Goal: Task Accomplishment & Management: Complete application form

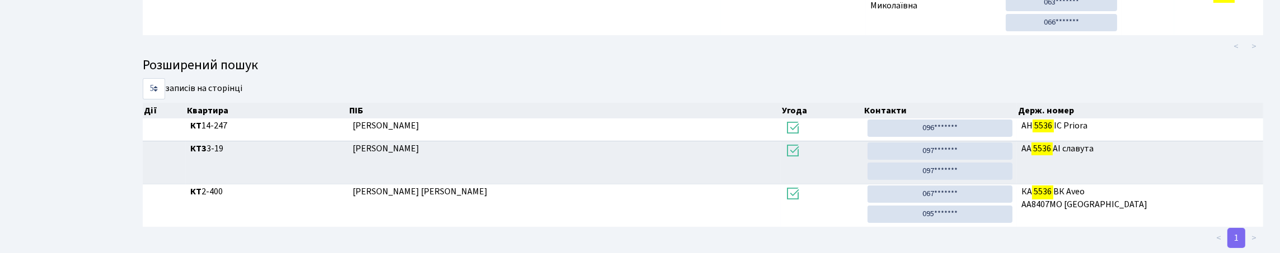
scroll to position [178, 0]
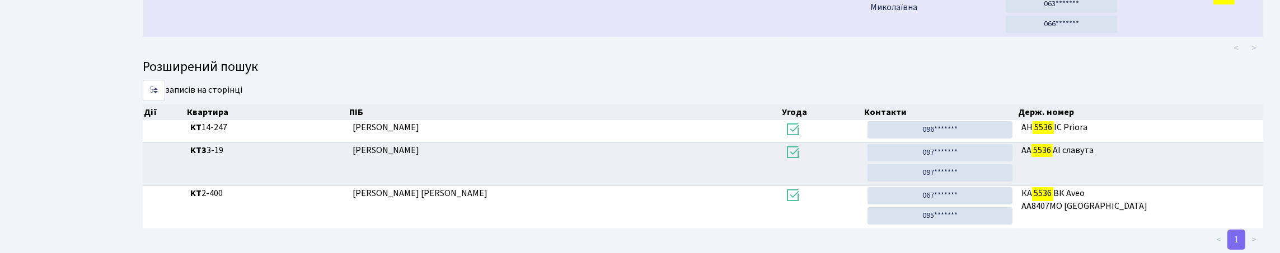
type input "5536"
click at [691, 37] on td "КТ" at bounding box center [699, 5] width 44 height 63
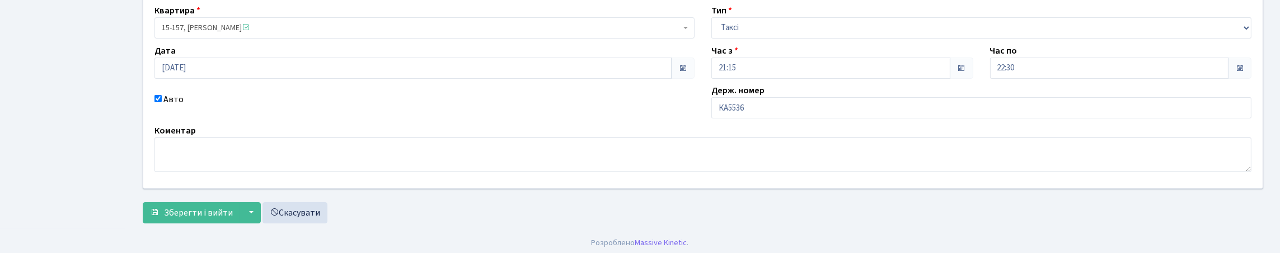
scroll to position [112, 0]
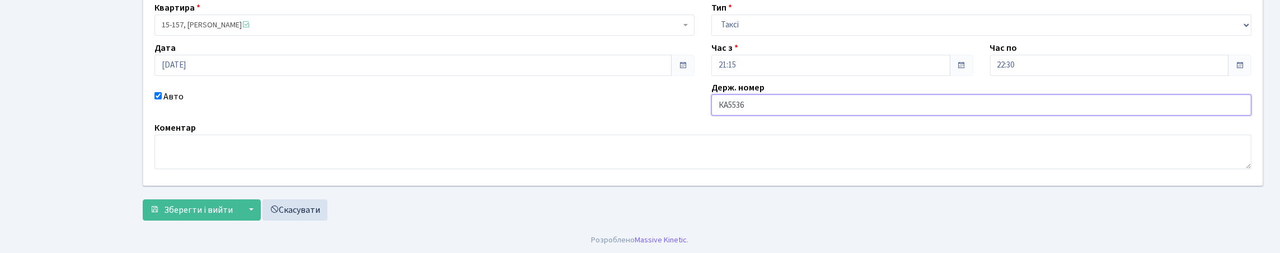
click at [834, 116] on input "КА5536" at bounding box center [981, 105] width 540 height 21
type input "КА5536ММ"
click at [199, 203] on span "Зберегти і вийти" at bounding box center [198, 209] width 69 height 12
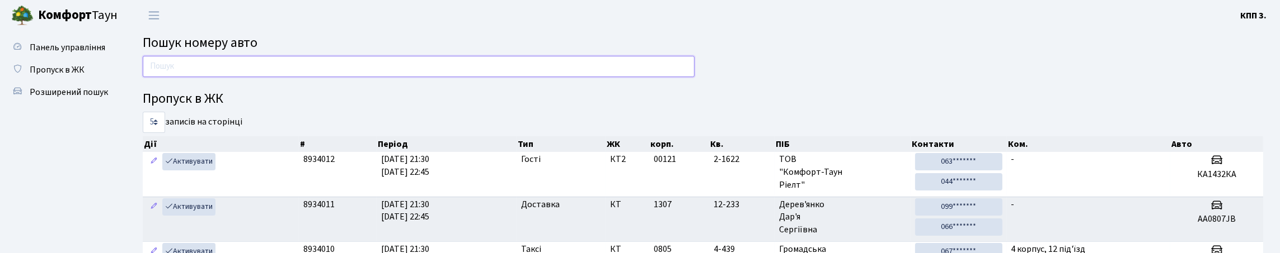
click at [212, 77] on input "text" at bounding box center [419, 66] width 552 height 21
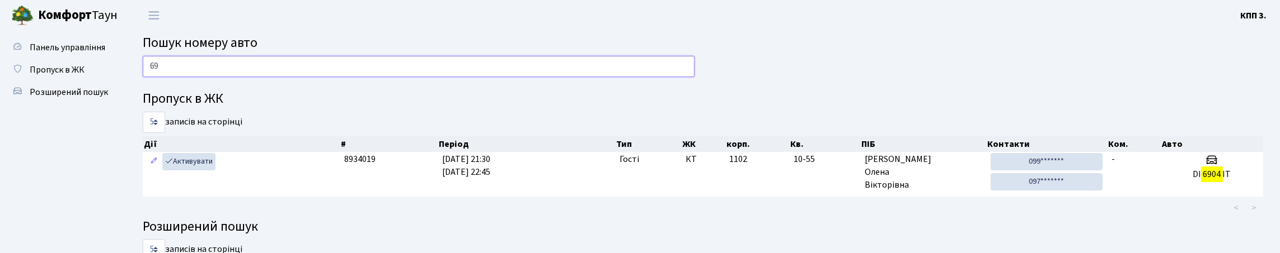
type input "6"
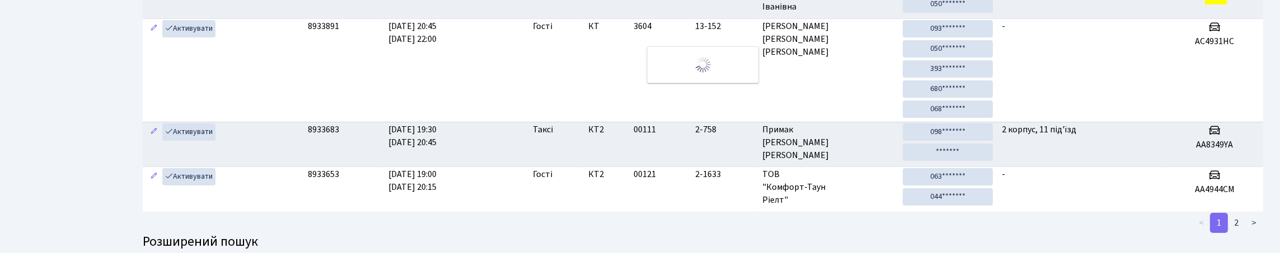
scroll to position [158, 0]
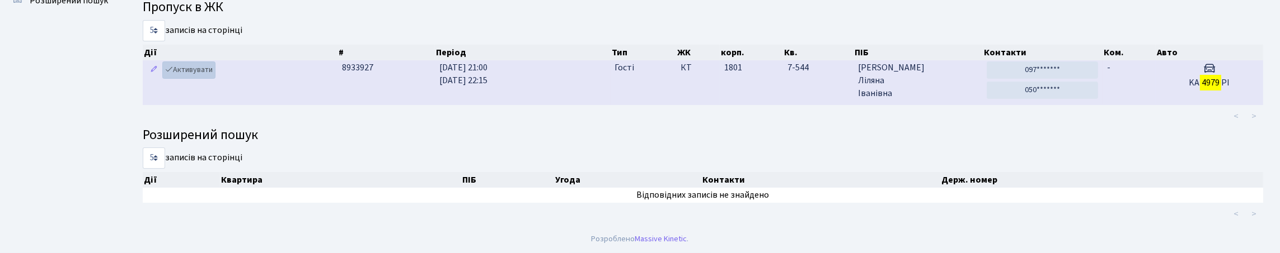
type input "4979"
click at [206, 62] on link "Активувати" at bounding box center [188, 70] width 53 height 17
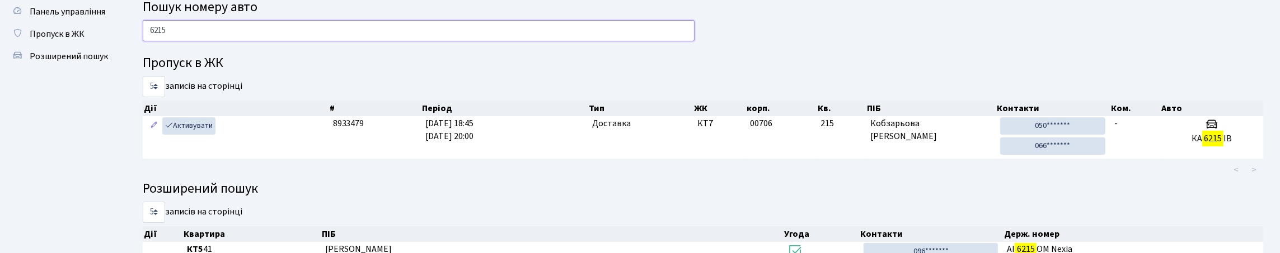
scroll to position [55, 0]
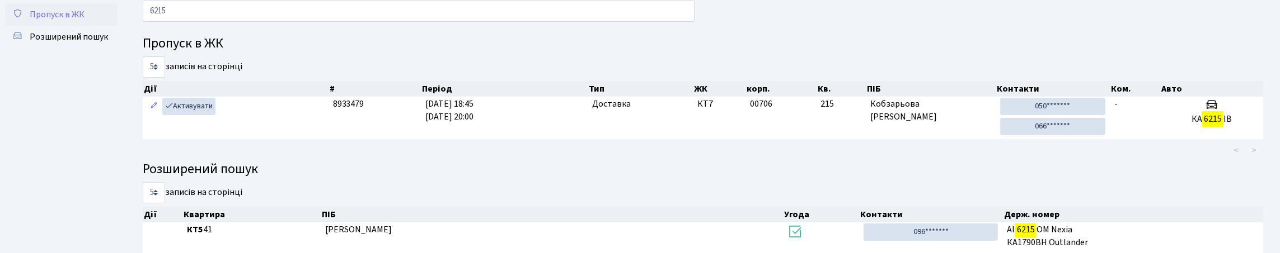
click at [65, 21] on span "Пропуск в ЖК" at bounding box center [57, 14] width 55 height 12
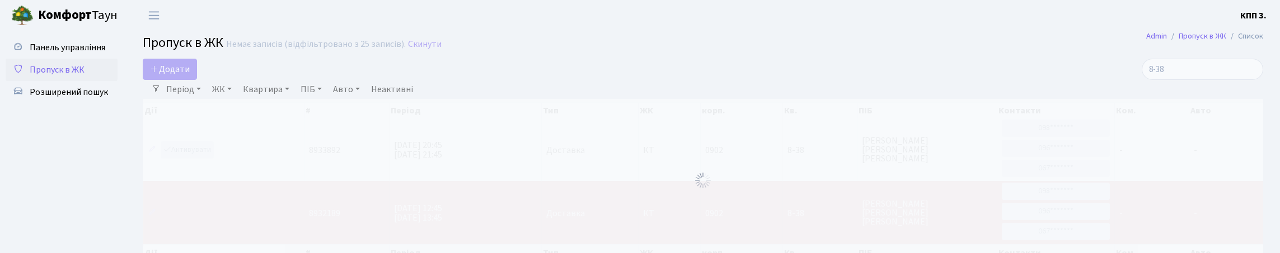
select select "25"
click at [1166, 80] on input "8-38" at bounding box center [1201, 69] width 121 height 21
type input "8"
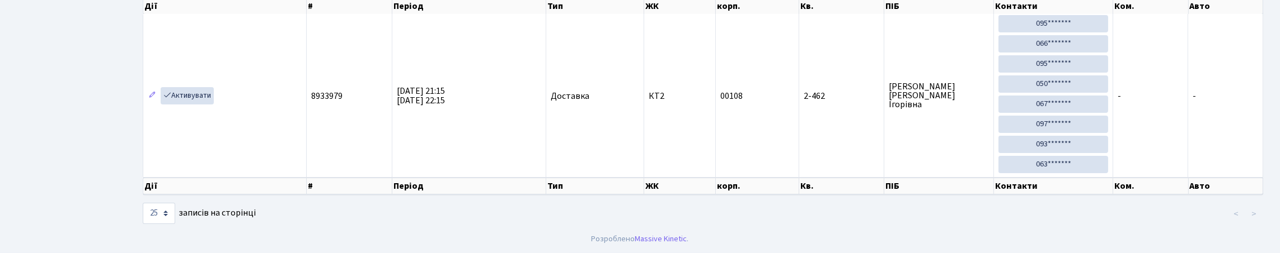
scroll to position [112, 0]
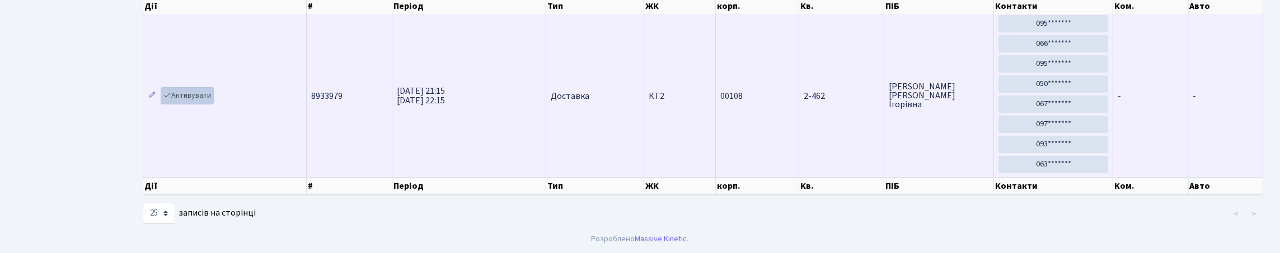
type input "2-462"
click at [212, 105] on link "Активувати" at bounding box center [187, 95] width 53 height 17
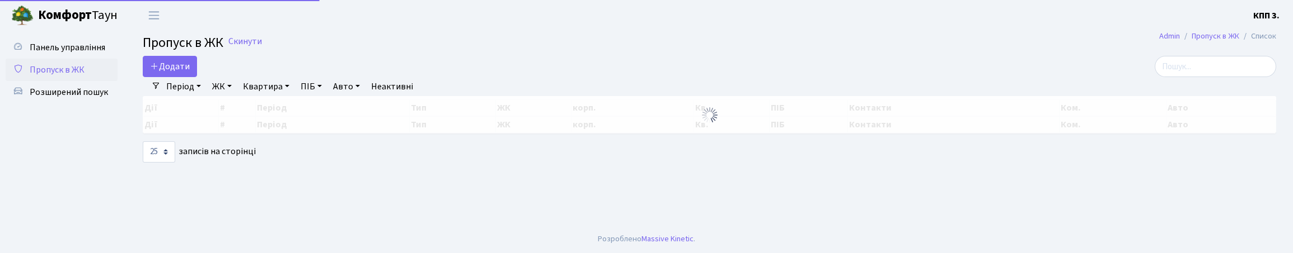
select select "25"
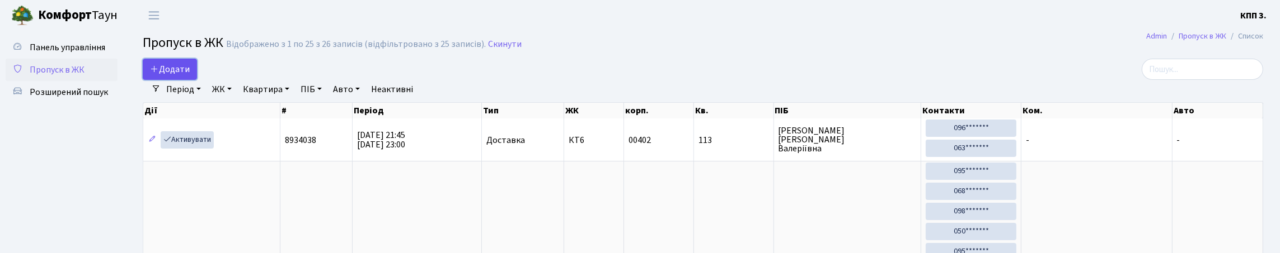
click at [184, 75] on span "Додати" at bounding box center [170, 69] width 40 height 12
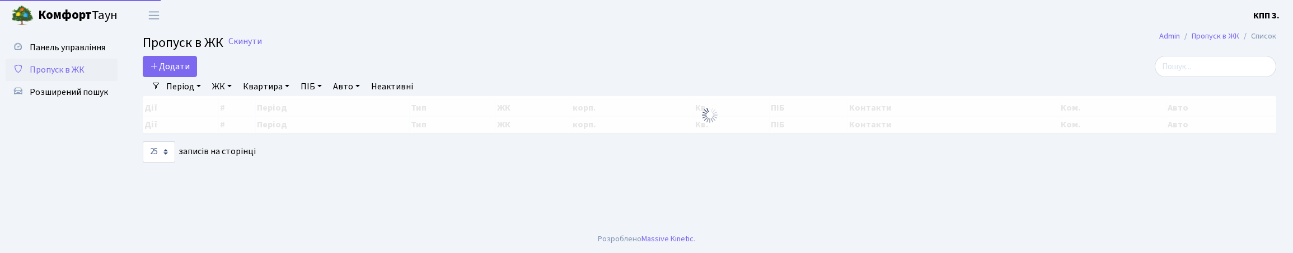
select select "25"
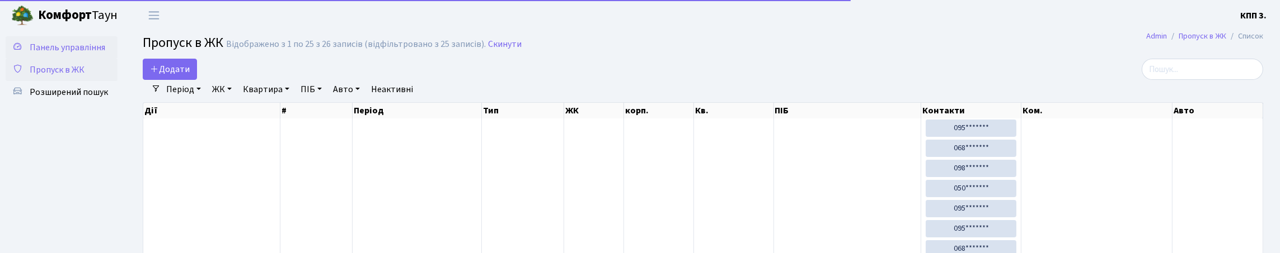
click at [62, 52] on span "Панель управління" at bounding box center [68, 47] width 76 height 12
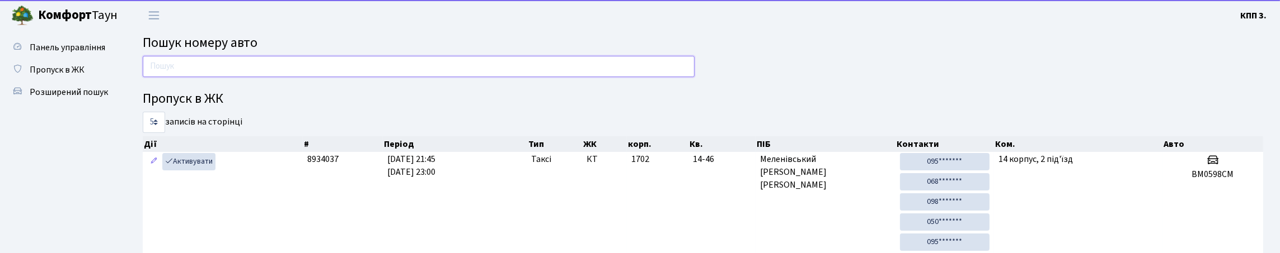
click at [172, 67] on input "text" at bounding box center [419, 66] width 552 height 21
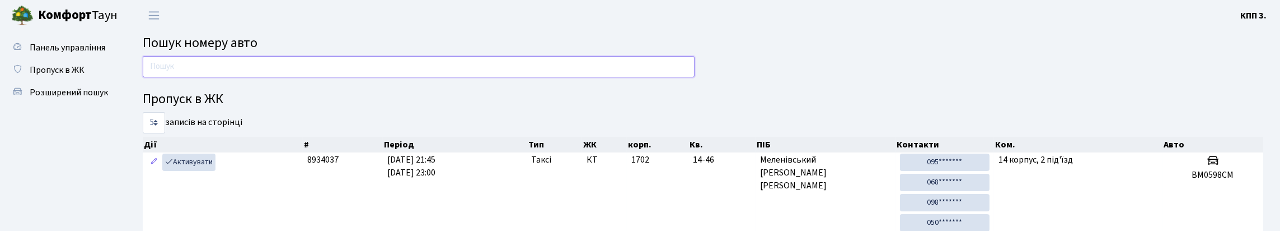
click at [230, 77] on input "text" at bounding box center [419, 66] width 552 height 21
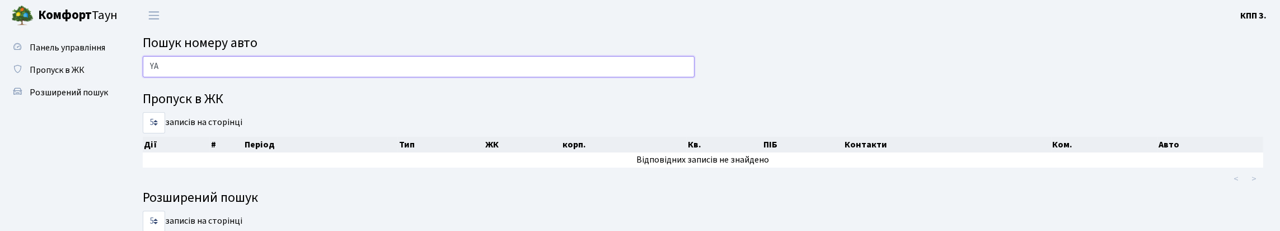
type input "Y"
type input "4"
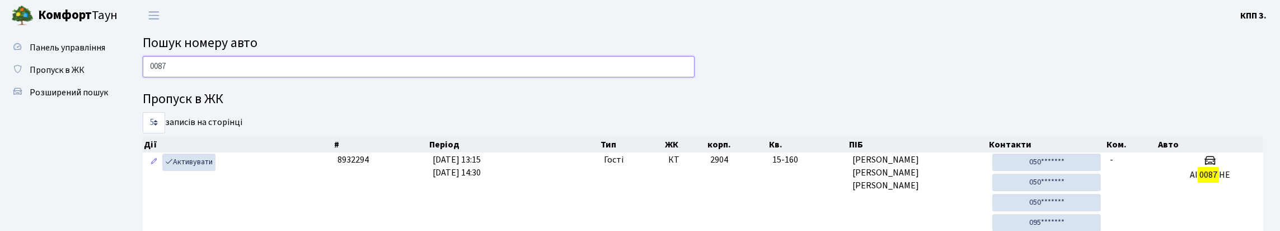
click at [288, 74] on input "0087" at bounding box center [419, 66] width 552 height 21
type input "0"
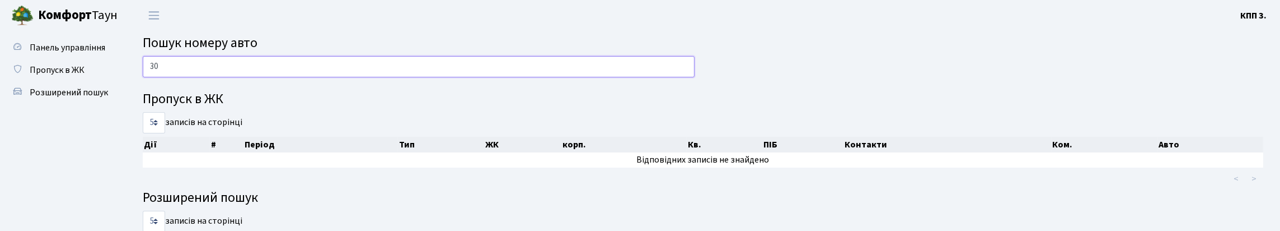
type input "3"
type input "2"
type input "3"
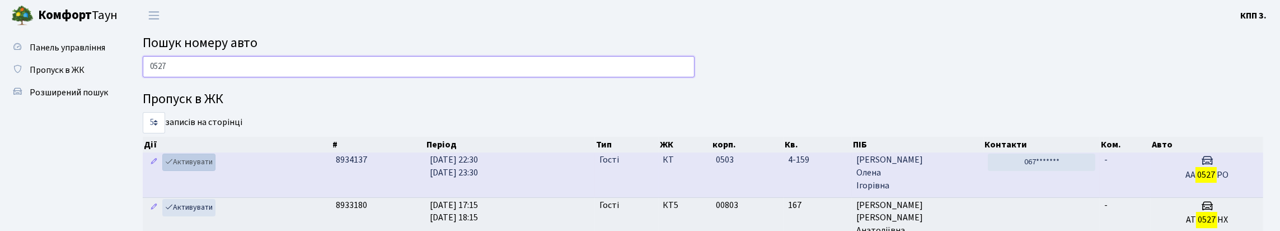
type input "0527"
click at [208, 171] on link "Активувати" at bounding box center [188, 161] width 53 height 17
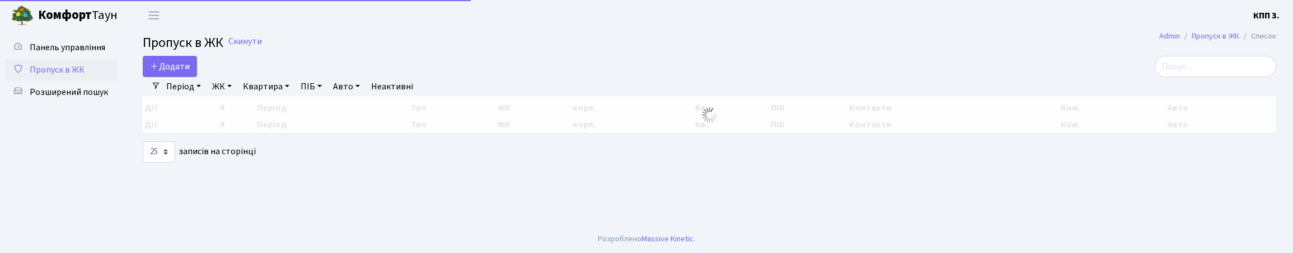
select select "25"
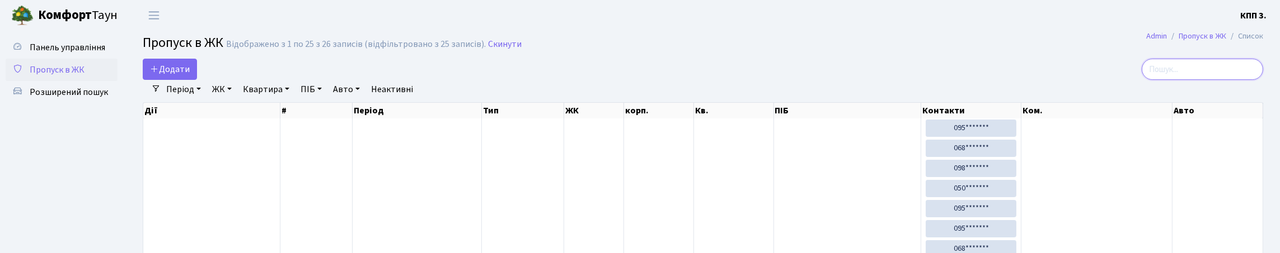
click at [1204, 73] on input "search" at bounding box center [1201, 69] width 121 height 21
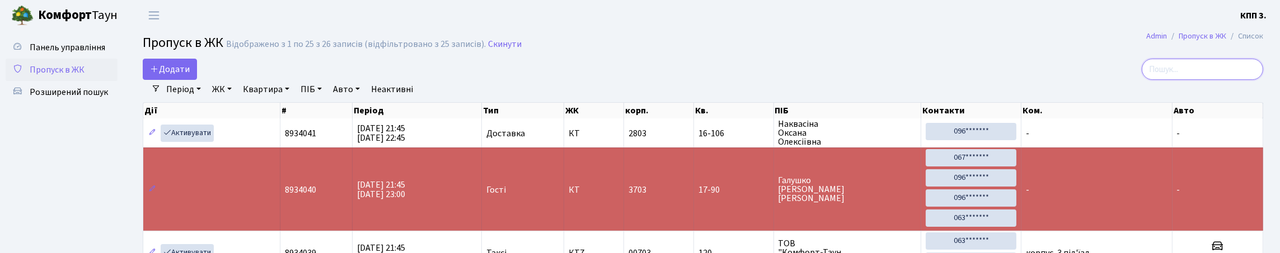
click at [1186, 80] on input "search" at bounding box center [1201, 69] width 121 height 21
click at [1187, 80] on input "search" at bounding box center [1201, 69] width 121 height 21
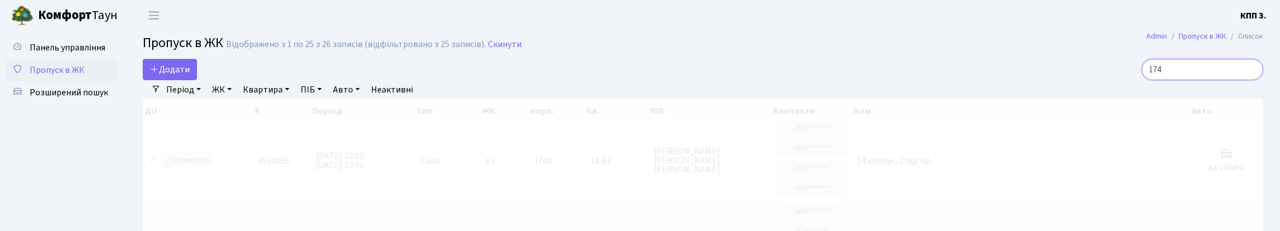
click at [1197, 80] on input "174" at bounding box center [1201, 69] width 121 height 21
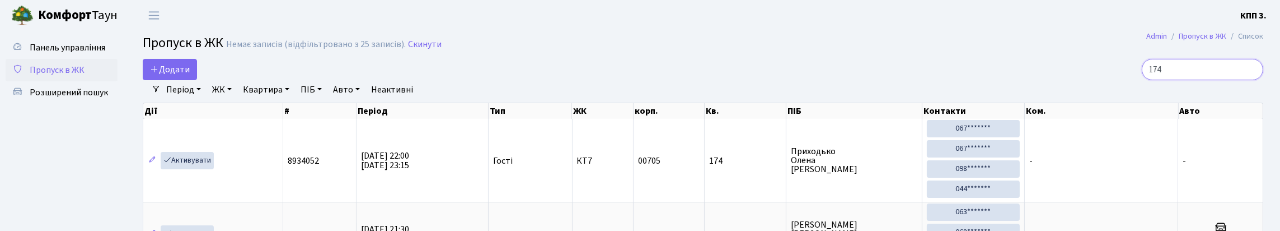
scroll to position [55, 0]
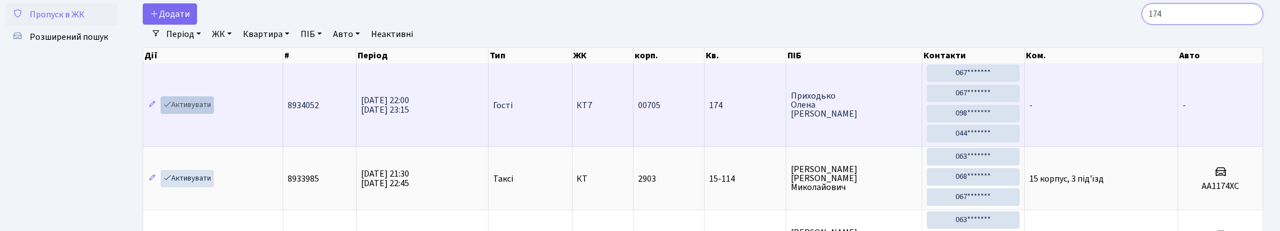
type input "174"
click at [198, 114] on link "Активувати" at bounding box center [187, 104] width 53 height 17
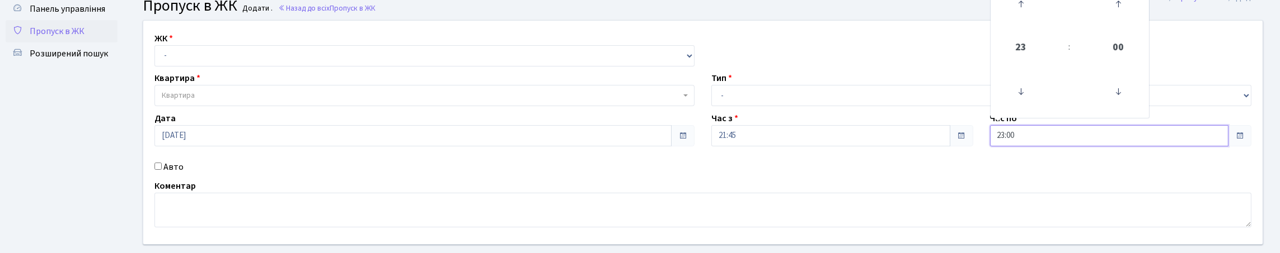
scroll to position [170, 0]
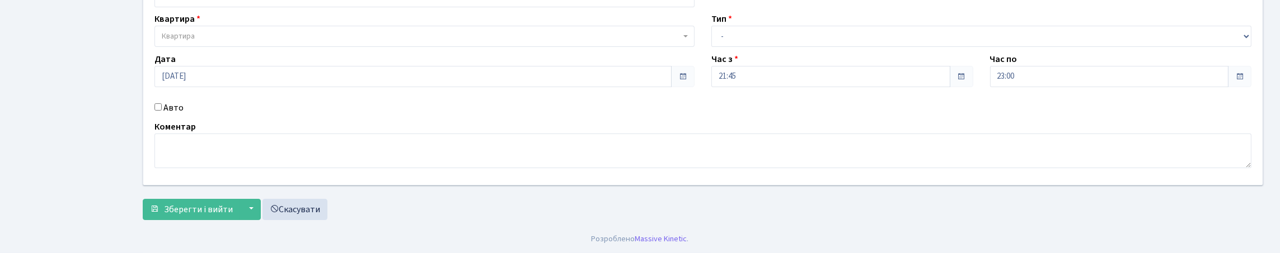
click at [52, 43] on ul "Панель управління Пропуск в ЖК Розширений пошук" at bounding box center [62, 78] width 112 height 281
click at [83, 64] on ul "Панель управління Пропуск в ЖК Розширений пошук" at bounding box center [62, 78] width 112 height 281
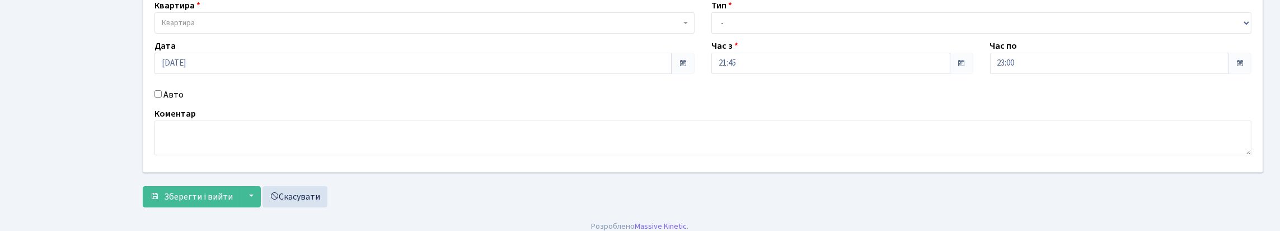
scroll to position [112, 0]
click at [159, 97] on input "Авто" at bounding box center [157, 93] width 7 height 7
checkbox input "true"
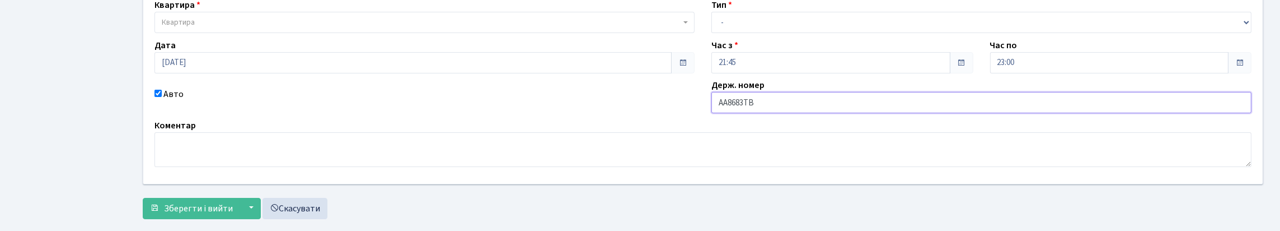
type input "АА8683ТВ"
drag, startPoint x: 762, startPoint y: 40, endPoint x: 759, endPoint y: 46, distance: 6.5
click at [762, 33] on select "- Доставка Таксі Гості Сервіс" at bounding box center [981, 22] width 540 height 21
select select "2"
click at [711, 33] on select "- Доставка Таксі Гості Сервіс" at bounding box center [981, 22] width 540 height 21
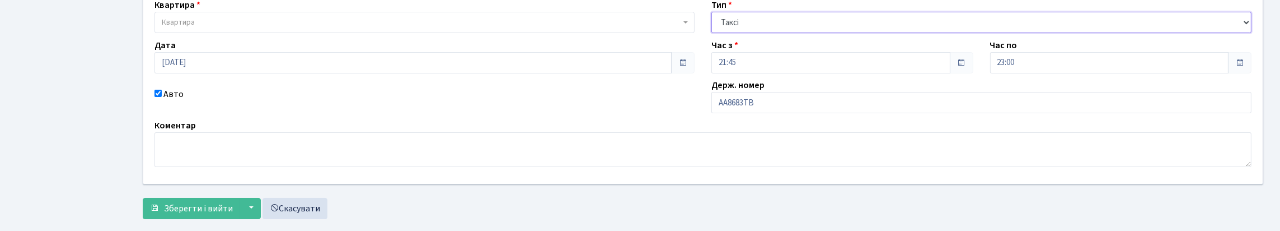
scroll to position [0, 0]
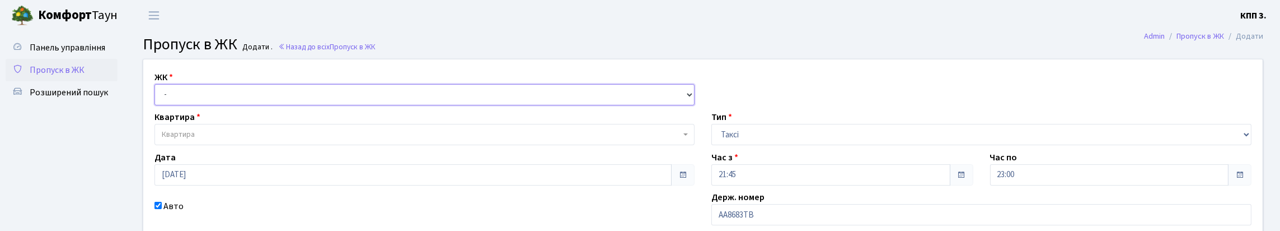
click at [224, 105] on select "- КТ, вул. Регенераторна, 4 КТ2, просп. Соборності, 17 КТ3, вул. Березнева, 16 …" at bounding box center [424, 94] width 540 height 21
select select "271"
click at [157, 97] on select "- КТ, вул. Регенераторна, 4 КТ2, просп. Соборності, 17 КТ3, вул. Березнева, 16 …" at bounding box center [424, 94] width 540 height 21
select select
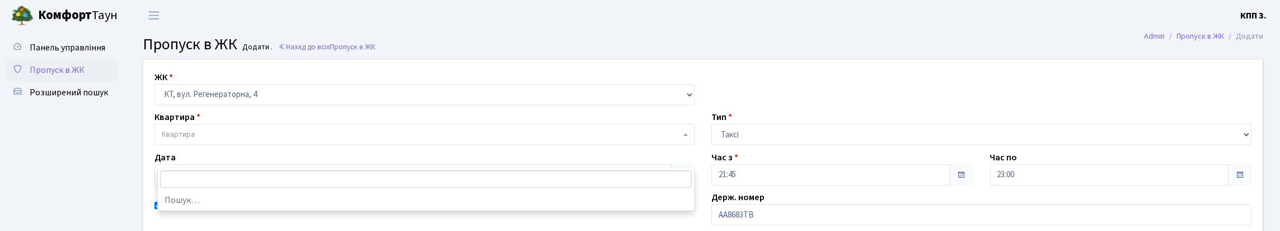
click at [238, 140] on span "Квартира" at bounding box center [421, 134] width 519 height 11
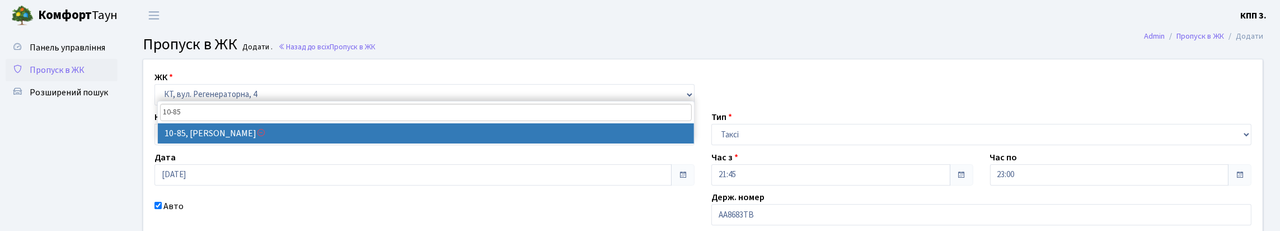
type input "10-85"
select select "6654"
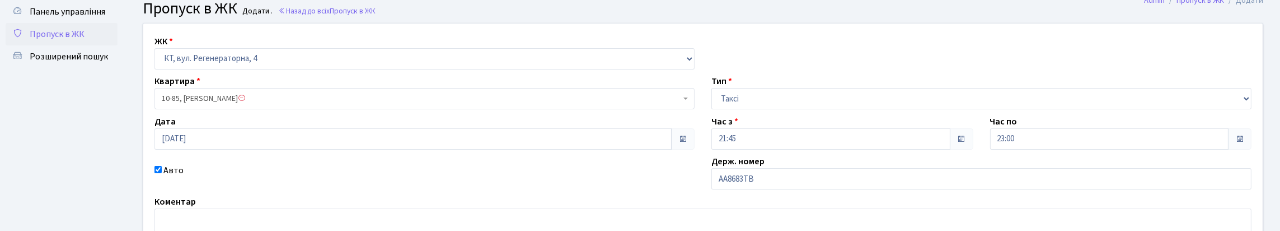
scroll to position [55, 0]
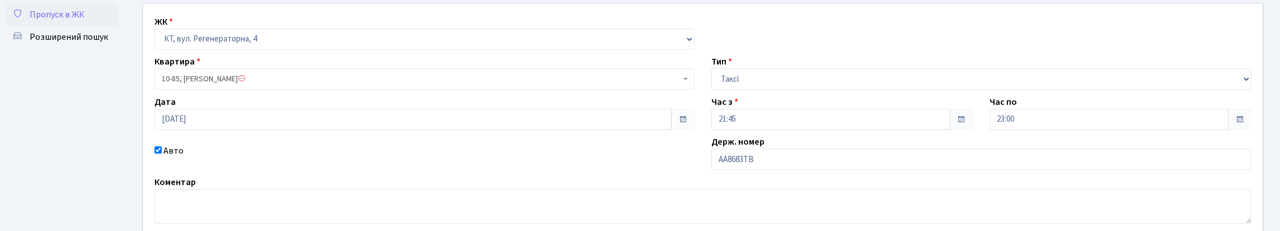
click at [314, 84] on span "10-85, Курінна Ірина Василівна" at bounding box center [421, 78] width 519 height 11
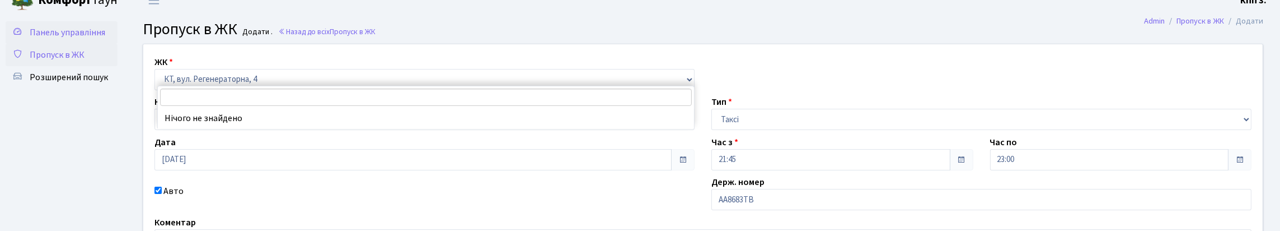
scroll to position [0, 0]
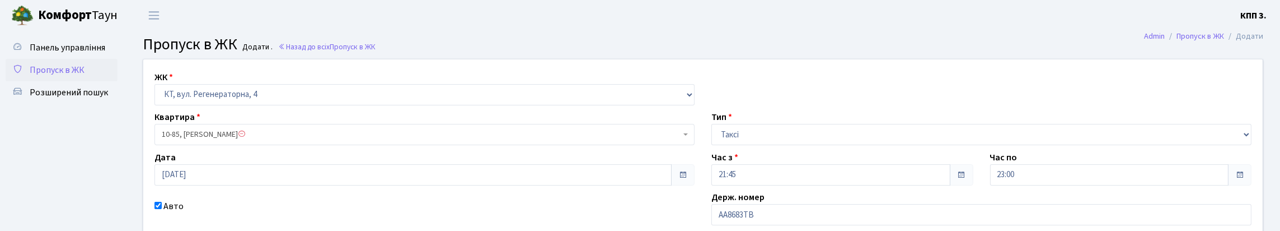
click at [58, 76] on span "Пропуск в ЖК" at bounding box center [57, 70] width 55 height 12
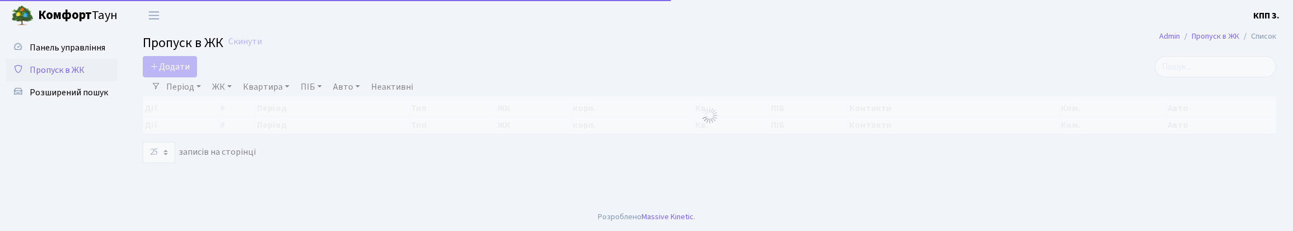
select select "25"
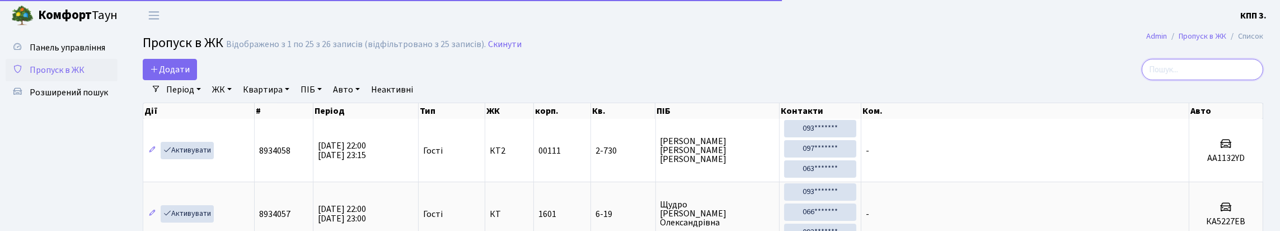
click at [1247, 75] on input "search" at bounding box center [1201, 69] width 121 height 21
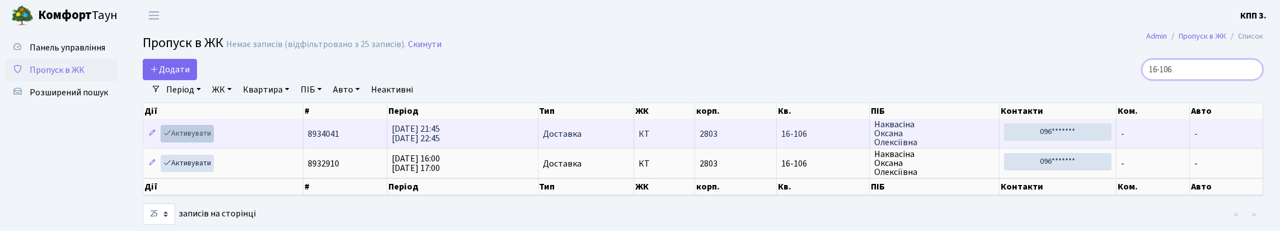
type input "16-106"
click at [206, 142] on link "Активувати" at bounding box center [187, 133] width 53 height 17
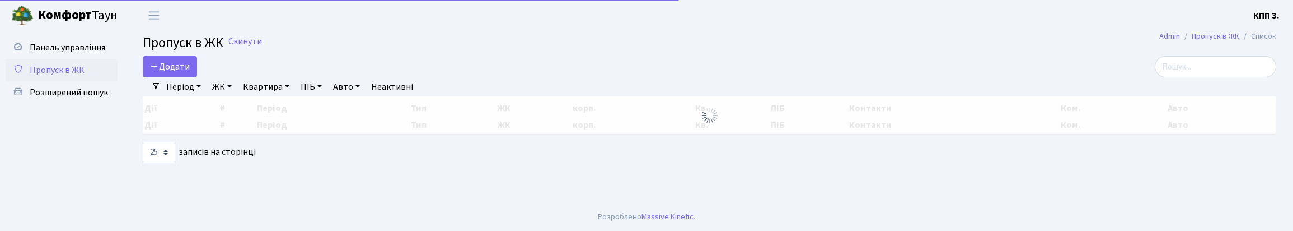
select select "25"
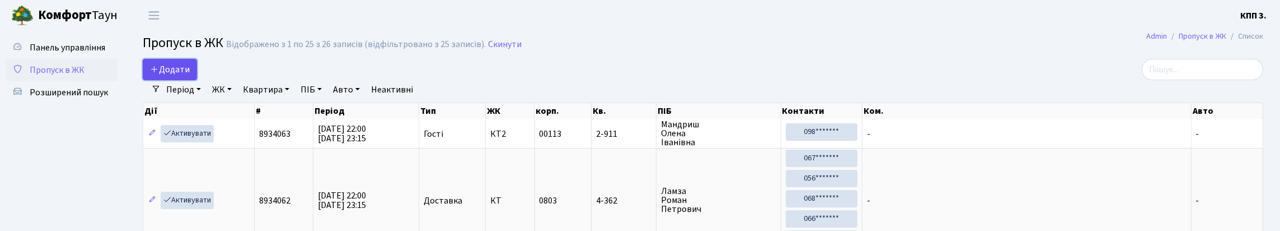
click at [175, 76] on span "Додати" at bounding box center [170, 69] width 40 height 12
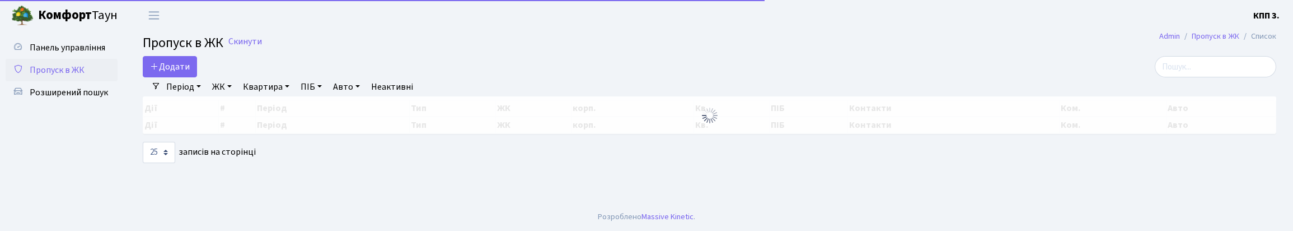
select select "25"
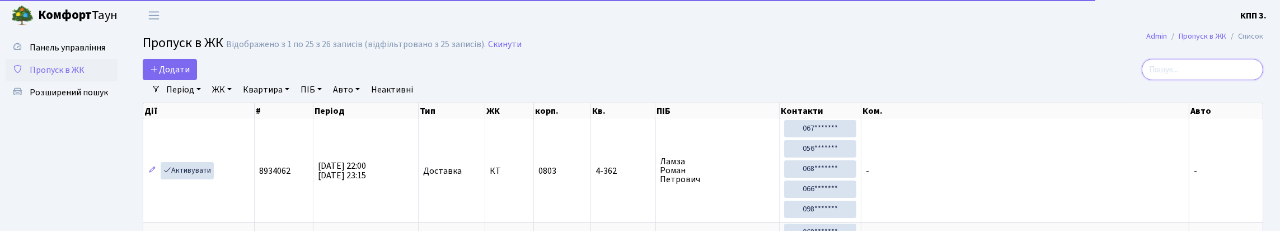
click at [1208, 79] on input "search" at bounding box center [1201, 69] width 121 height 21
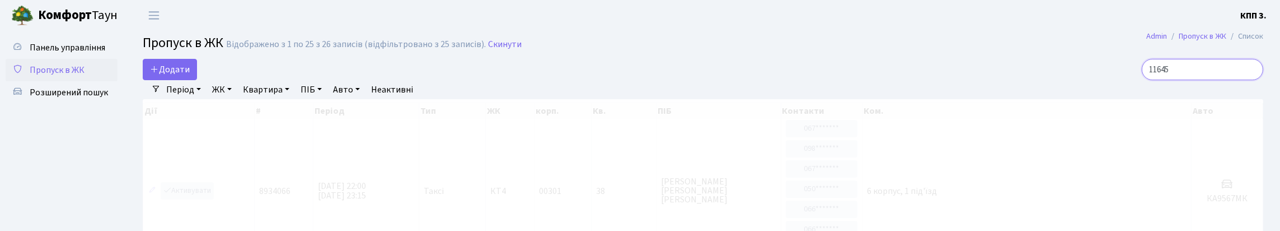
type input "11-645"
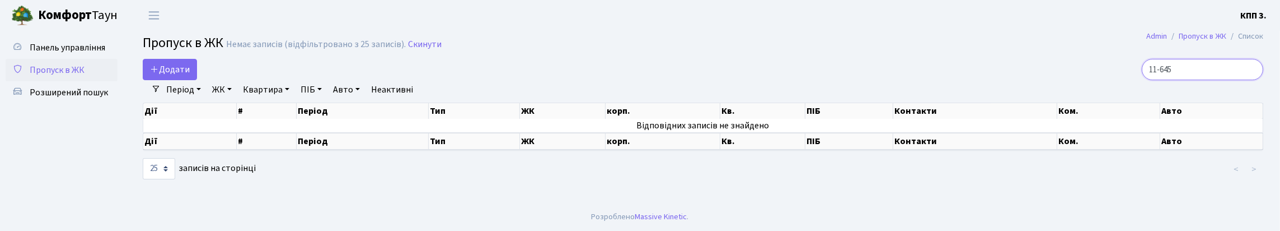
click at [1247, 79] on input "11-645" at bounding box center [1201, 69] width 121 height 21
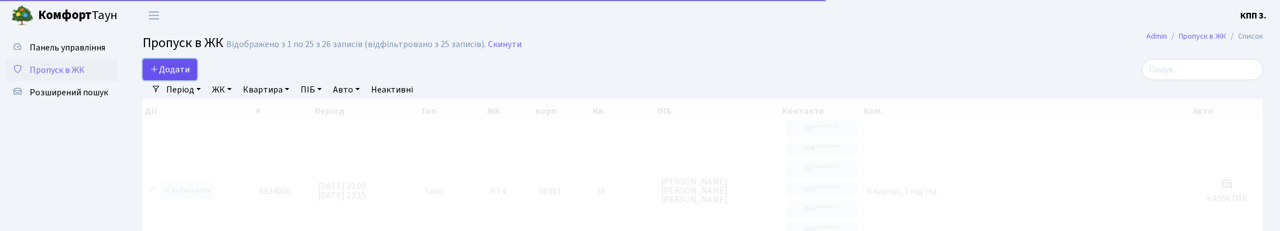
click at [169, 76] on span "Додати" at bounding box center [170, 69] width 40 height 12
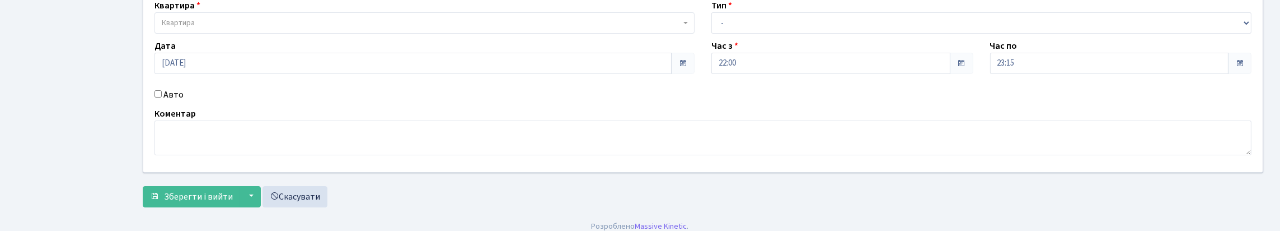
scroll to position [112, 0]
click at [157, 97] on input "Авто" at bounding box center [157, 93] width 7 height 7
checkbox input "true"
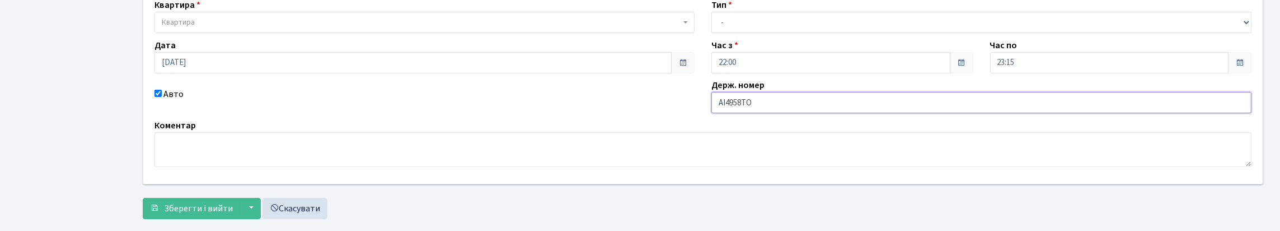
type input "АІ4958ТО"
click at [774, 33] on select "- Доставка Таксі Гості Сервіс" at bounding box center [981, 22] width 540 height 21
select select "2"
click at [711, 33] on select "- Доставка Таксі Гості Сервіс" at bounding box center [981, 22] width 540 height 21
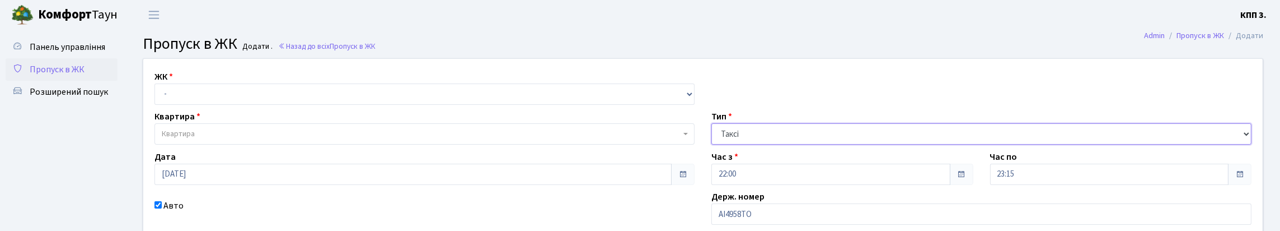
scroll to position [0, 0]
click at [212, 104] on select "- КТ, вул. Регенераторна, 4 КТ2, просп. Соборності, 17 КТ3, вул. Березнева, 16 …" at bounding box center [424, 94] width 540 height 21
select select "271"
click at [157, 97] on select "- КТ, вул. Регенераторна, 4 КТ2, просп. Соборності, 17 КТ3, вул. Березнева, 16 …" at bounding box center [424, 94] width 540 height 21
select select
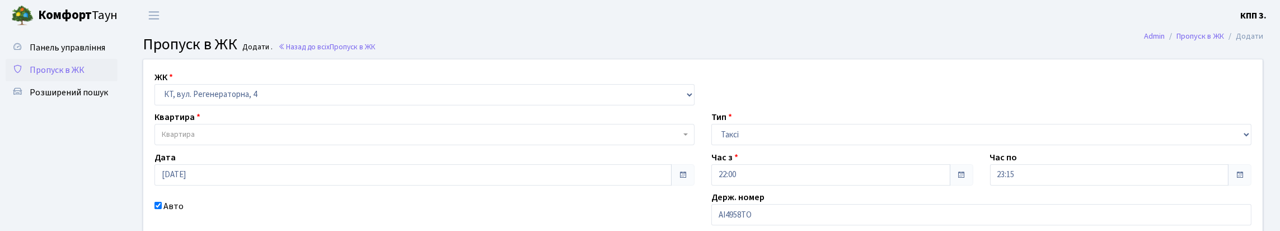
click at [233, 140] on span "Квартира" at bounding box center [421, 134] width 519 height 11
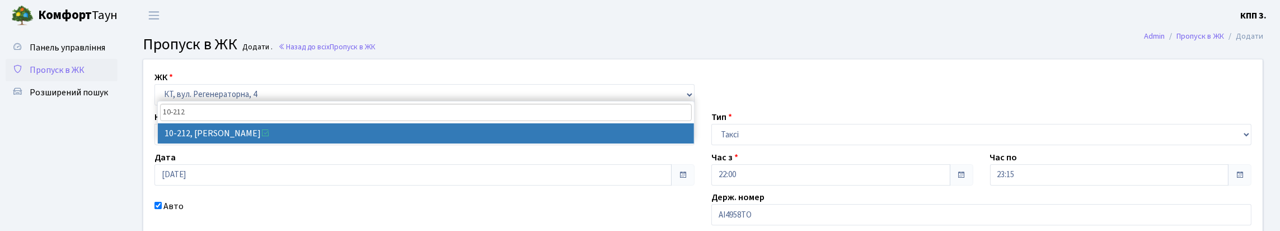
type input "10-212"
select select "6781"
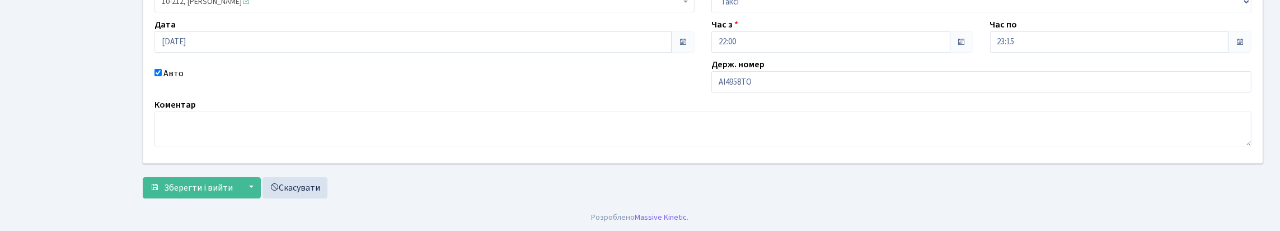
scroll to position [168, 0]
click at [216, 193] on span "Зберегти і вийти" at bounding box center [198, 187] width 69 height 12
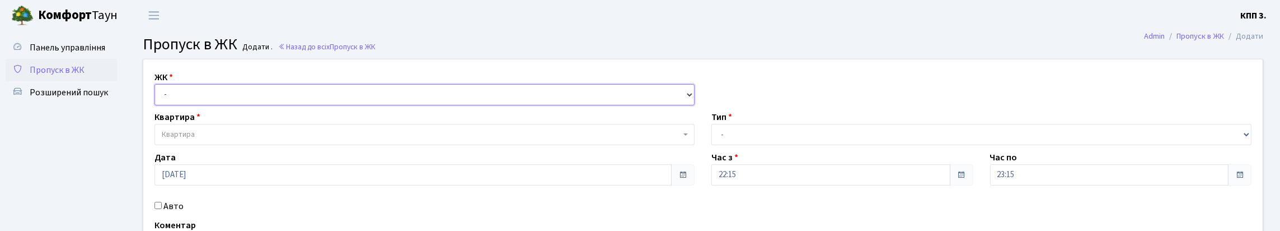
click at [245, 104] on select "- КТ, вул. Регенераторна, 4 КТ2, просп. [STREET_ADDRESS] [STREET_ADDRESS] [PERS…" at bounding box center [424, 94] width 540 height 21
select select "305"
click at [157, 97] on select "- КТ, вул. Регенераторна, 4 КТ2, просп. Соборності, 17 КТ3, вул. Березнева, 16 …" at bounding box center [424, 94] width 540 height 21
select select
click at [244, 140] on span "Квартира" at bounding box center [421, 134] width 519 height 11
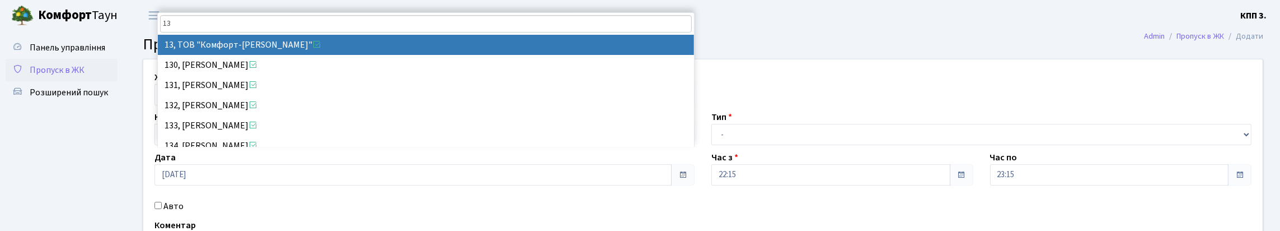
type input "13"
select select "18347"
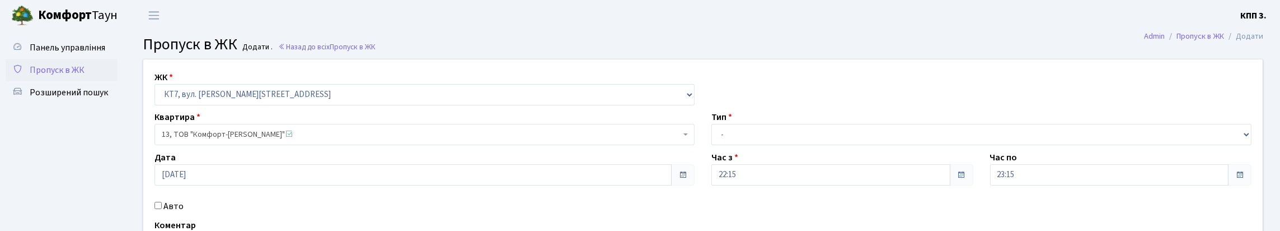
click at [60, 76] on span "Пропуск в ЖК" at bounding box center [57, 70] width 55 height 12
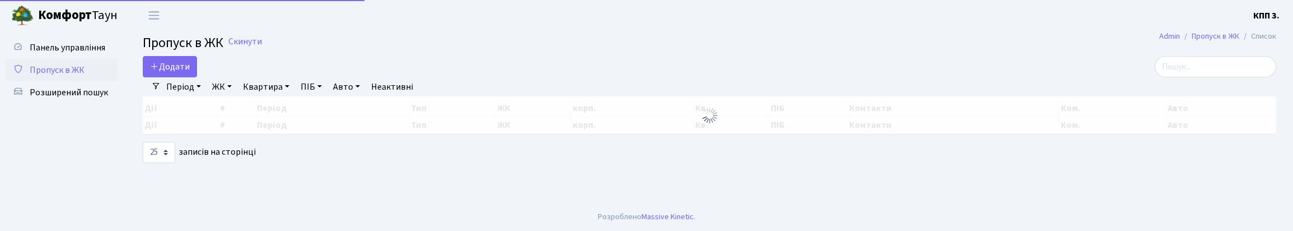
select select "25"
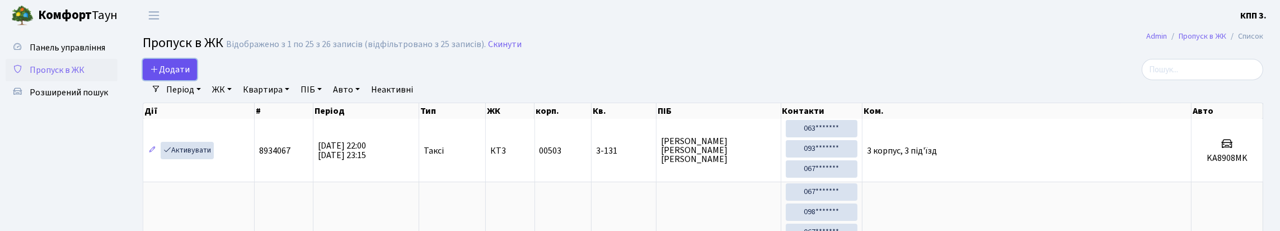
click at [166, 76] on span "Додати" at bounding box center [170, 69] width 40 height 12
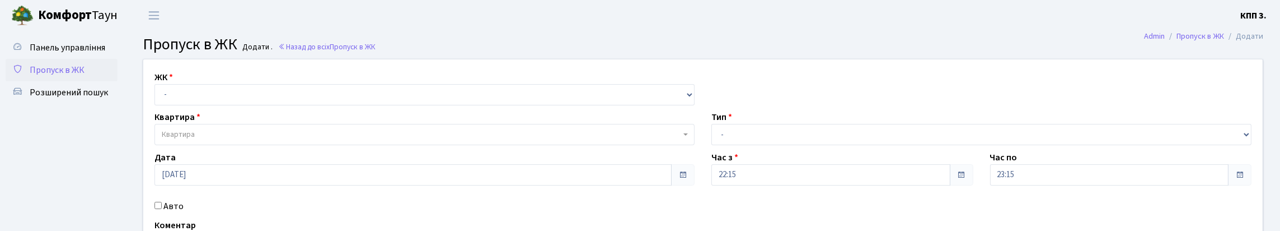
click at [59, 76] on span "Пропуск в ЖК" at bounding box center [57, 70] width 55 height 12
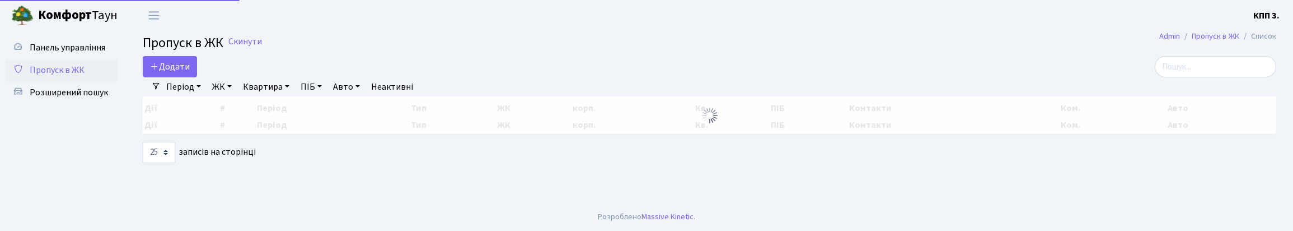
select select "25"
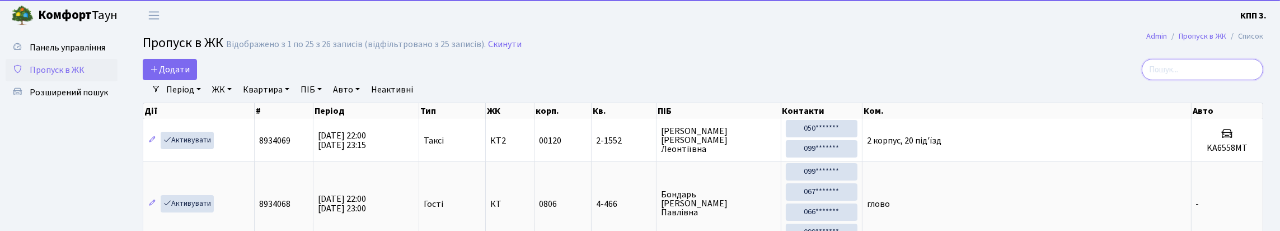
click at [1166, 77] on input "search" at bounding box center [1201, 69] width 121 height 21
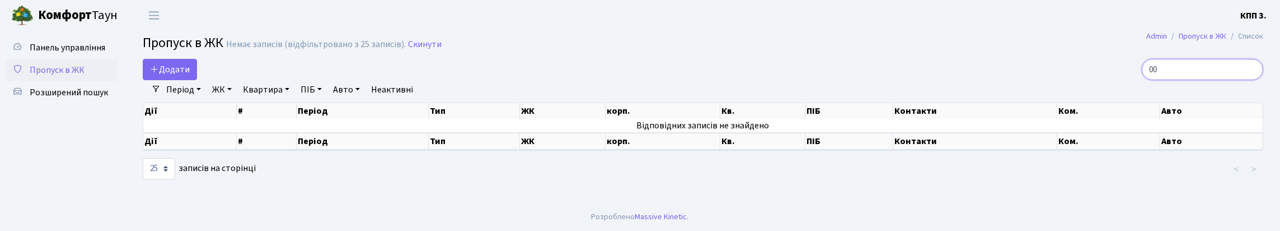
type input "0"
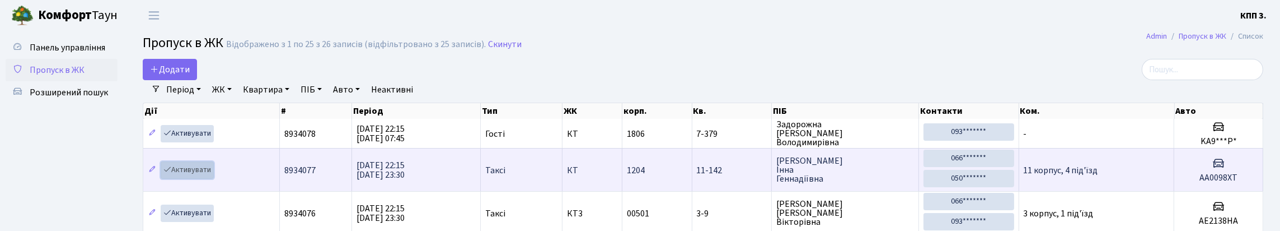
click at [199, 178] on link "Активувати" at bounding box center [187, 169] width 53 height 17
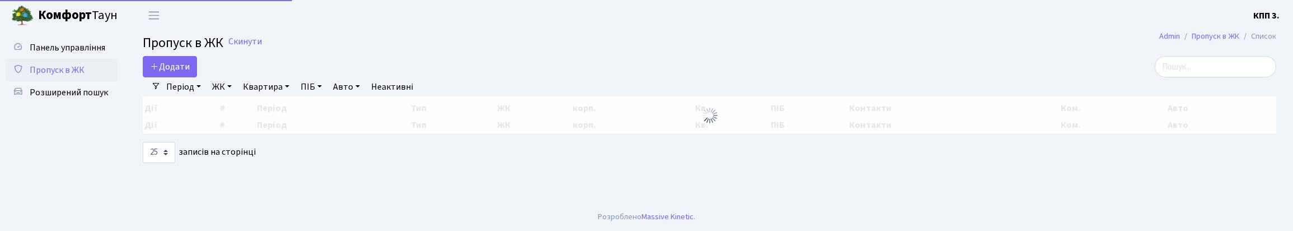
select select "25"
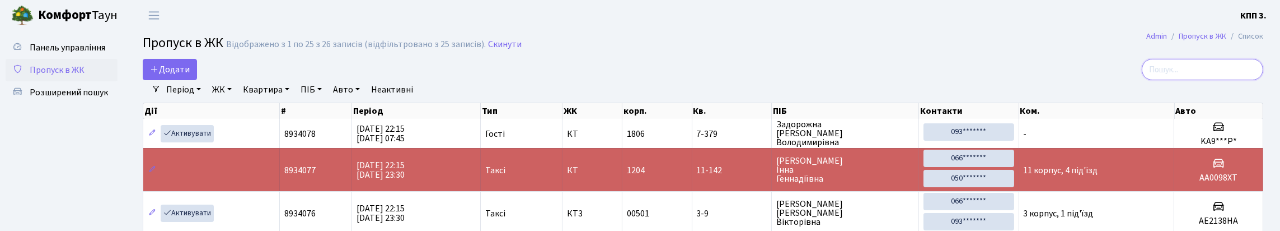
click at [1163, 77] on input "search" at bounding box center [1201, 69] width 121 height 21
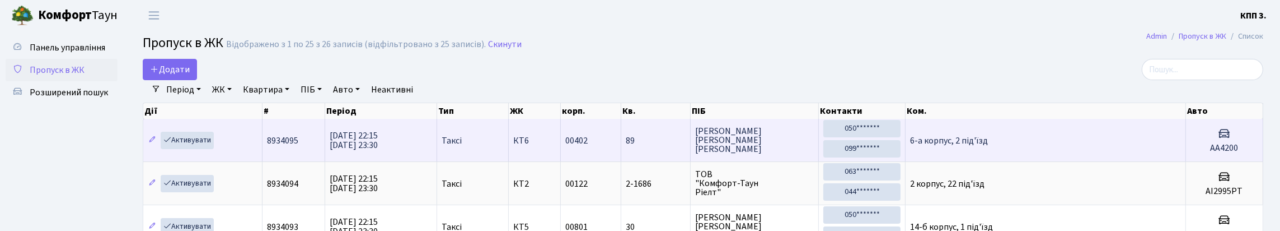
click at [1100, 161] on td "6-а корпус, 2 під'їзд" at bounding box center [1045, 140] width 280 height 43
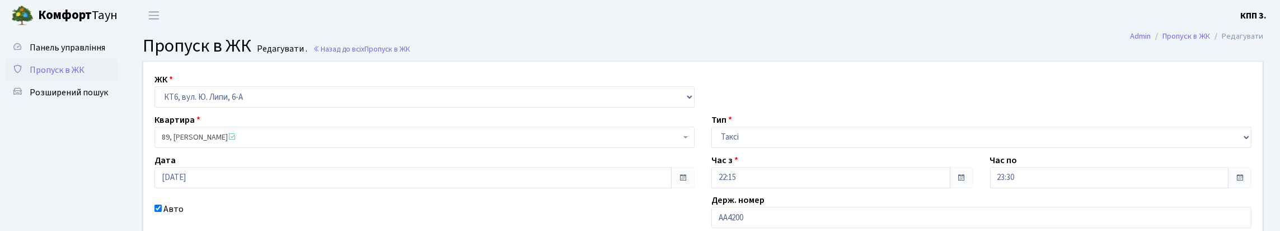
click at [57, 76] on span "Пропуск в ЖК" at bounding box center [57, 70] width 55 height 12
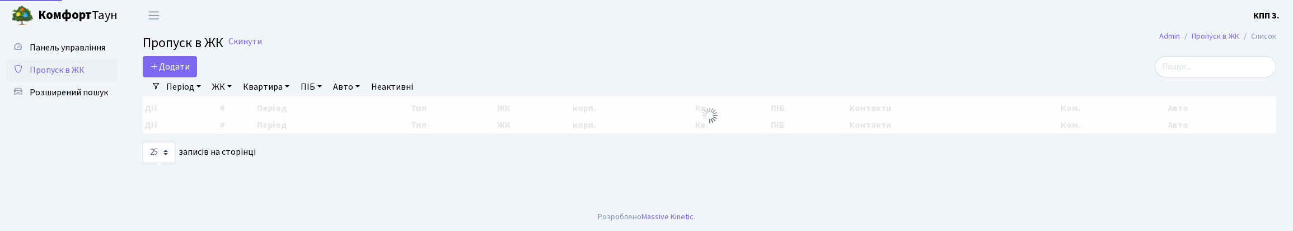
select select "25"
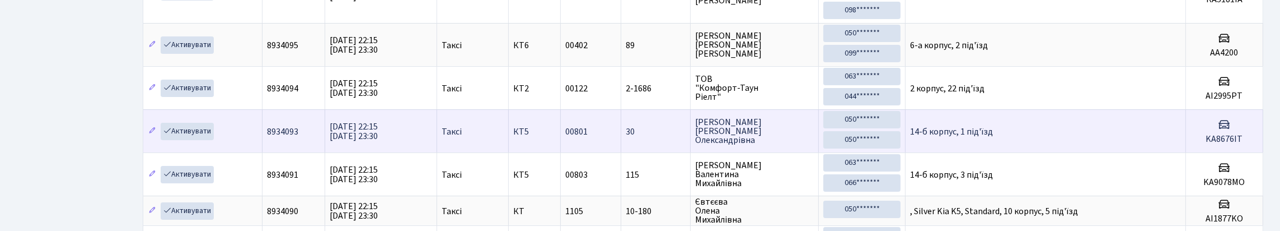
scroll to position [168, 0]
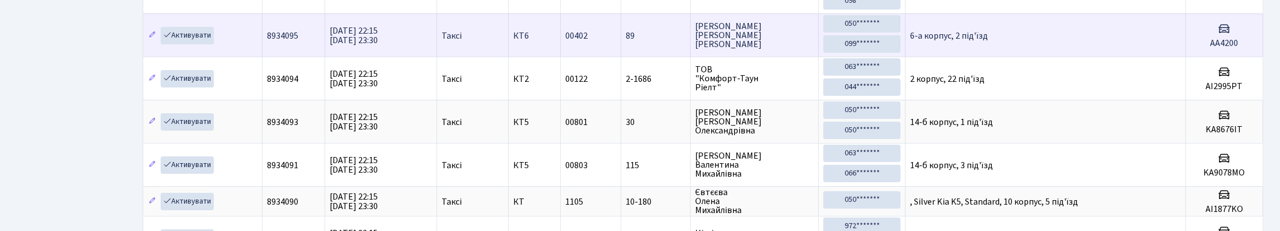
click at [1141, 57] on td "6-а корпус, 2 під'їзд" at bounding box center [1045, 34] width 280 height 43
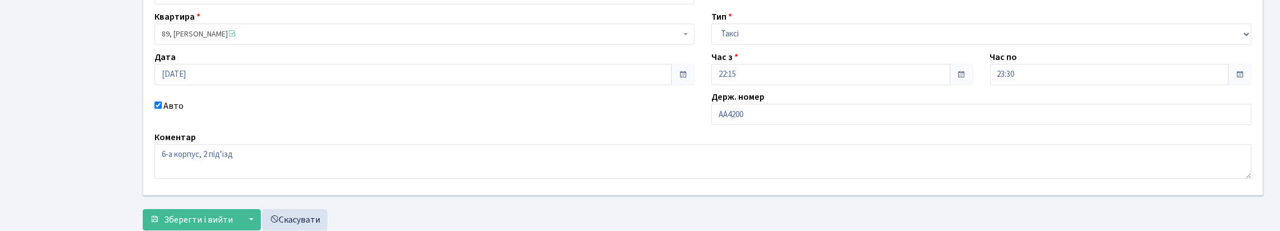
scroll to position [112, 0]
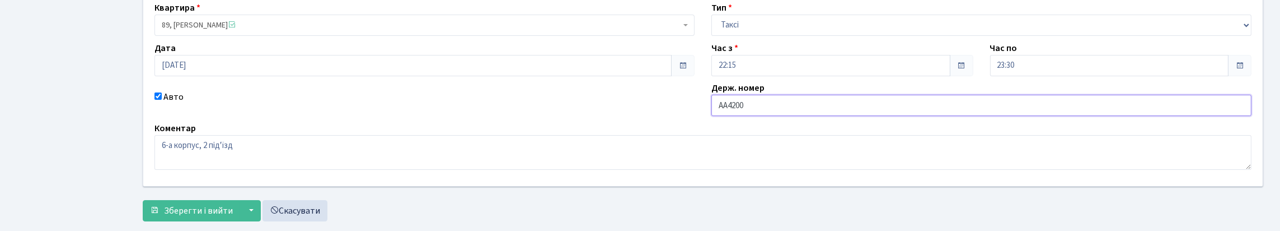
click at [783, 116] on input "AA4200" at bounding box center [981, 105] width 540 height 21
click at [845, 116] on input "AA4200VC" at bounding box center [981, 105] width 540 height 21
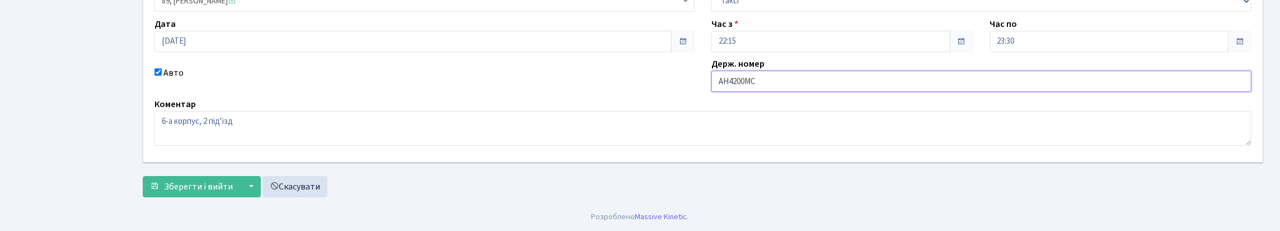
scroll to position [212, 0]
type input "AН4200МС"
click at [212, 182] on span "Зберегти і вийти" at bounding box center [198, 186] width 69 height 12
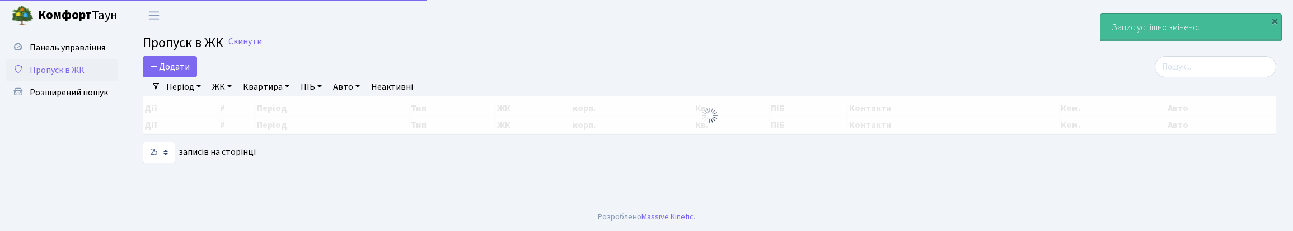
select select "25"
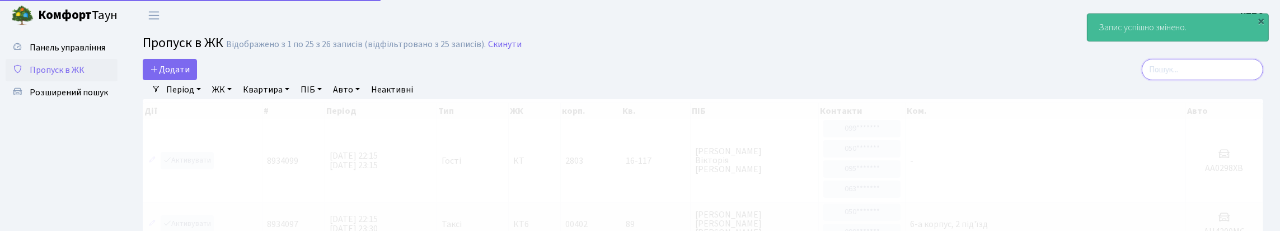
click at [1219, 80] on input "search" at bounding box center [1201, 69] width 121 height 21
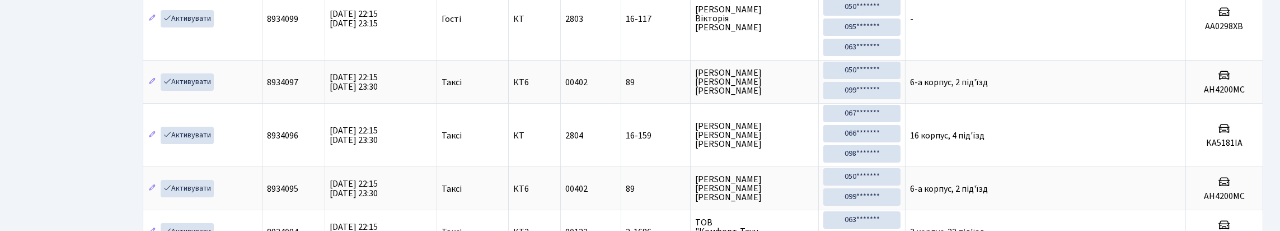
scroll to position [168, 0]
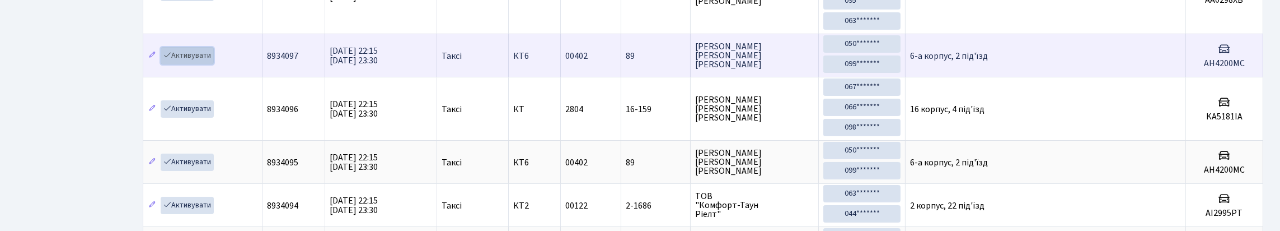
click at [204, 64] on link "Активувати" at bounding box center [187, 55] width 53 height 17
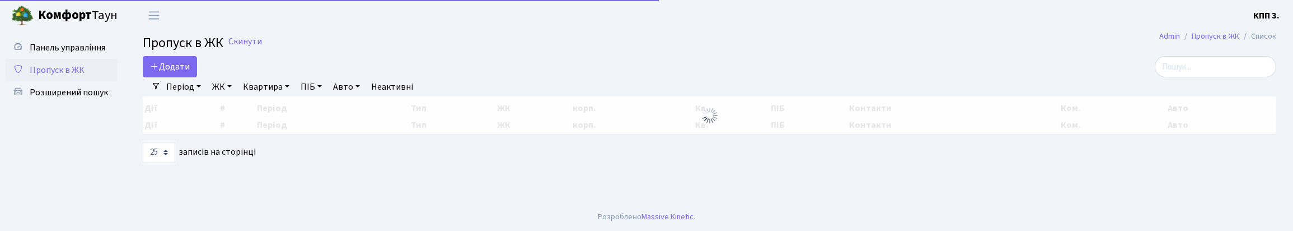
select select "25"
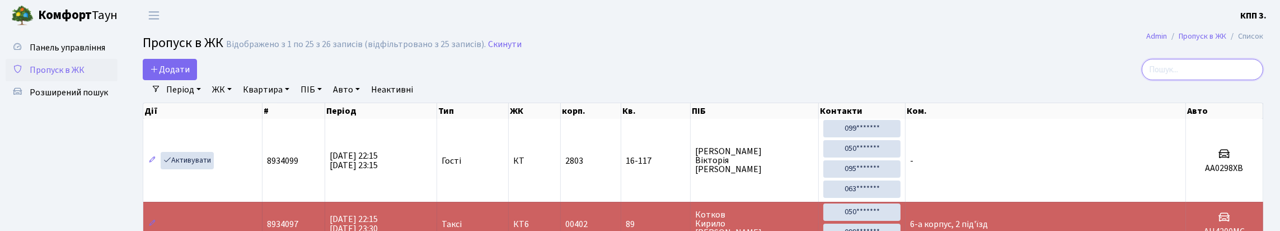
click at [1173, 79] on input "search" at bounding box center [1201, 69] width 121 height 21
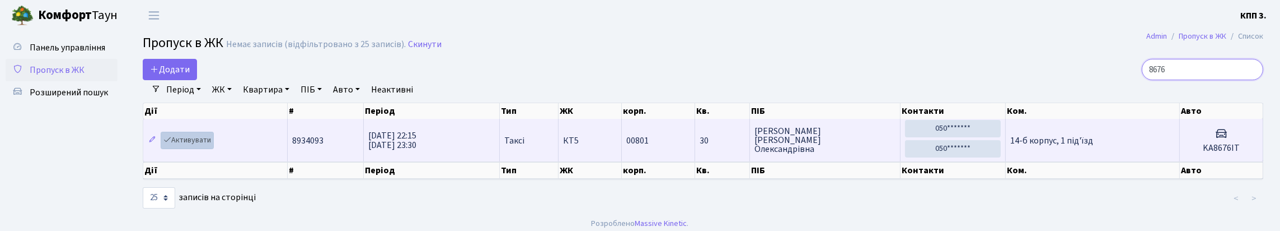
type input "8676"
click at [204, 149] on link "Активувати" at bounding box center [187, 139] width 53 height 17
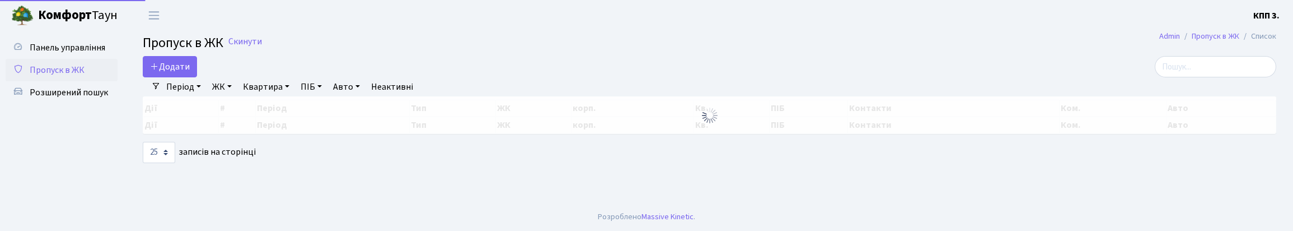
select select "25"
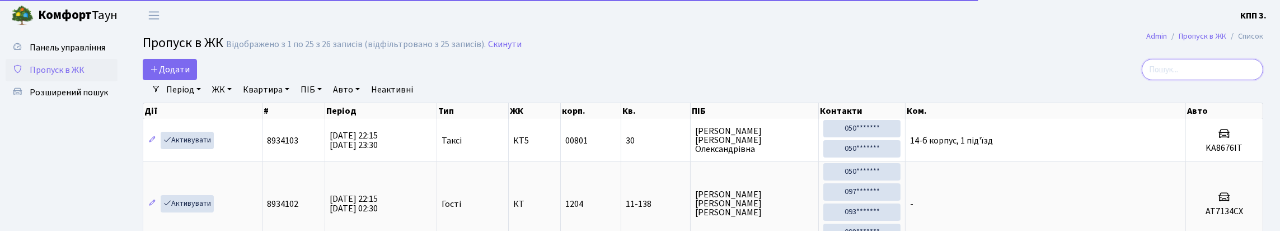
click at [1204, 79] on input "search" at bounding box center [1201, 69] width 121 height 21
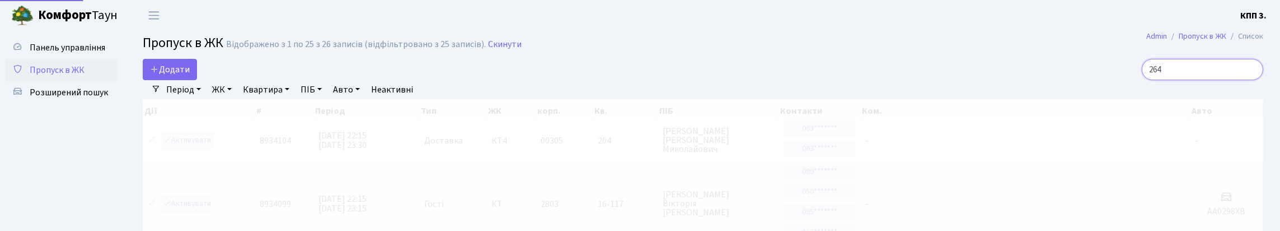
type input "2646"
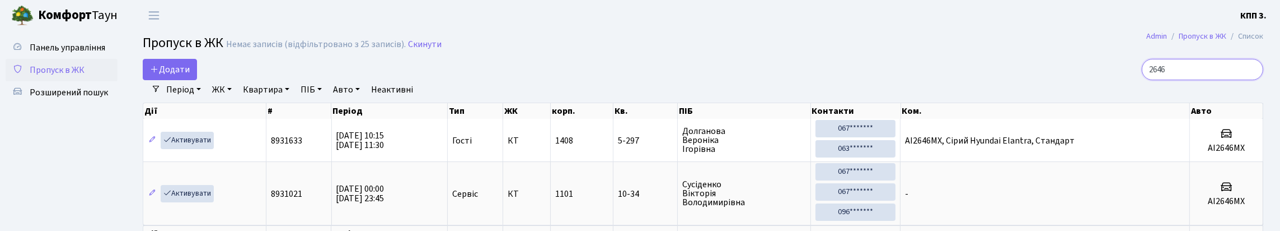
click at [1248, 79] on input "2646" at bounding box center [1201, 69] width 121 height 21
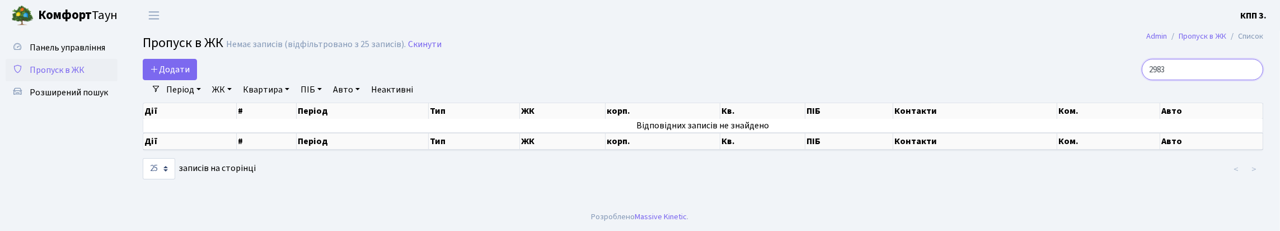
type input "2983"
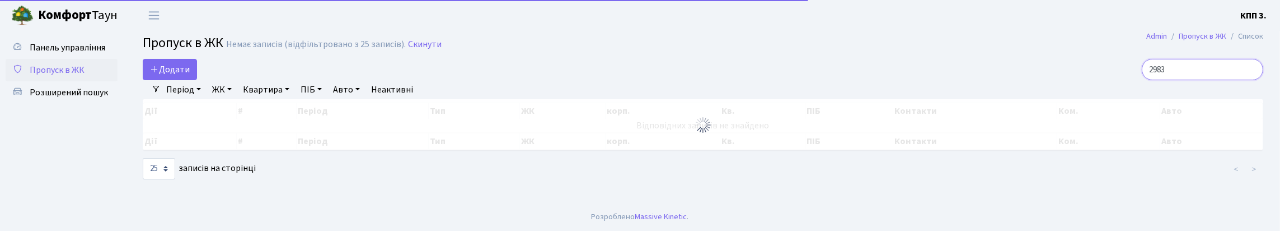
click at [1248, 80] on input "2983" at bounding box center [1201, 69] width 121 height 21
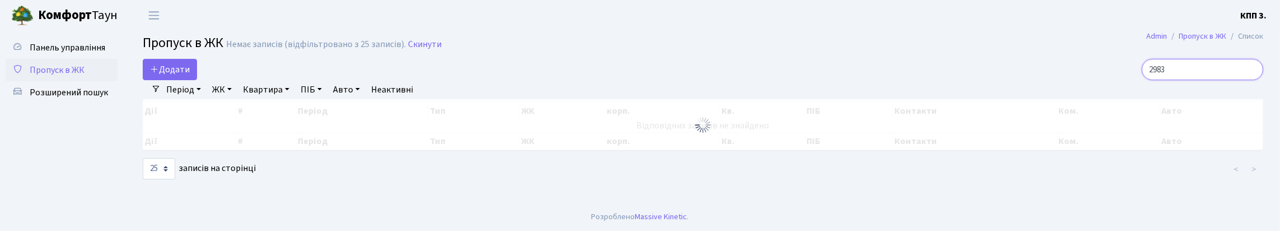
click at [1249, 79] on input "2983" at bounding box center [1201, 69] width 121 height 21
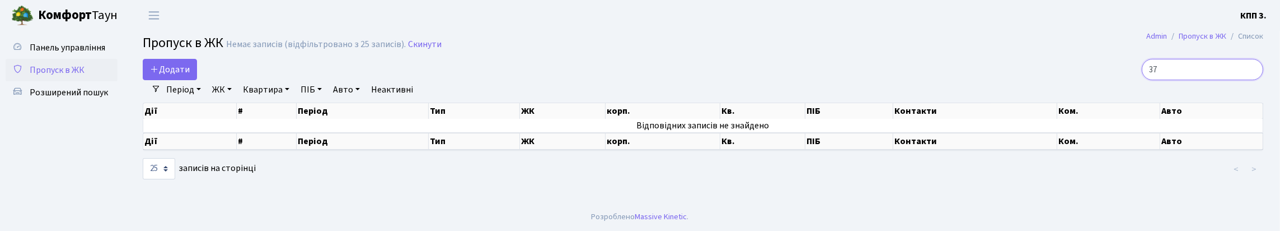
type input "3"
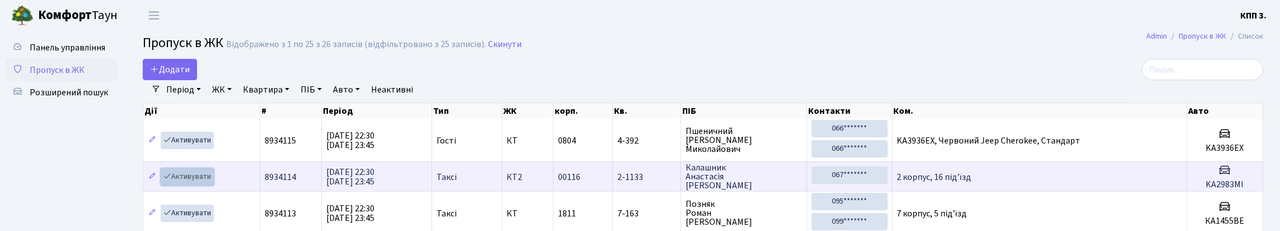
click at [203, 185] on link "Активувати" at bounding box center [187, 176] width 53 height 17
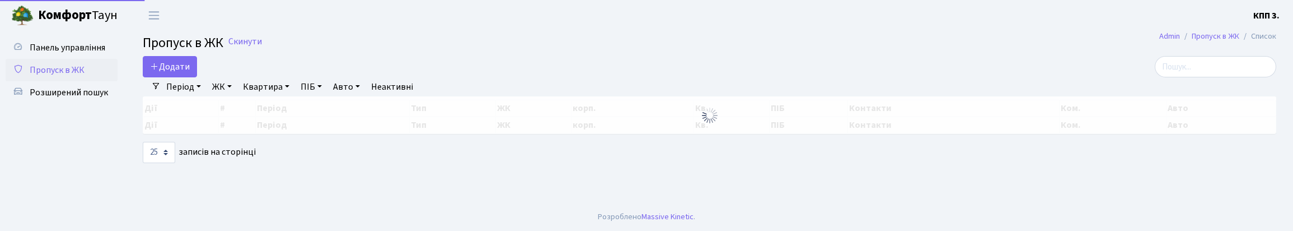
select select "25"
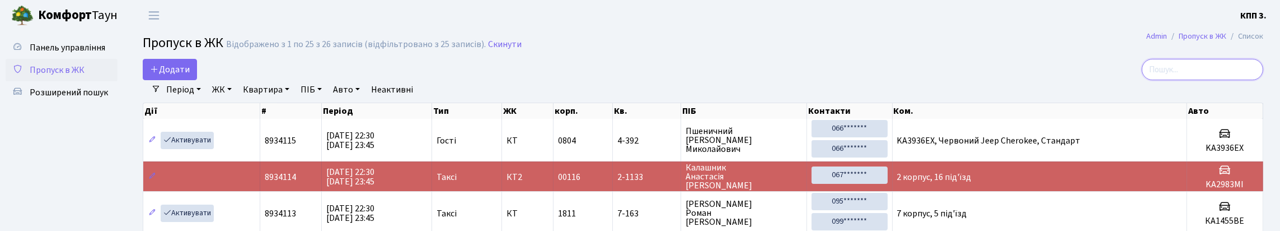
click at [1227, 77] on input "search" at bounding box center [1201, 69] width 121 height 21
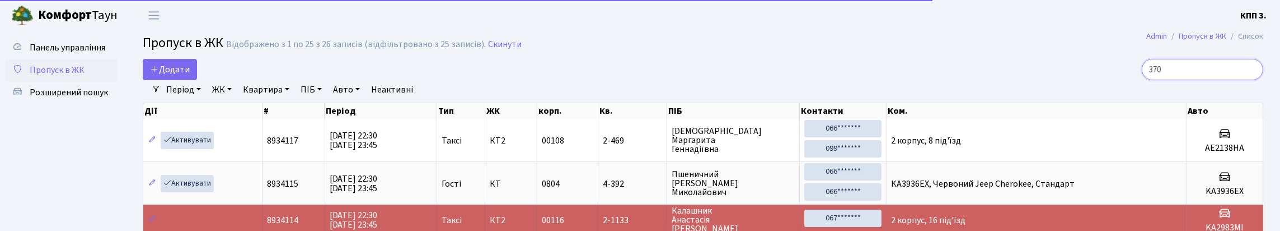
type input "3701"
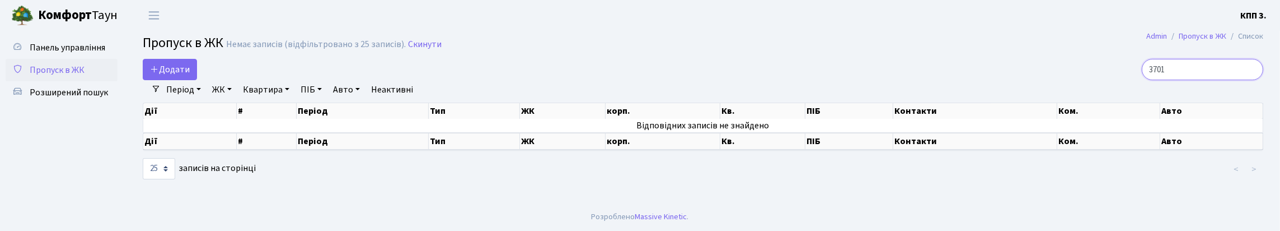
click at [1249, 79] on input "3701" at bounding box center [1201, 69] width 121 height 21
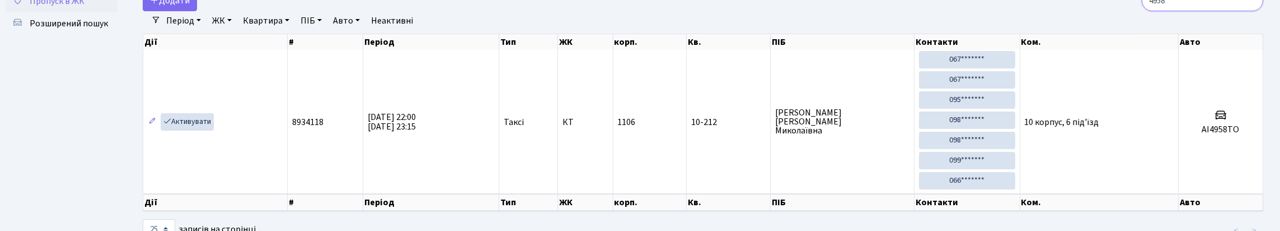
scroll to position [112, 0]
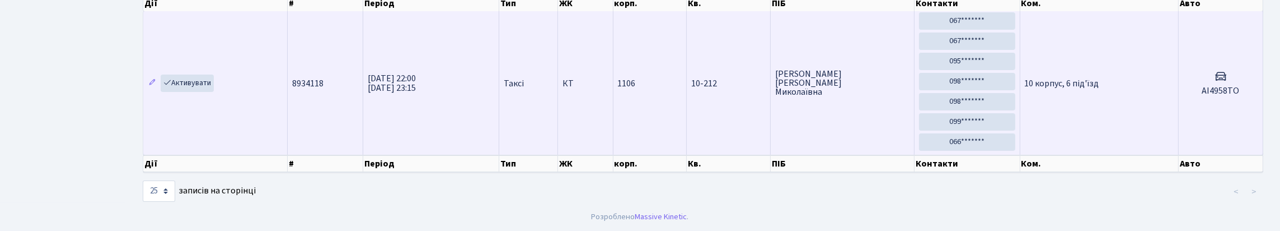
type input "4958"
click at [1069, 126] on td "10 корпус, 6 під'їзд" at bounding box center [1099, 82] width 158 height 143
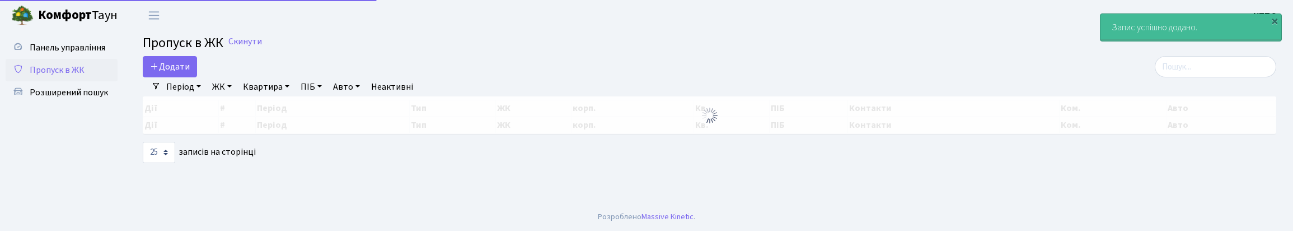
select select "25"
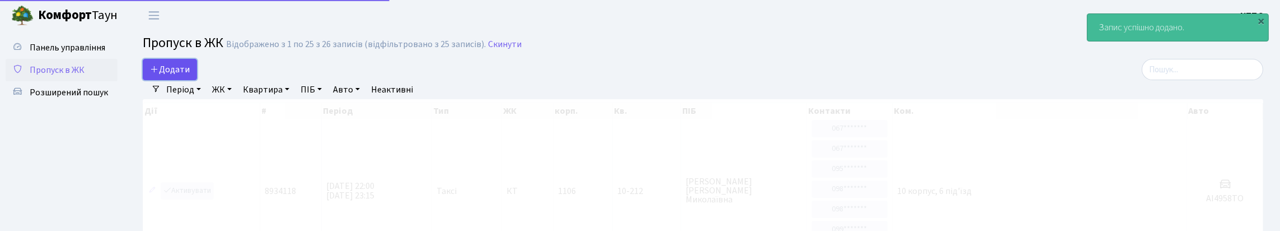
click at [183, 73] on span "Додати" at bounding box center [170, 69] width 40 height 12
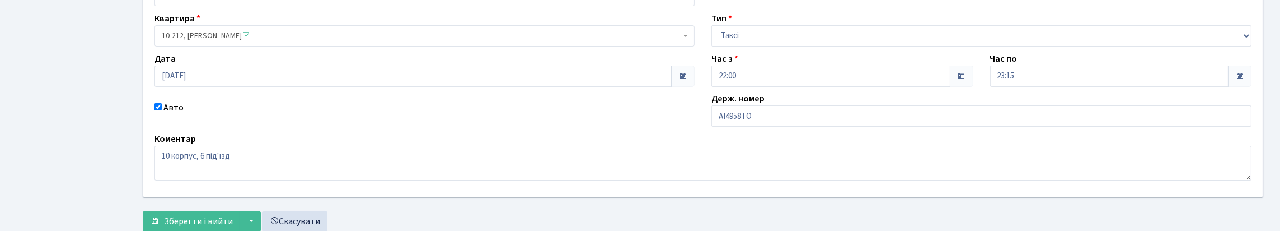
scroll to position [112, 0]
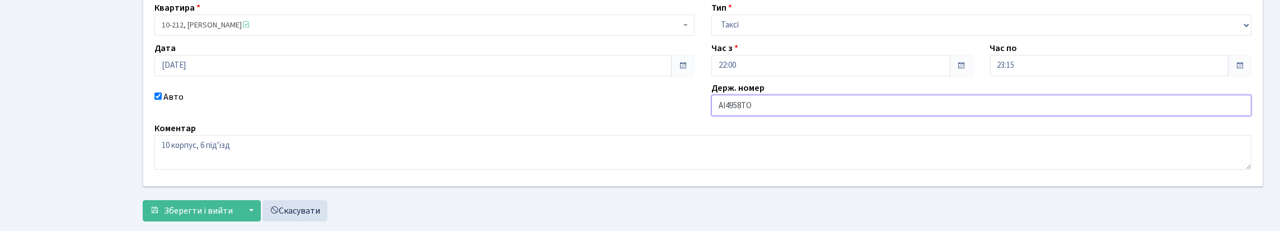
click at [782, 116] on input "АІ4958ТО" at bounding box center [981, 105] width 540 height 21
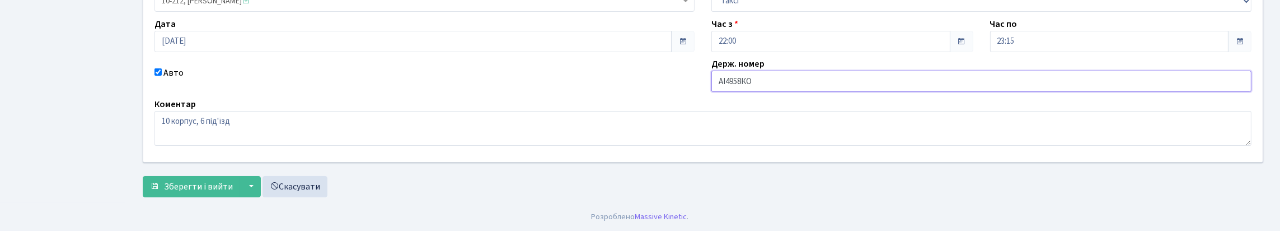
scroll to position [212, 0]
type input "АІ4958КО"
click at [198, 183] on span "Зберегти і вийти" at bounding box center [198, 186] width 69 height 12
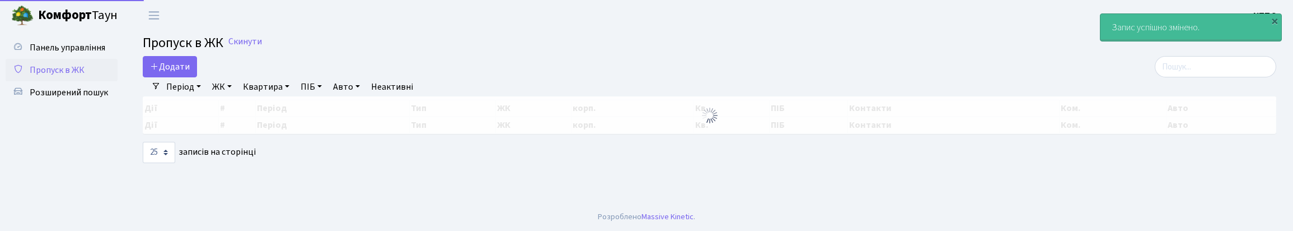
select select "25"
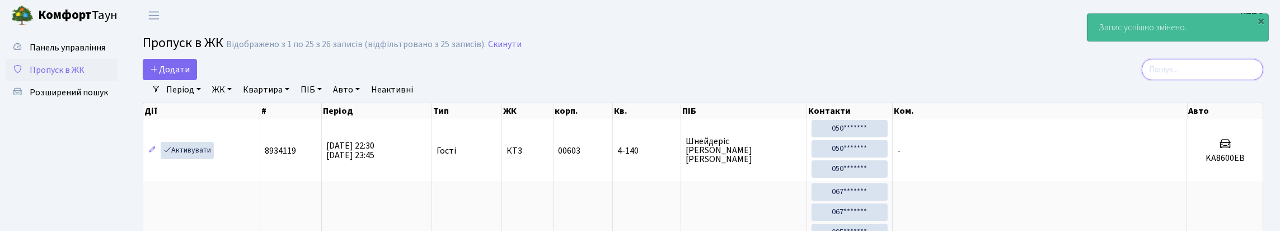
click at [1184, 80] on input "search" at bounding box center [1201, 69] width 121 height 21
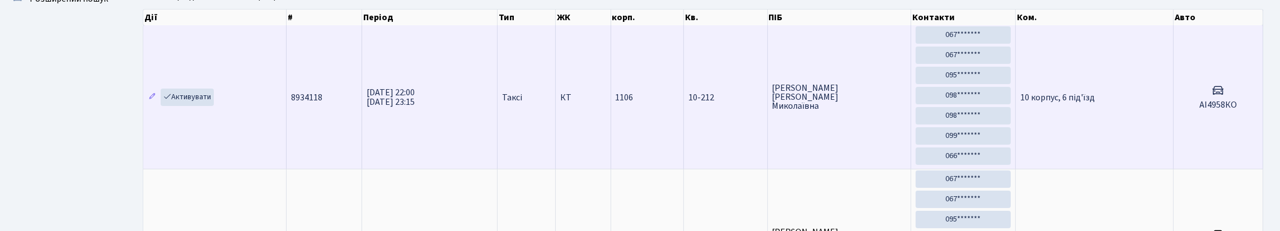
scroll to position [112, 0]
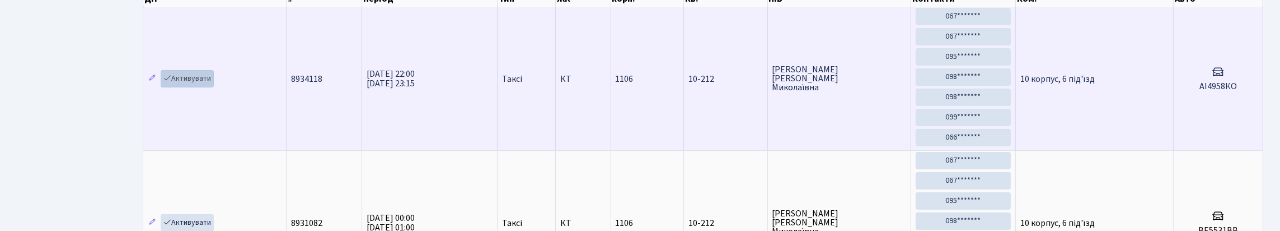
type input "10-212"
click at [205, 87] on link "Активувати" at bounding box center [187, 78] width 53 height 17
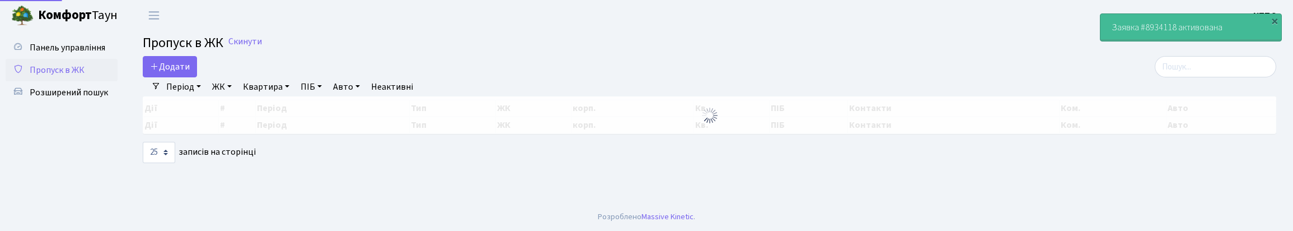
select select "25"
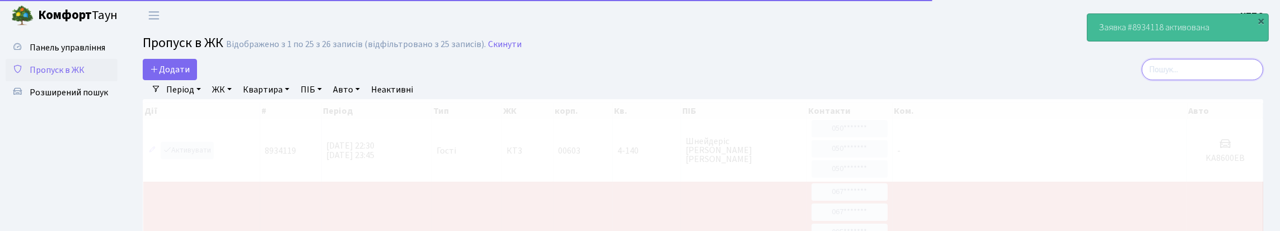
click at [1197, 80] on input "search" at bounding box center [1201, 69] width 121 height 21
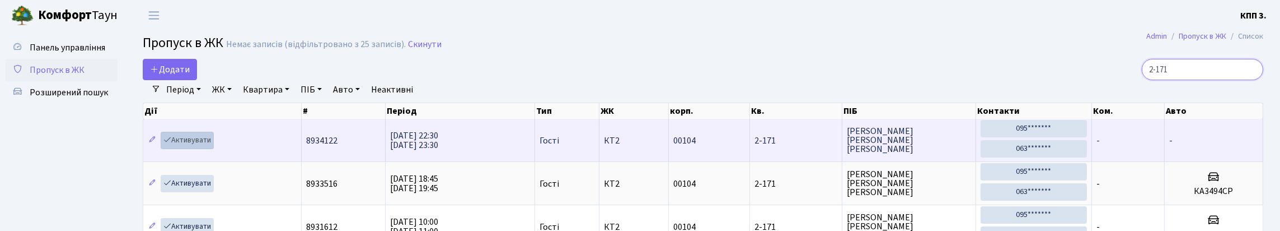
type input "2-171"
click at [203, 149] on link "Активувати" at bounding box center [187, 139] width 53 height 17
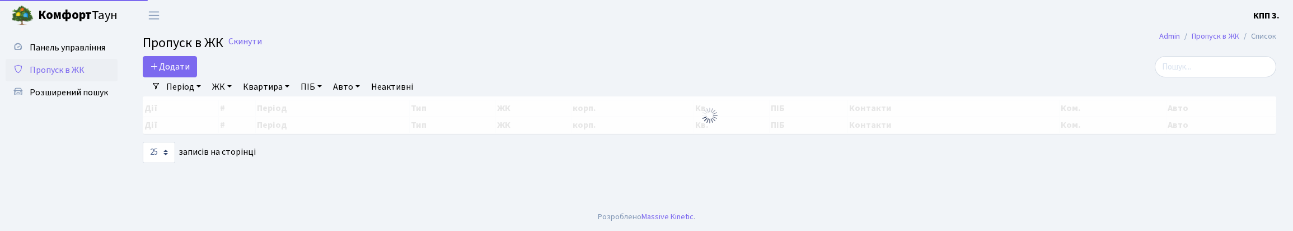
select select "25"
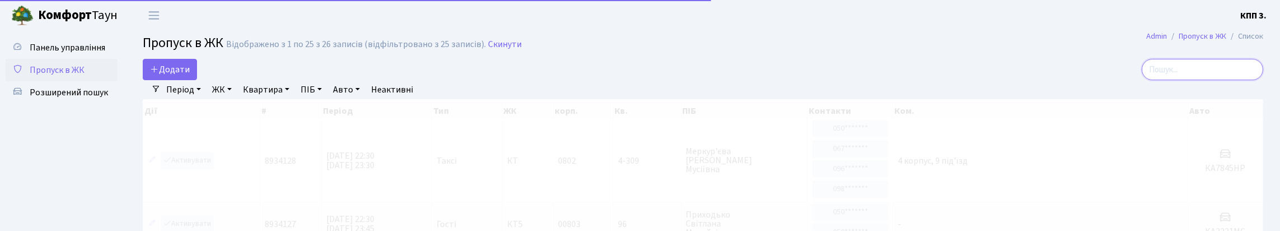
click at [1210, 80] on input "search" at bounding box center [1201, 69] width 121 height 21
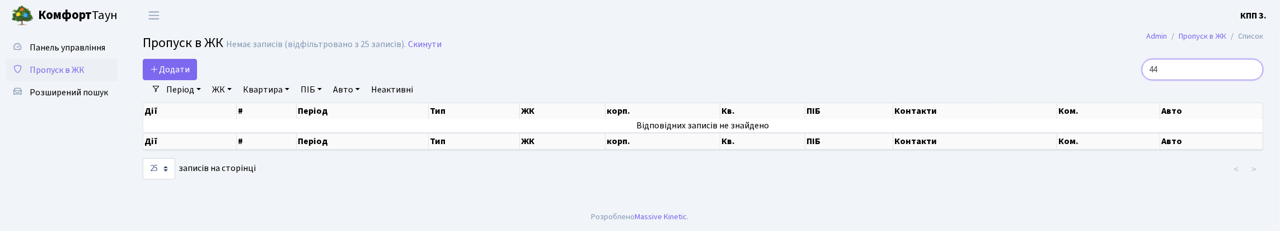
type input "4"
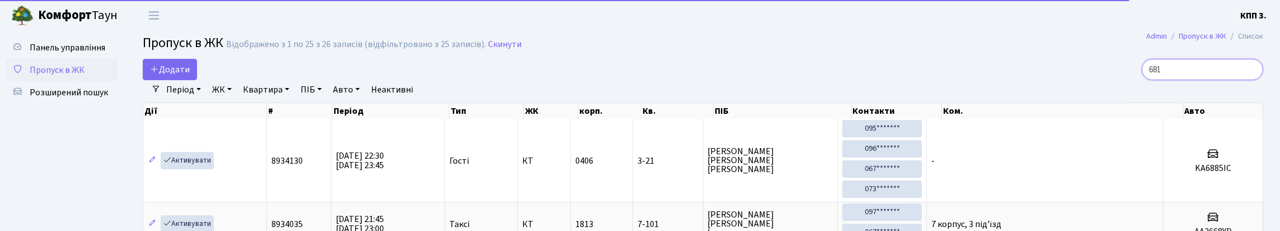
type input "6813"
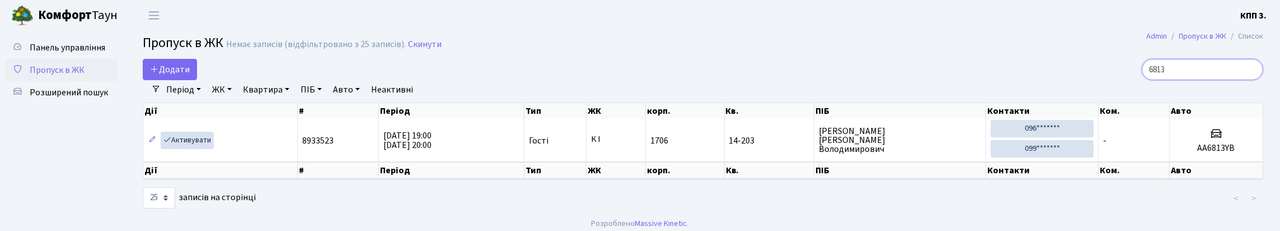
click at [1249, 80] on input "6813" at bounding box center [1201, 69] width 121 height 21
type input "6"
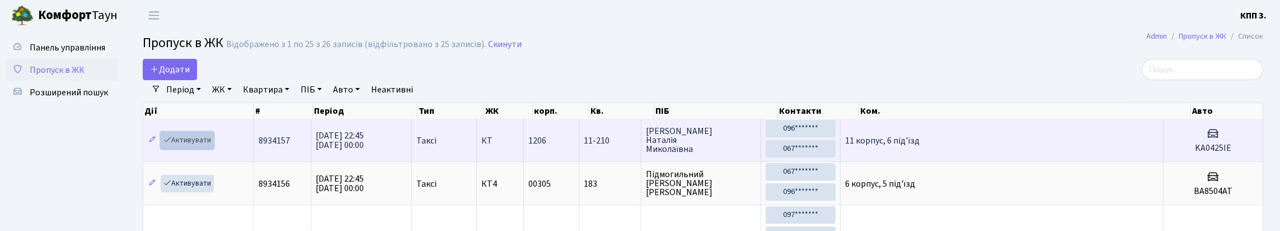
click at [200, 149] on link "Активувати" at bounding box center [187, 139] width 53 height 17
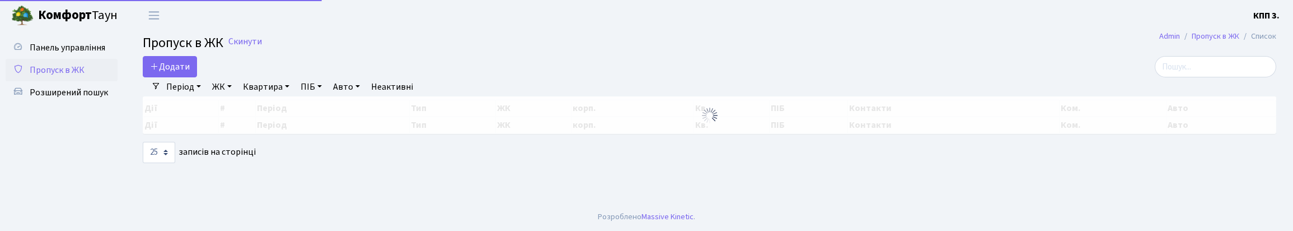
select select "25"
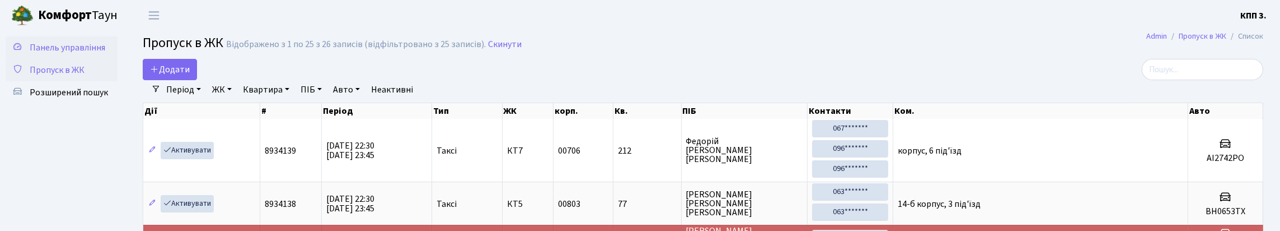
click at [63, 54] on span "Панель управління" at bounding box center [68, 47] width 76 height 12
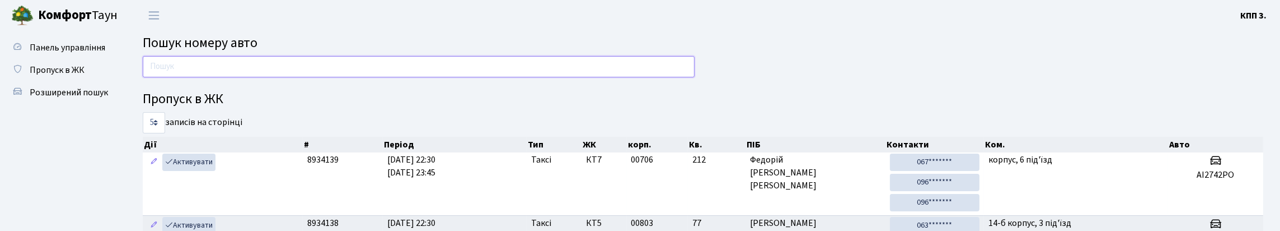
click at [307, 77] on input "text" at bounding box center [419, 66] width 552 height 21
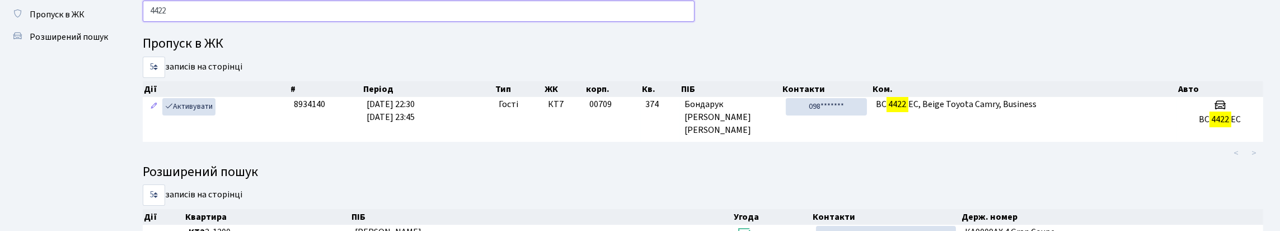
scroll to position [112, 0]
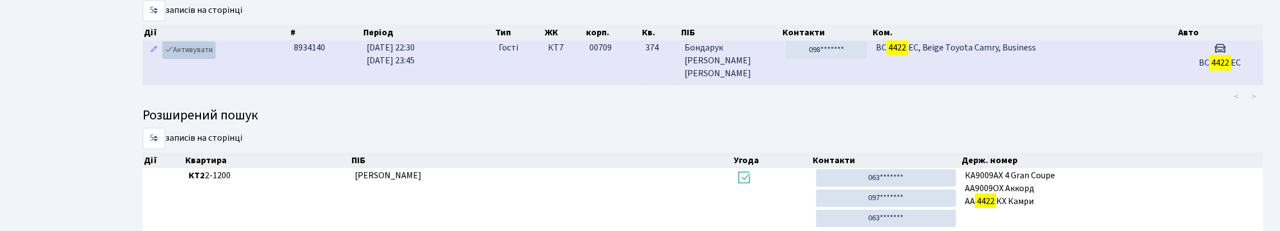
type input "4422"
click at [205, 59] on link "Активувати" at bounding box center [188, 49] width 53 height 17
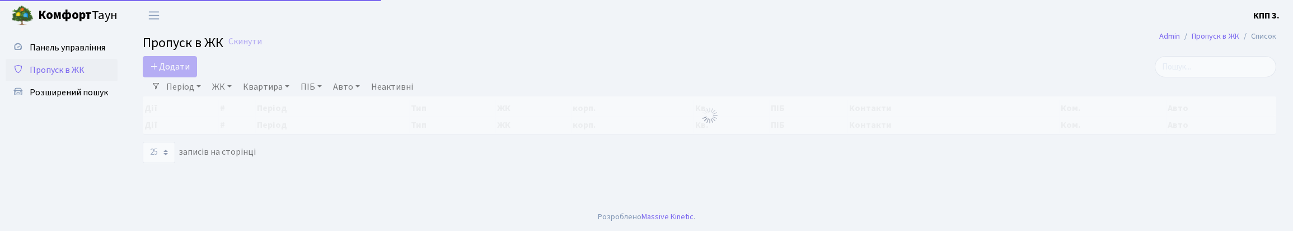
select select "25"
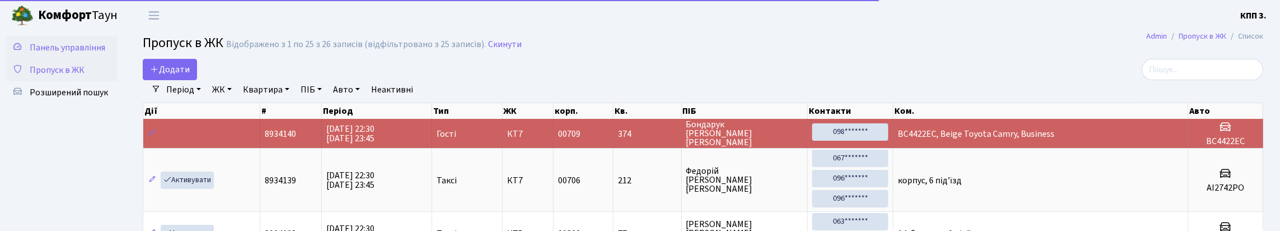
click at [67, 54] on span "Панель управління" at bounding box center [68, 47] width 76 height 12
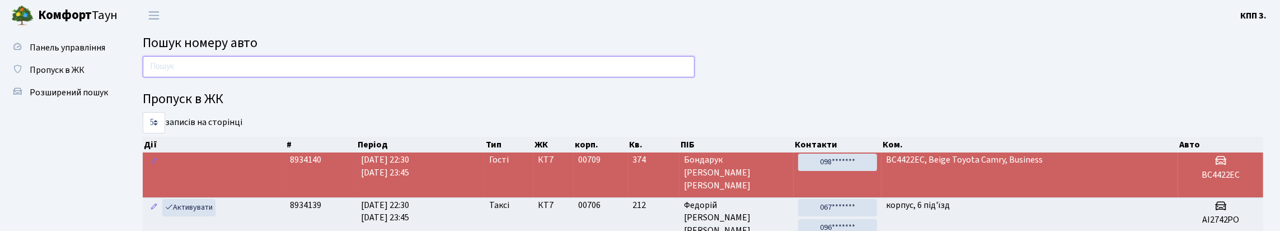
click at [226, 71] on input "text" at bounding box center [419, 66] width 552 height 21
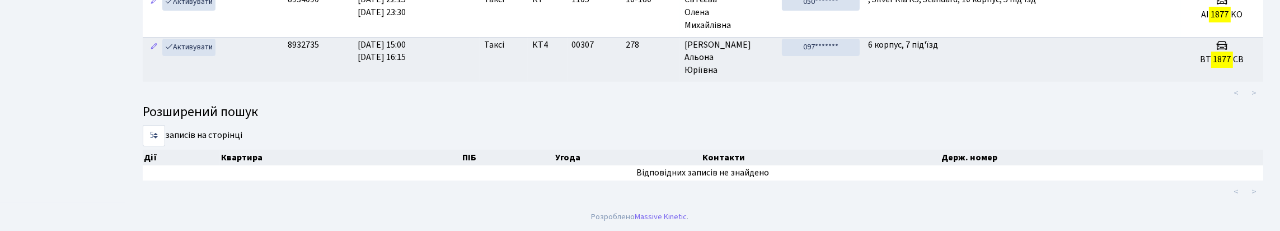
scroll to position [125, 0]
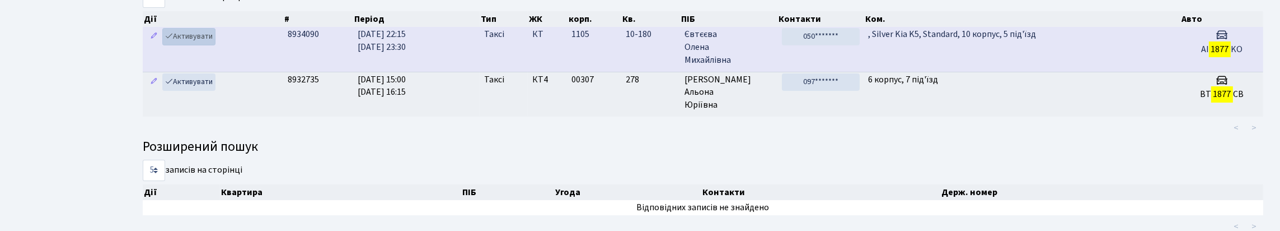
type input "1877"
click at [196, 45] on link "Активувати" at bounding box center [188, 36] width 53 height 17
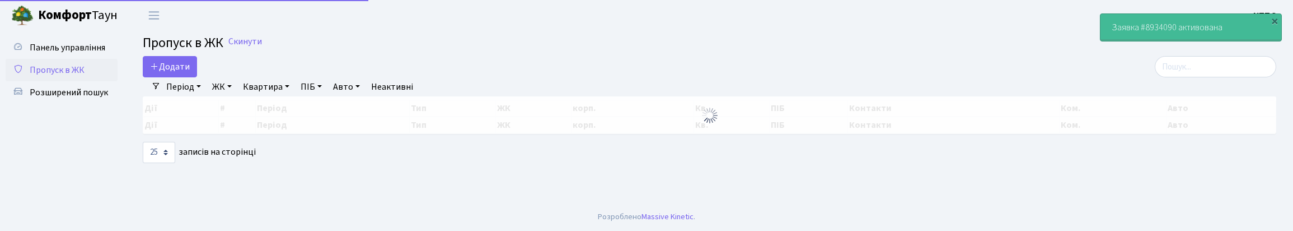
select select "25"
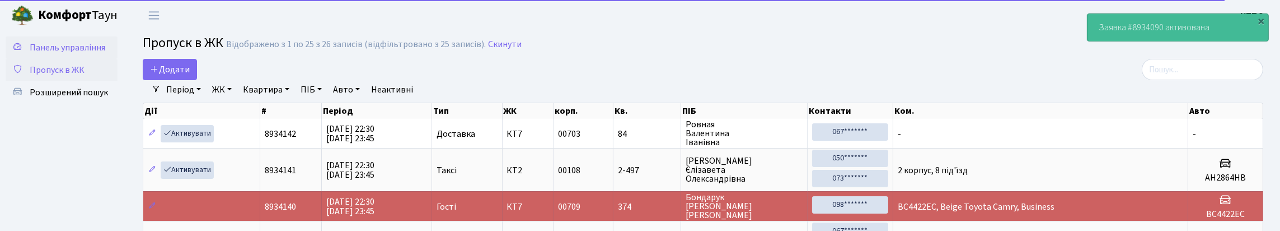
click at [49, 54] on span "Панель управління" at bounding box center [68, 47] width 76 height 12
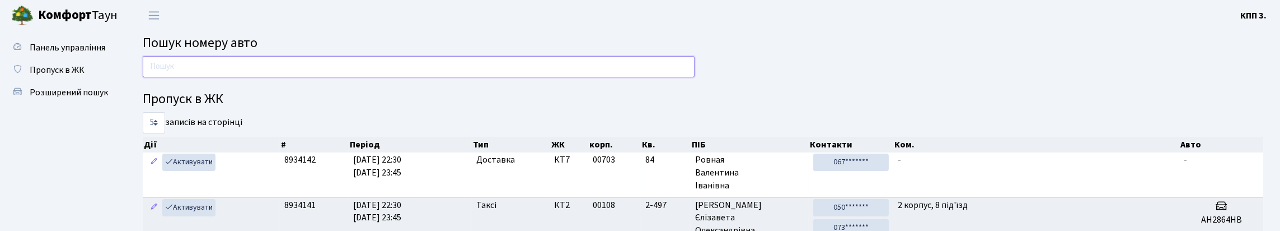
click at [580, 69] on input "text" at bounding box center [419, 66] width 552 height 21
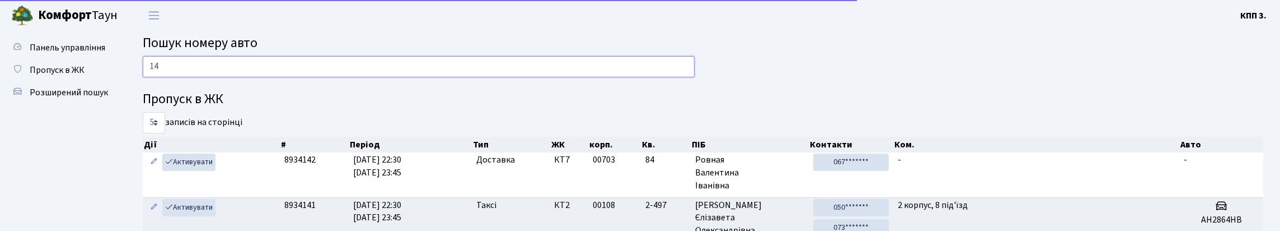
type input "1"
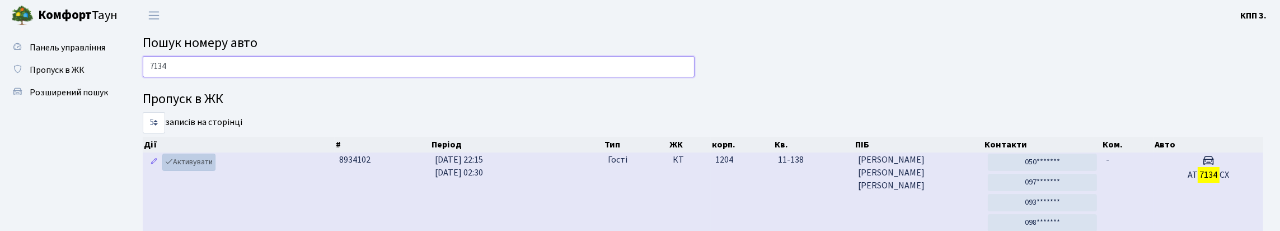
type input "7134"
click at [200, 171] on link "Активувати" at bounding box center [188, 161] width 53 height 17
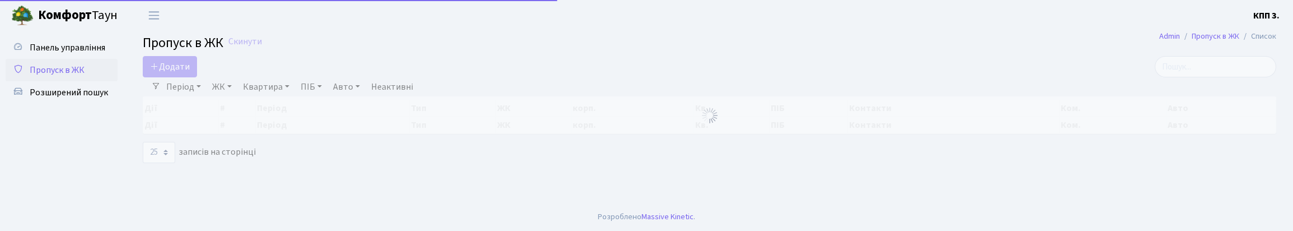
select select "25"
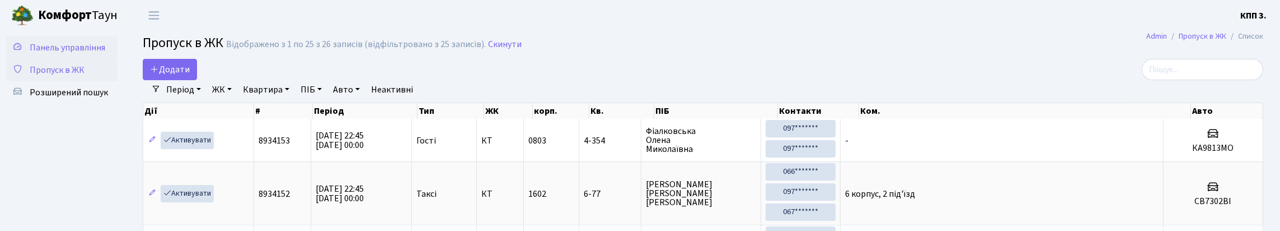
click at [52, 54] on span "Панель управління" at bounding box center [68, 47] width 76 height 12
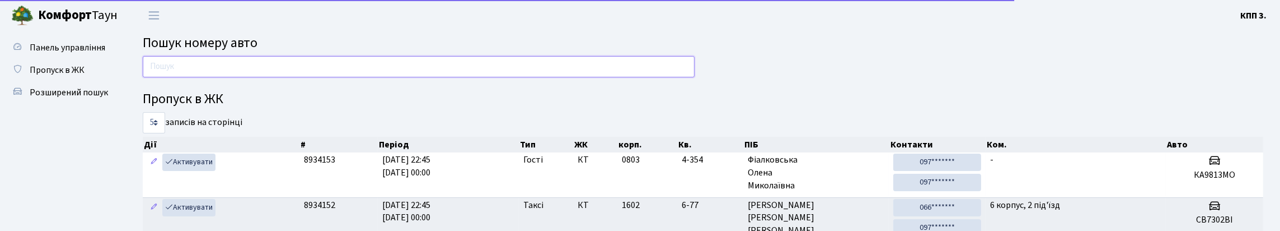
click at [171, 77] on input "text" at bounding box center [419, 66] width 552 height 21
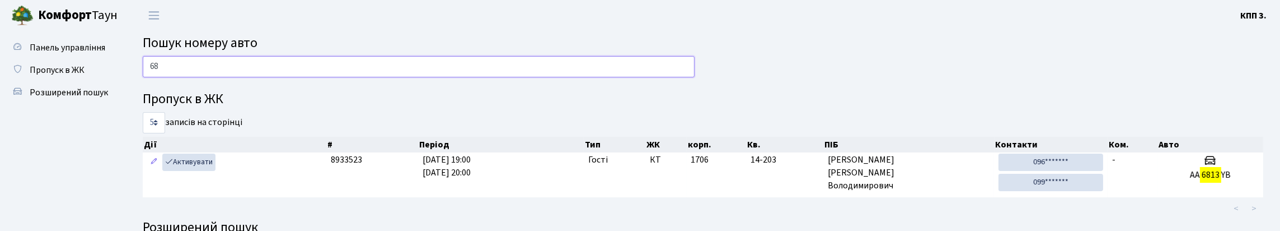
type input "6"
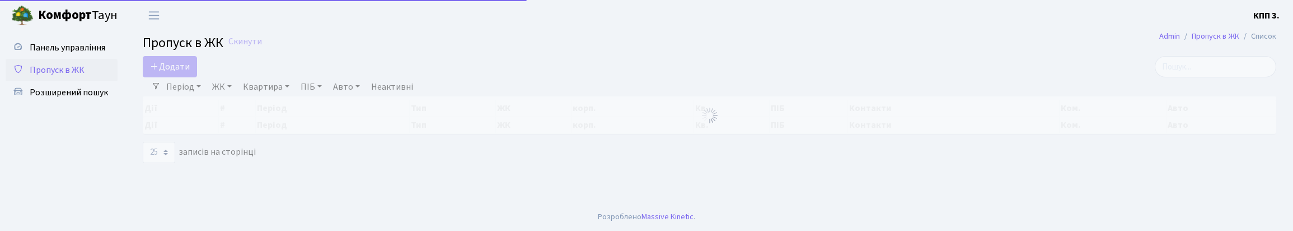
select select "25"
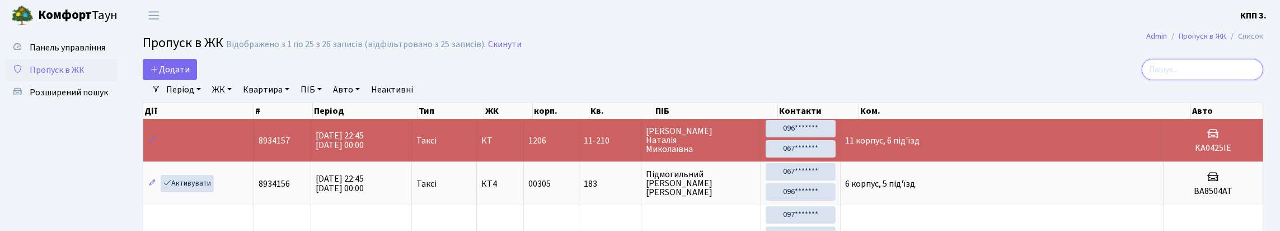
click at [1244, 75] on input "search" at bounding box center [1201, 69] width 121 height 21
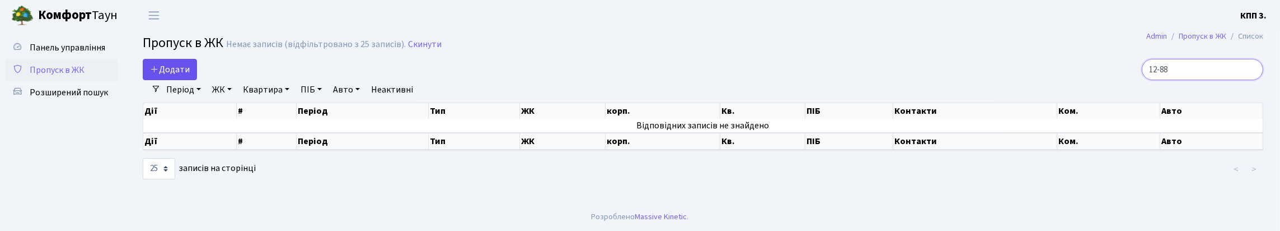
type input "12-88"
click at [159, 73] on icon at bounding box center [154, 68] width 9 height 9
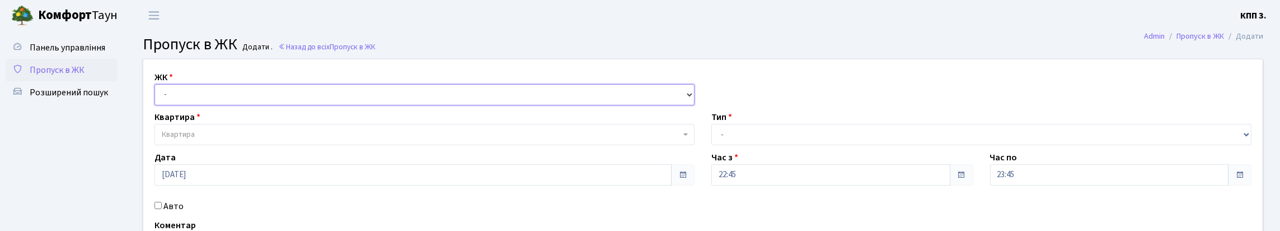
click at [214, 105] on select "- КТ, вул. Регенераторна, 4 КТ2, просп. [STREET_ADDRESS] [STREET_ADDRESS] [PERS…" at bounding box center [424, 94] width 540 height 21
select select "271"
click at [157, 97] on select "- КТ, вул. Регенераторна, 4 КТ2, просп. Соборності, 17 КТ3, вул. Березнева, 16 …" at bounding box center [424, 94] width 540 height 21
select select
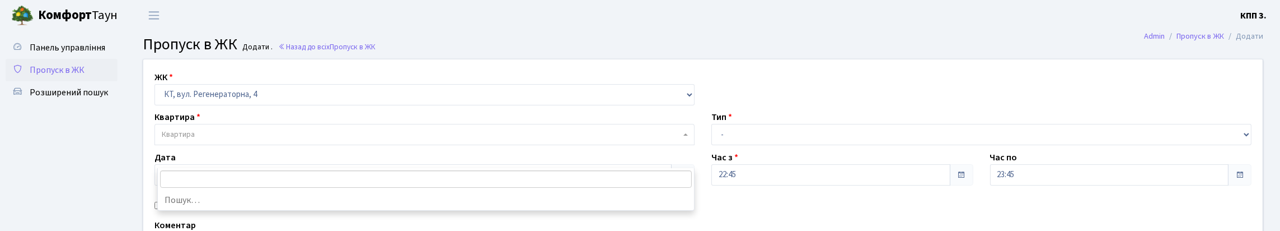
click at [231, 140] on span "Квартира" at bounding box center [421, 134] width 519 height 11
click at [275, 181] on input "search" at bounding box center [426, 178] width 532 height 17
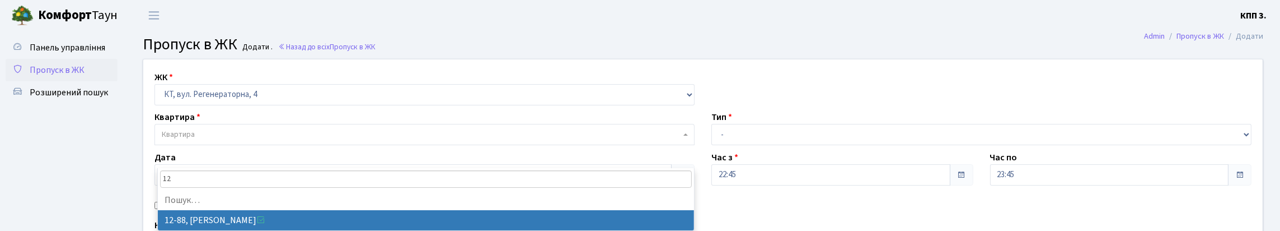
type input "1"
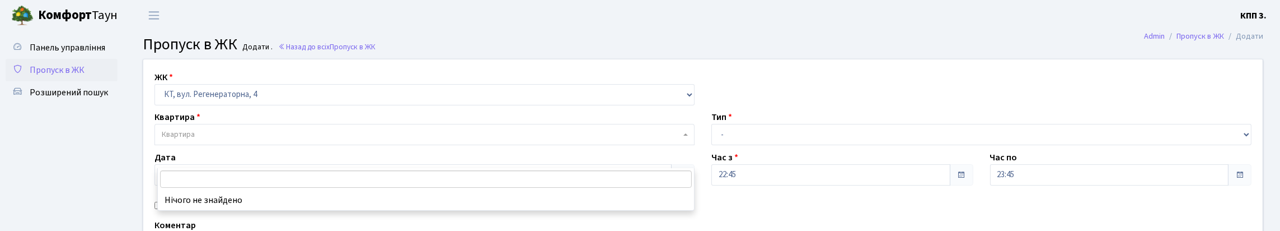
click at [80, 76] on span "Пропуск в ЖК" at bounding box center [57, 70] width 55 height 12
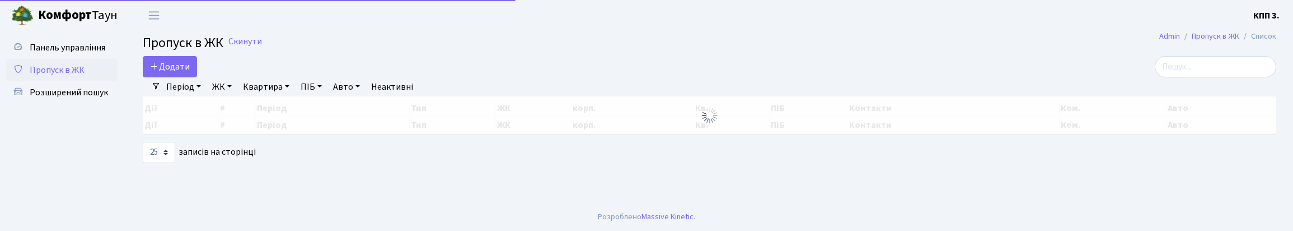
select select "25"
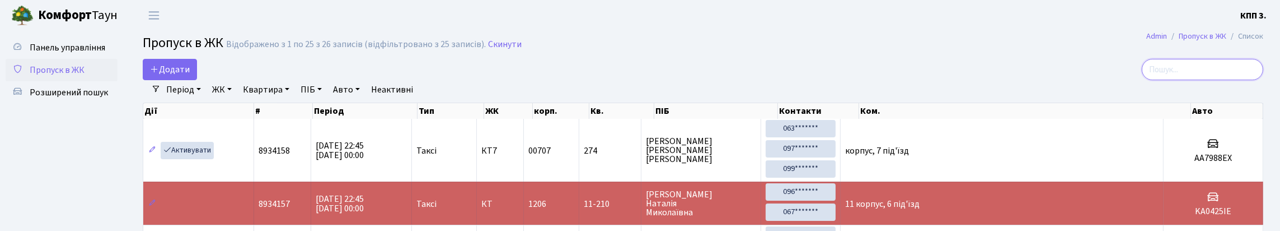
click at [1230, 80] on input "search" at bounding box center [1201, 69] width 121 height 21
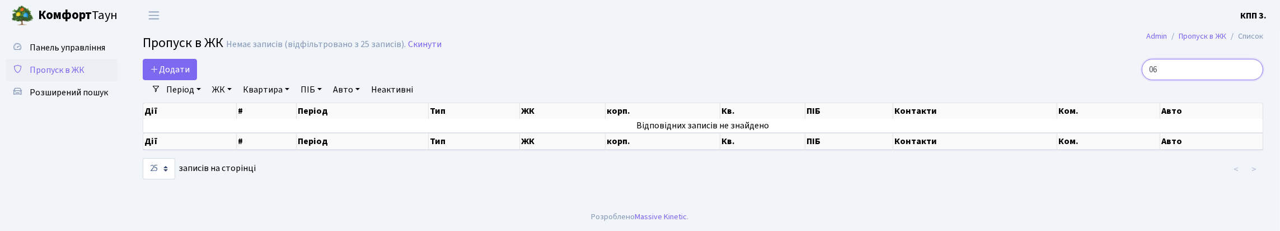
type input "0"
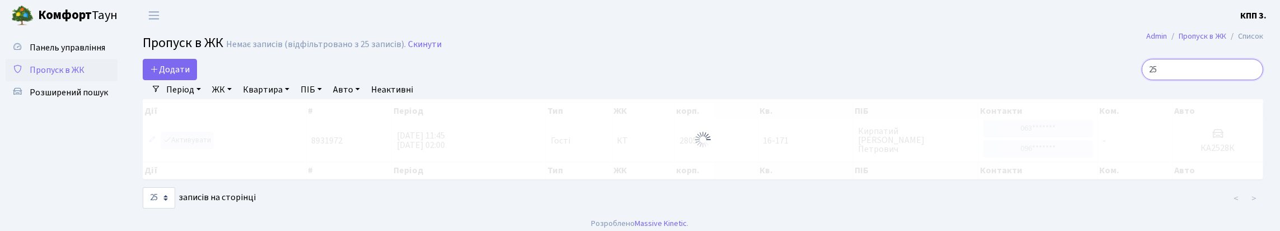
type input "2"
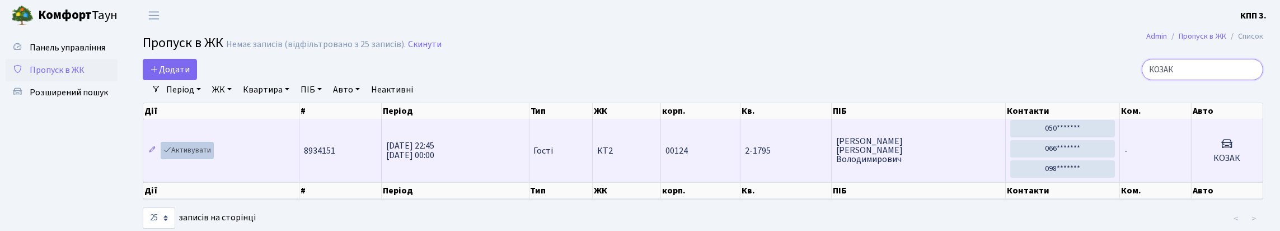
type input "КОЗАК"
click at [192, 159] on link "Активувати" at bounding box center [187, 150] width 53 height 17
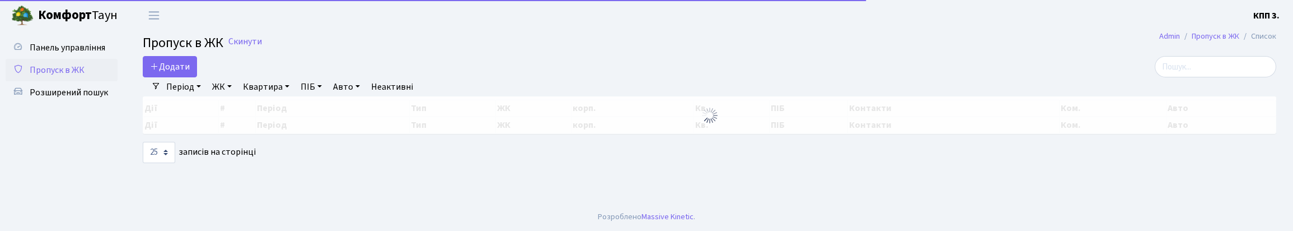
select select "25"
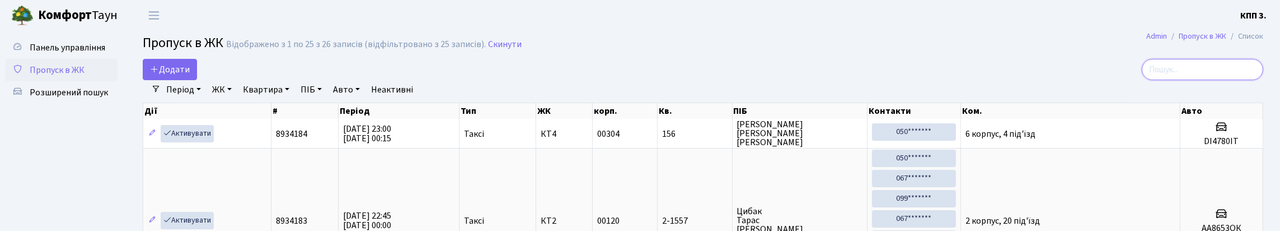
click at [1205, 80] on input "search" at bounding box center [1201, 69] width 121 height 21
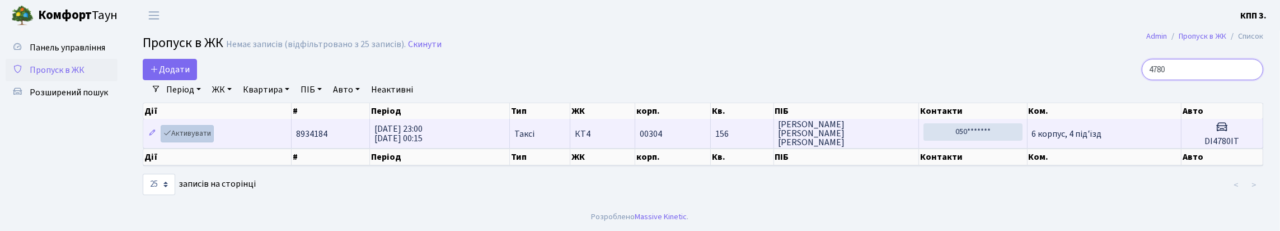
type input "4780"
click at [197, 142] on link "Активувати" at bounding box center [187, 133] width 53 height 17
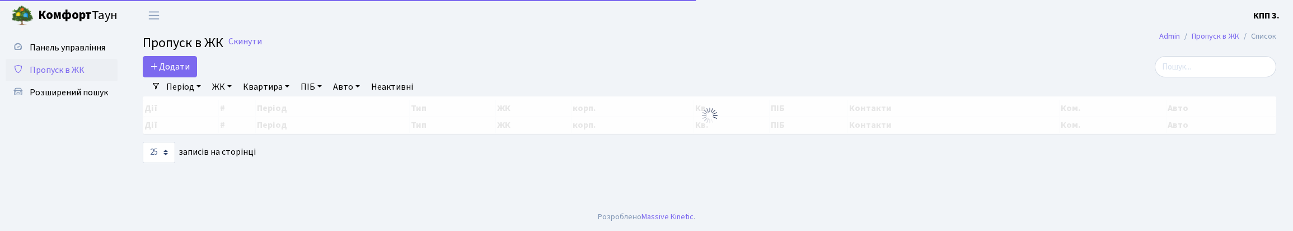
select select "25"
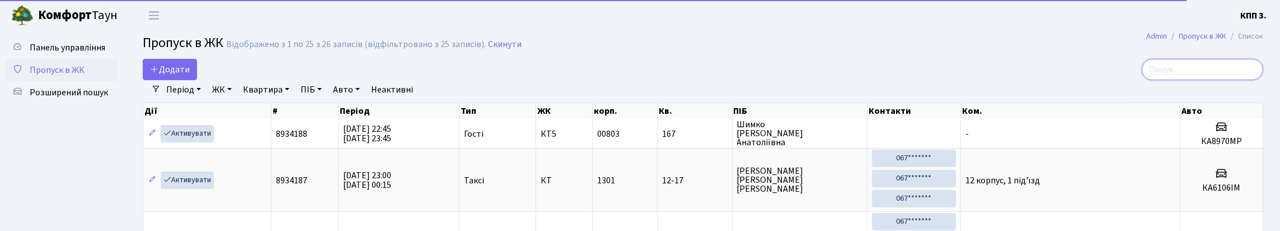
click at [1200, 77] on input "search" at bounding box center [1201, 69] width 121 height 21
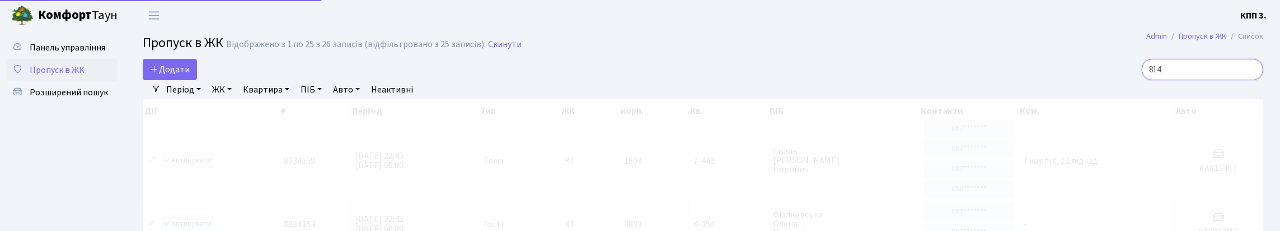
type input "8149"
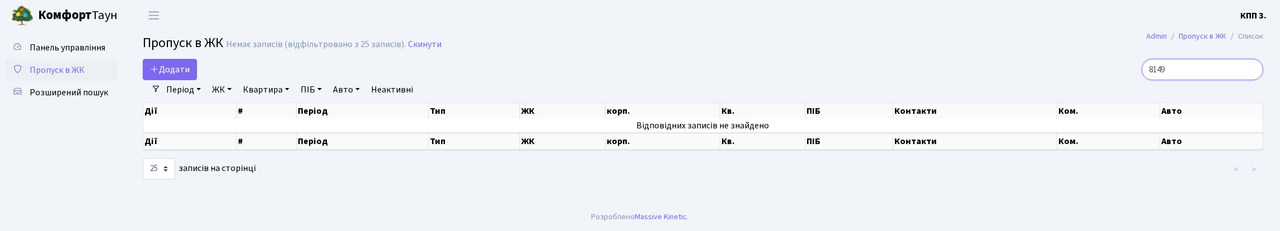
click at [1250, 80] on input "8149" at bounding box center [1201, 69] width 121 height 21
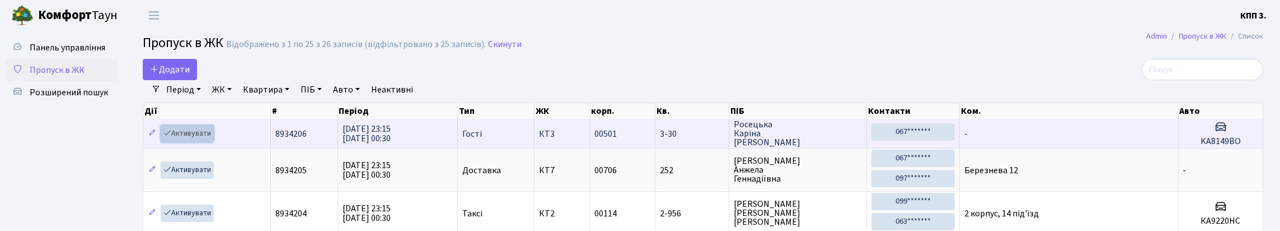
click at [199, 142] on link "Активувати" at bounding box center [187, 133] width 53 height 17
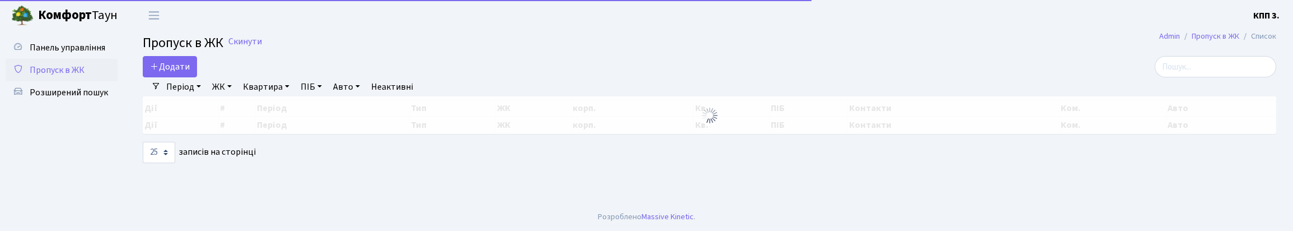
select select "25"
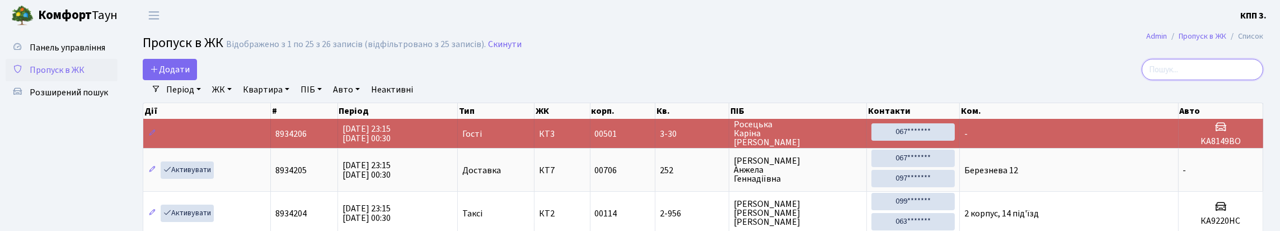
click at [1217, 80] on input "search" at bounding box center [1201, 69] width 121 height 21
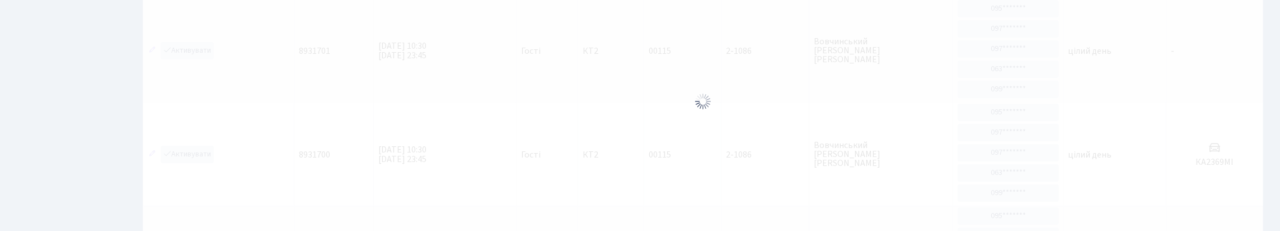
scroll to position [72, 0]
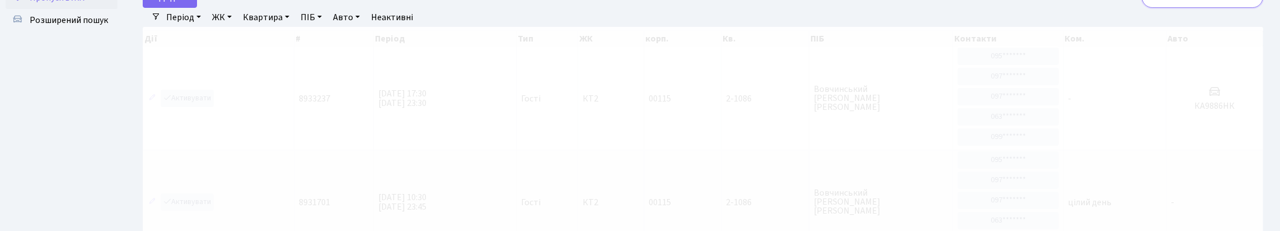
type input "2"
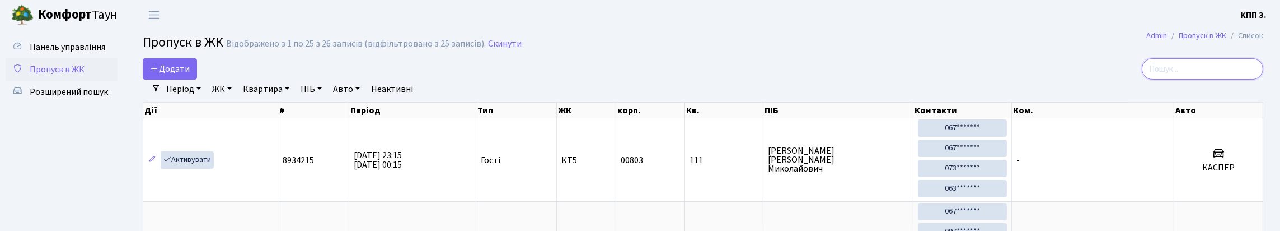
scroll to position [0, 0]
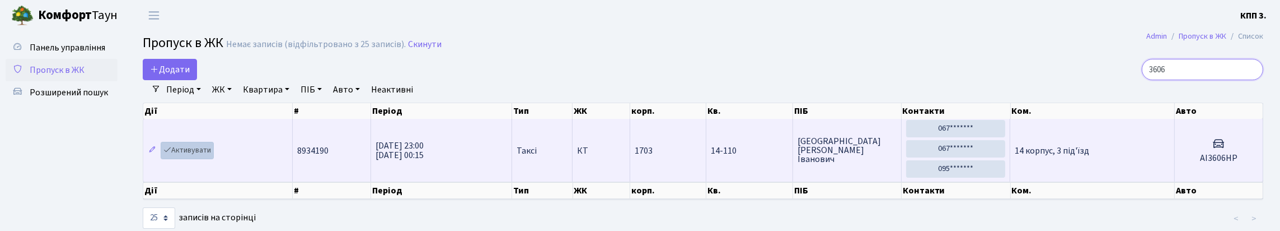
type input "3606"
click at [195, 159] on link "Активувати" at bounding box center [187, 150] width 53 height 17
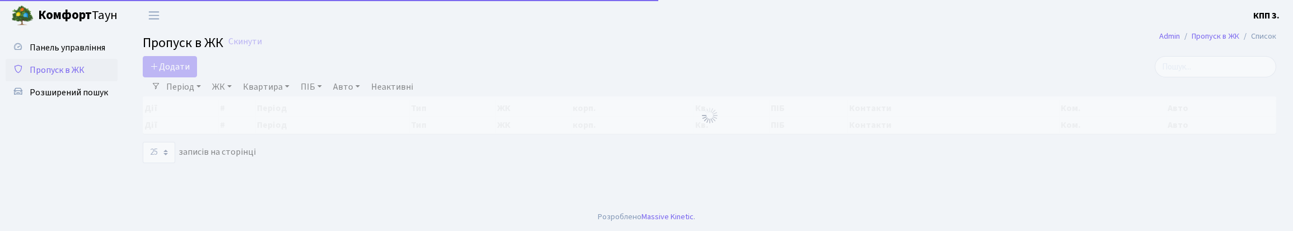
select select "25"
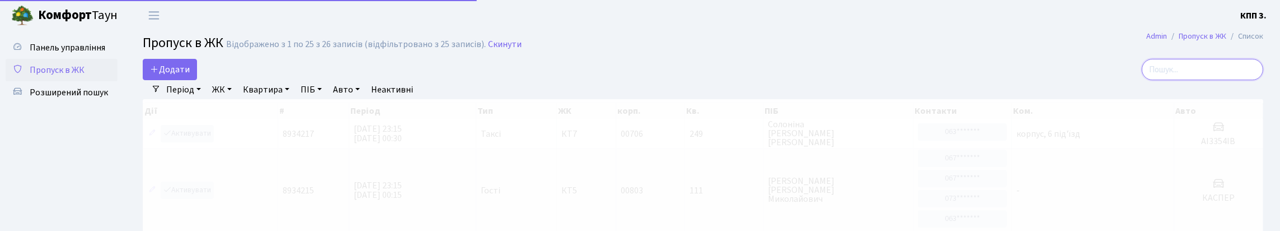
click at [1221, 77] on input "search" at bounding box center [1201, 69] width 121 height 21
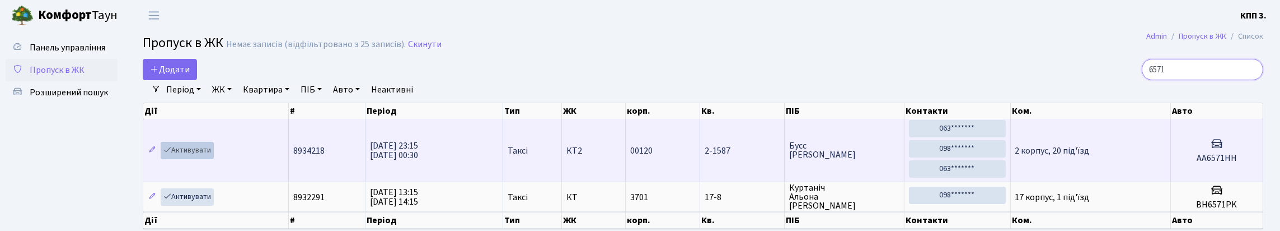
type input "6571"
click at [195, 159] on link "Активувати" at bounding box center [187, 150] width 53 height 17
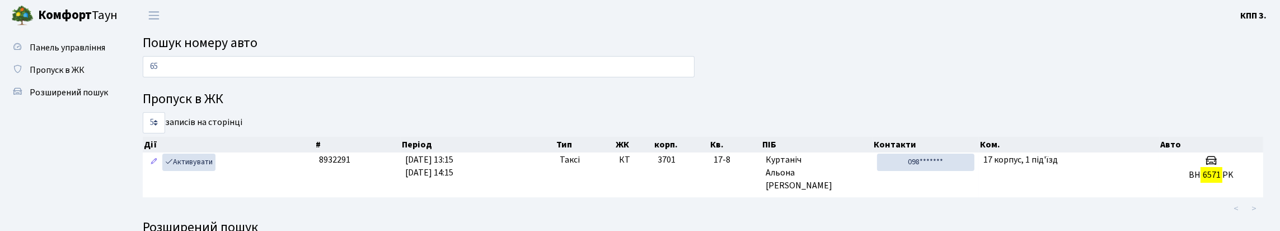
type input "6"
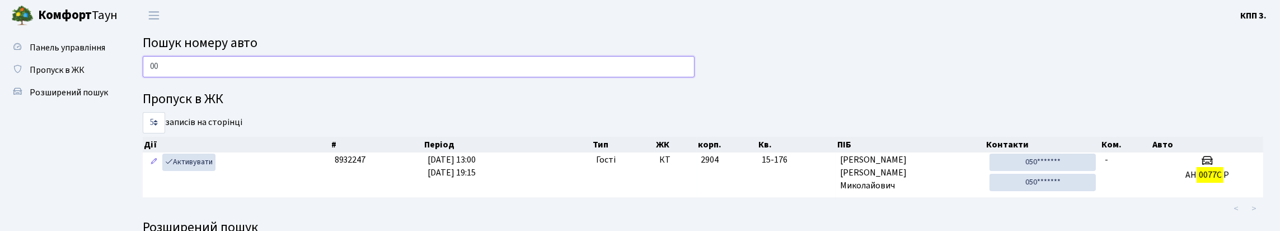
type input "0"
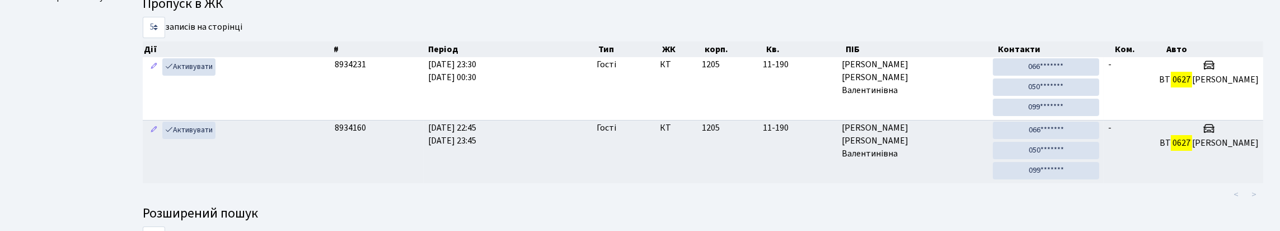
scroll to position [112, 0]
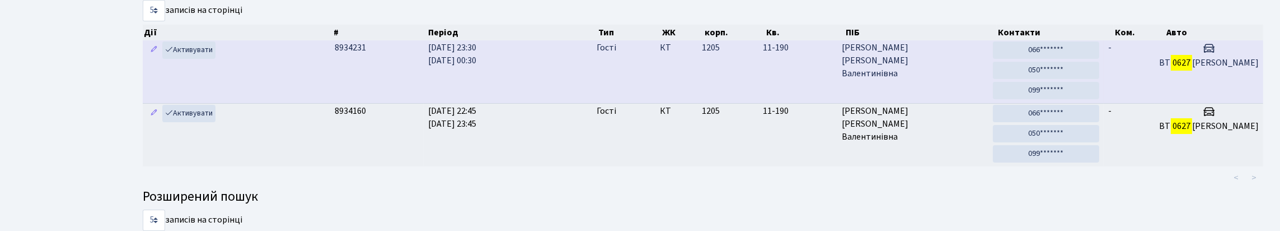
type input "0627"
click at [681, 102] on td "КТ" at bounding box center [676, 71] width 42 height 63
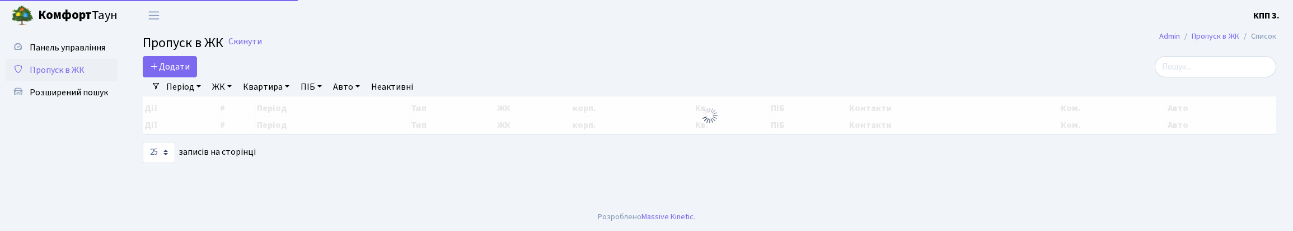
select select "25"
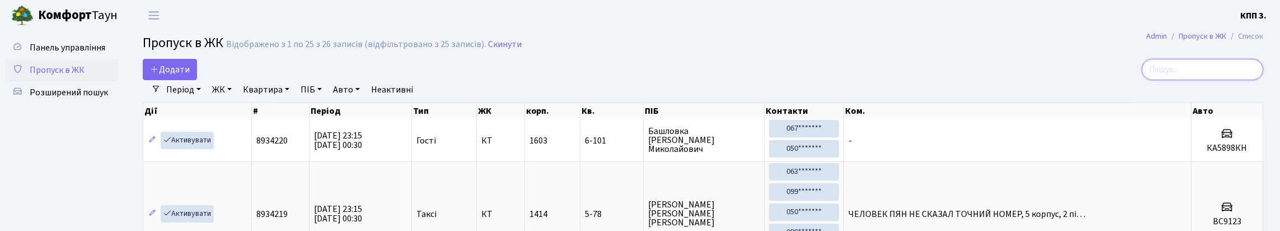
click at [1196, 80] on input "search" at bounding box center [1201, 69] width 121 height 21
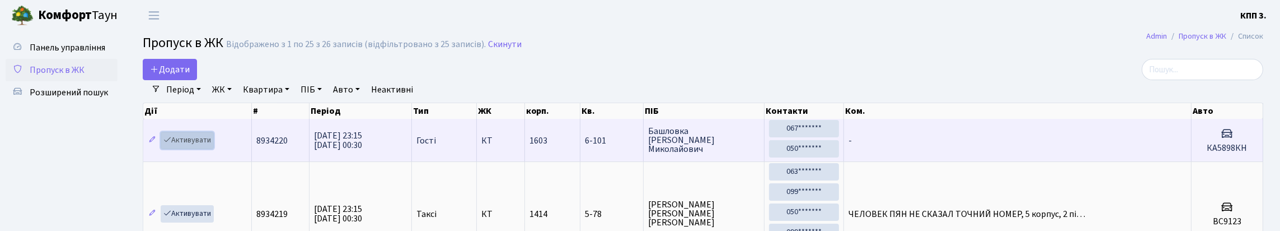
click at [206, 149] on link "Активувати" at bounding box center [187, 139] width 53 height 17
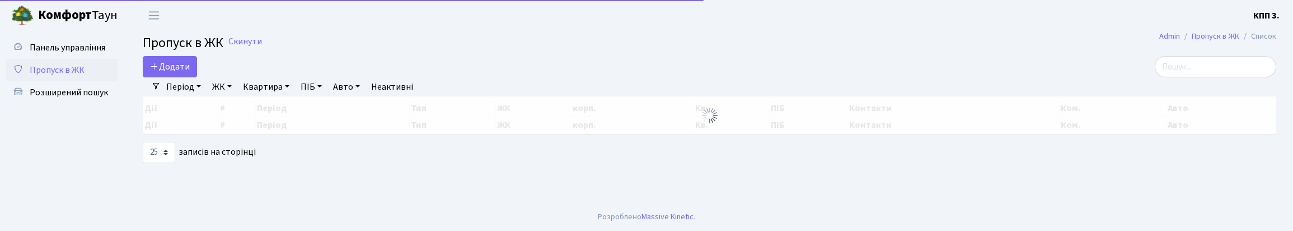
select select "25"
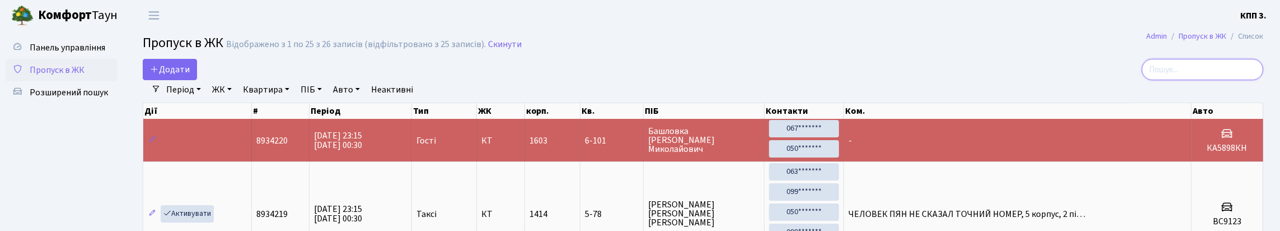
click at [1200, 77] on input "search" at bounding box center [1201, 69] width 121 height 21
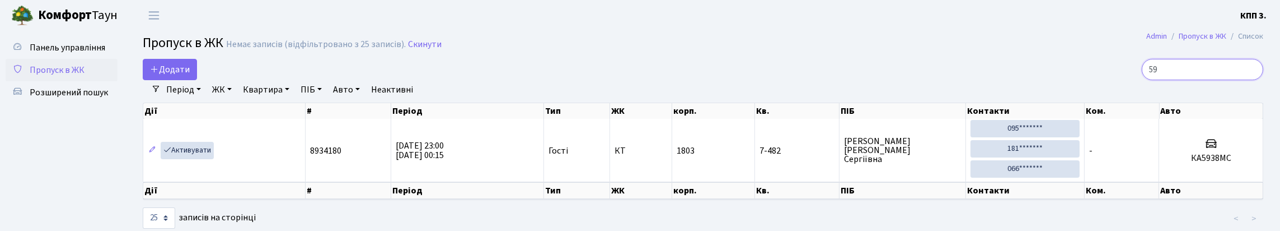
type input "5"
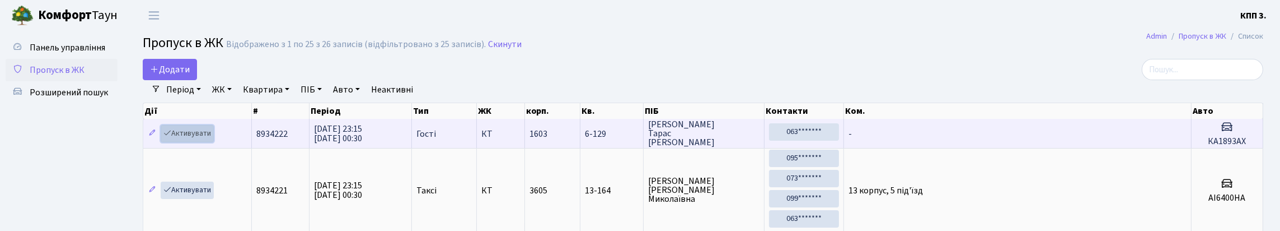
click at [194, 142] on link "Активувати" at bounding box center [187, 133] width 53 height 17
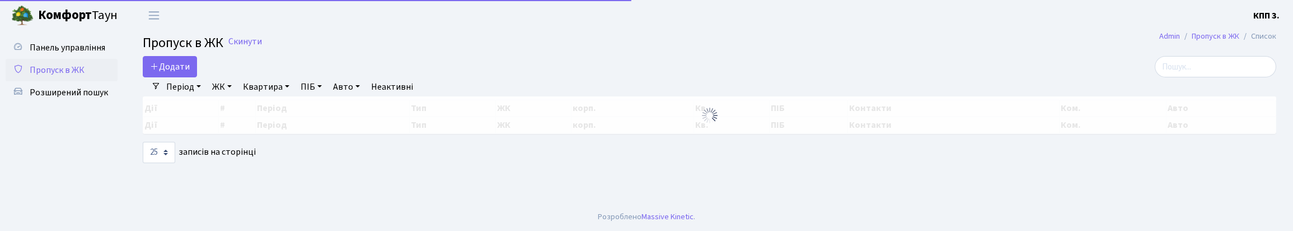
select select "25"
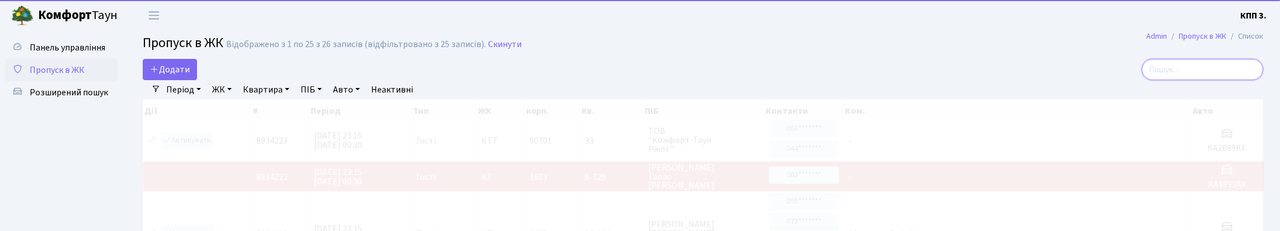
click at [1246, 78] on input "search" at bounding box center [1201, 69] width 121 height 21
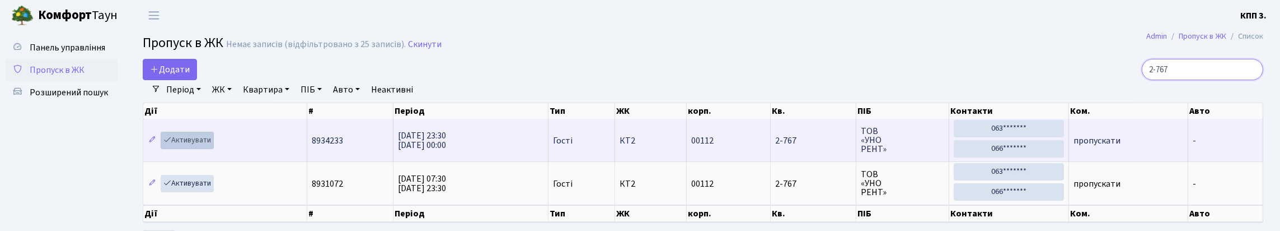
type input "2-767"
click at [201, 149] on link "Активувати" at bounding box center [187, 139] width 53 height 17
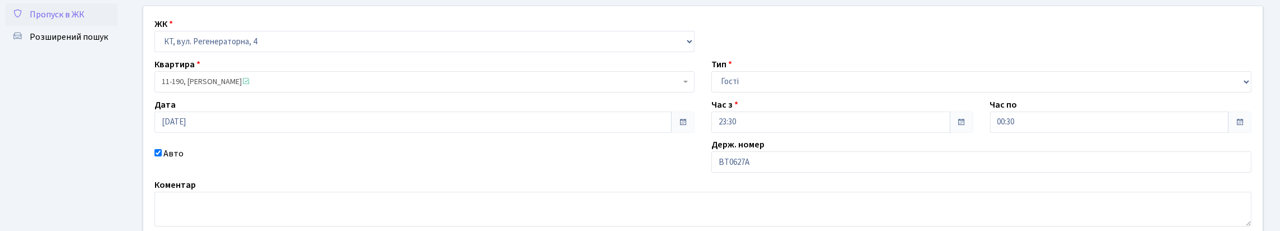
scroll to position [112, 0]
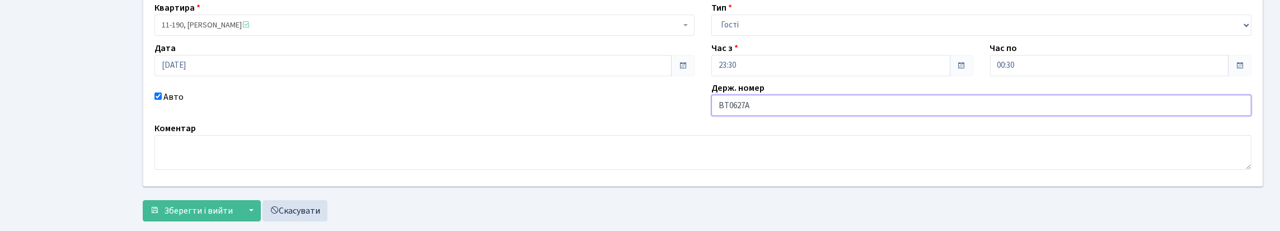
click at [787, 116] on input "ВТ0627А" at bounding box center [981, 105] width 540 height 21
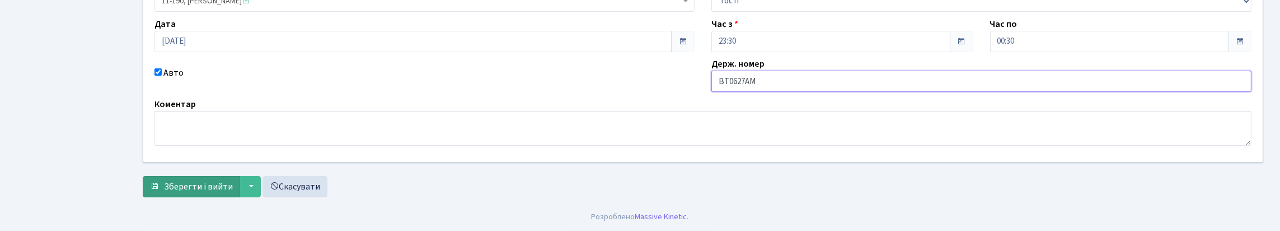
scroll to position [212, 0]
type input "ВТ0627АМ"
click at [196, 182] on span "Зберегти і вийти" at bounding box center [198, 186] width 69 height 12
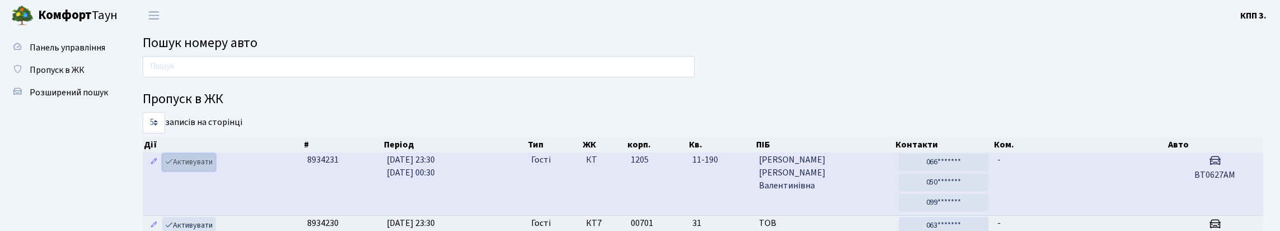
click at [203, 171] on link "Активувати" at bounding box center [188, 161] width 53 height 17
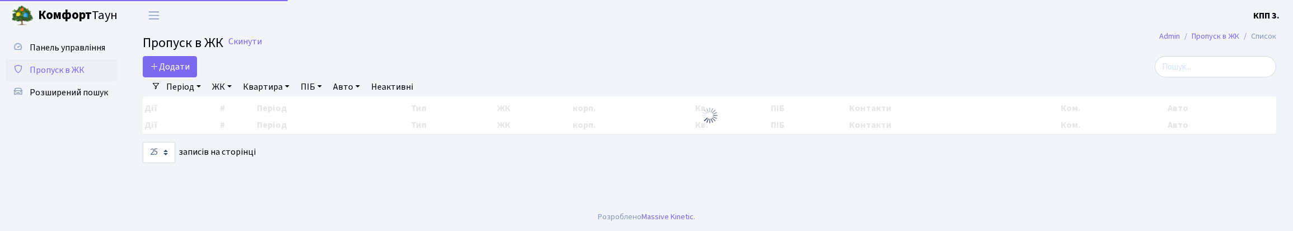
select select "25"
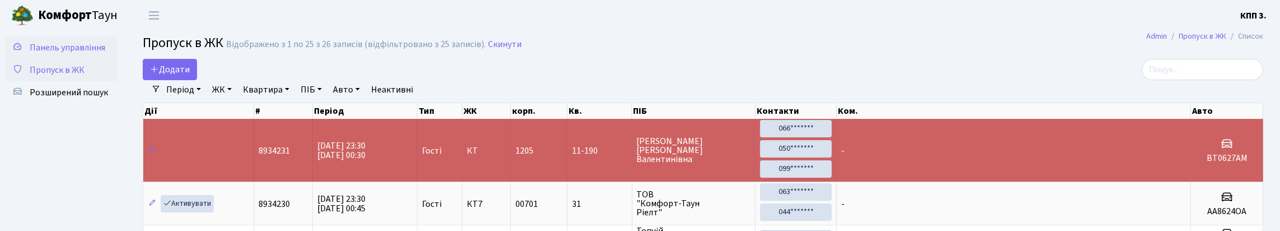
click at [51, 53] on span "Панель управління" at bounding box center [68, 47] width 76 height 12
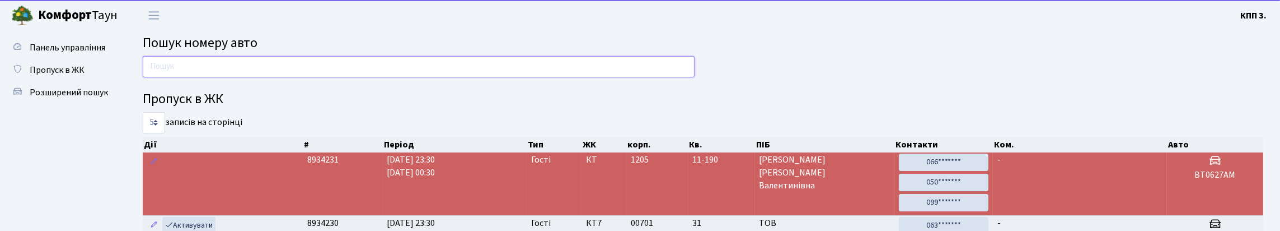
click at [268, 74] on input "text" at bounding box center [419, 66] width 552 height 21
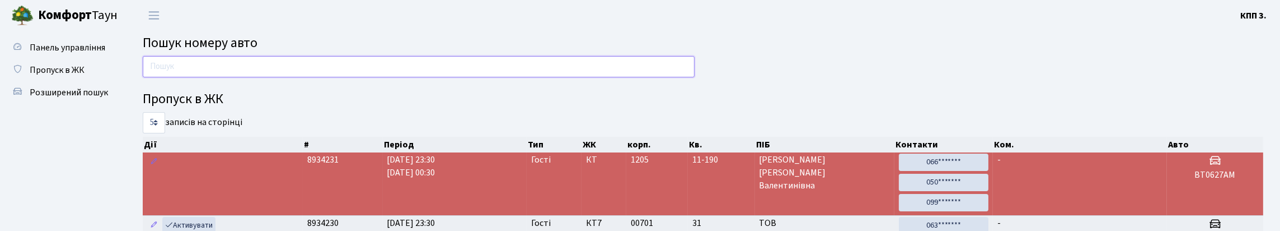
click at [484, 77] on input "text" at bounding box center [419, 66] width 552 height 21
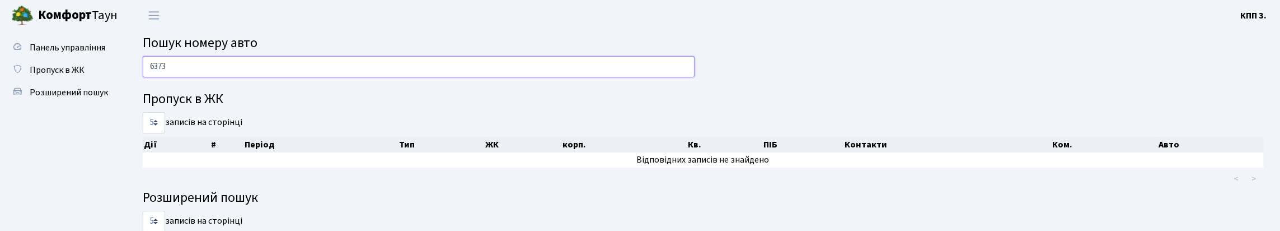
click at [237, 76] on input "6373" at bounding box center [419, 66] width 552 height 21
type input "6"
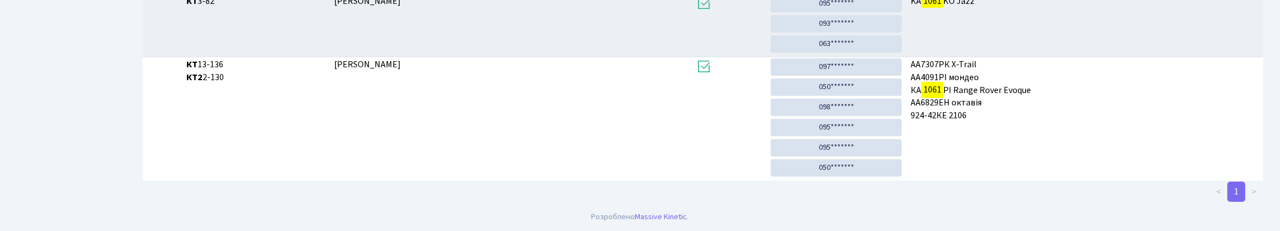
scroll to position [68, 0]
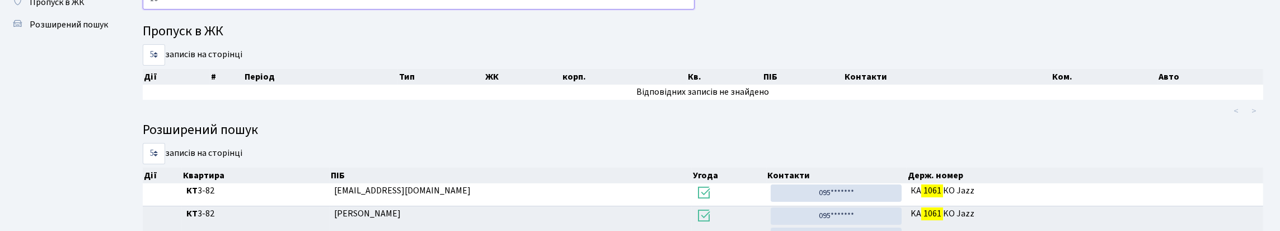
type input "1"
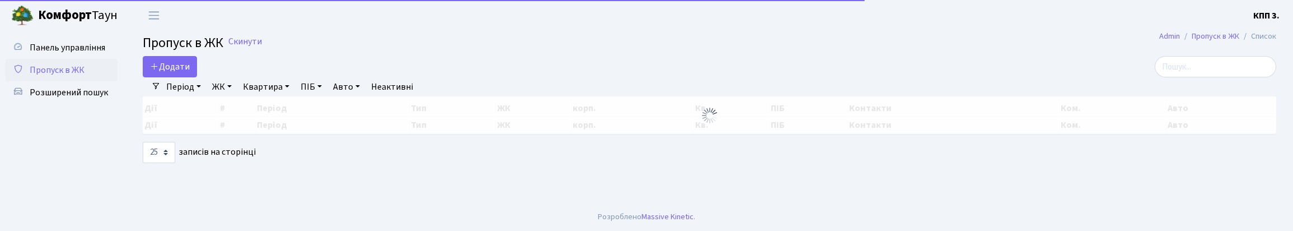
select select "25"
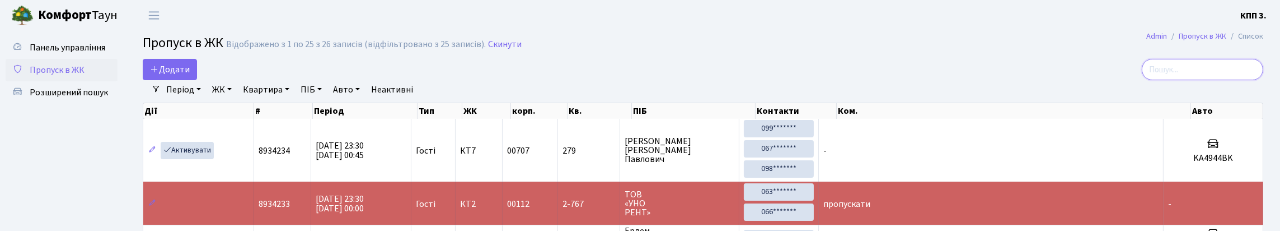
click at [1193, 77] on input "search" at bounding box center [1201, 69] width 121 height 21
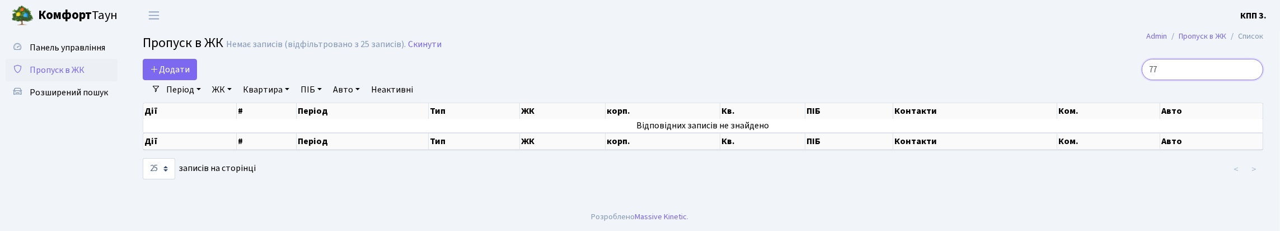
type input "7"
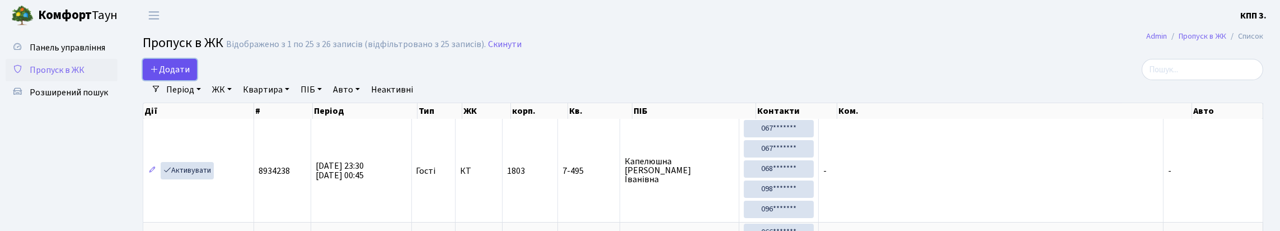
click at [180, 76] on span "Додати" at bounding box center [170, 69] width 40 height 12
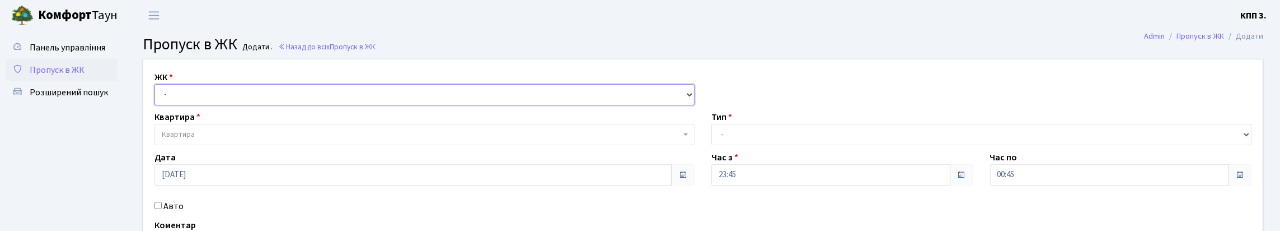
click at [195, 103] on select "- КТ, вул. Регенераторна, 4 КТ2, просп. [STREET_ADDRESS] [STREET_ADDRESS] [PERS…" at bounding box center [424, 94] width 540 height 21
select select "271"
click at [157, 97] on select "- КТ, вул. Регенераторна, 4 КТ2, просп. [STREET_ADDRESS] [STREET_ADDRESS] [PERS…" at bounding box center [424, 94] width 540 height 21
select select
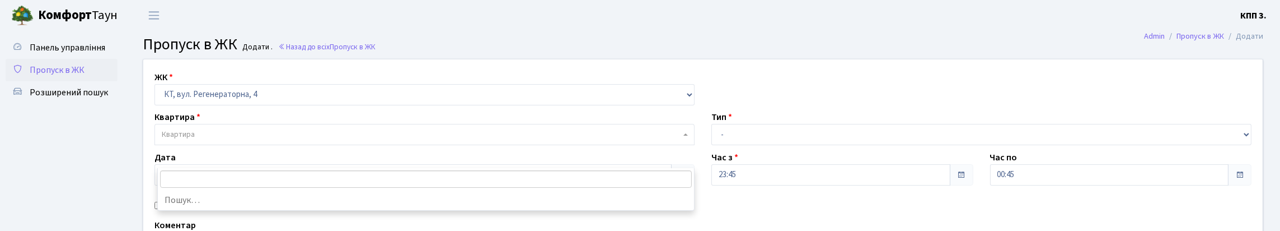
click at [231, 145] on span "Квартира" at bounding box center [424, 134] width 540 height 21
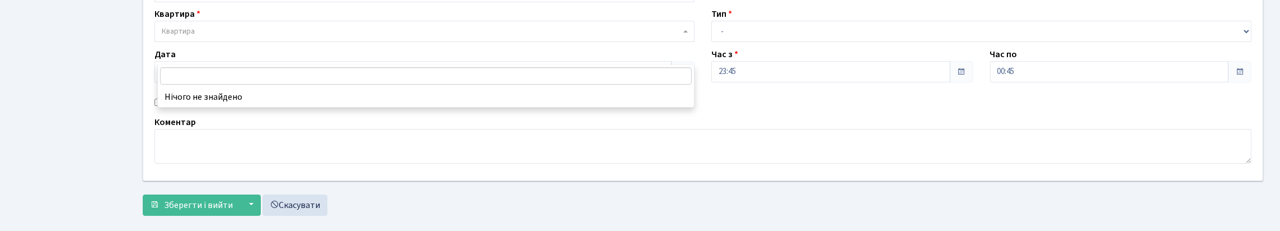
scroll to position [112, 0]
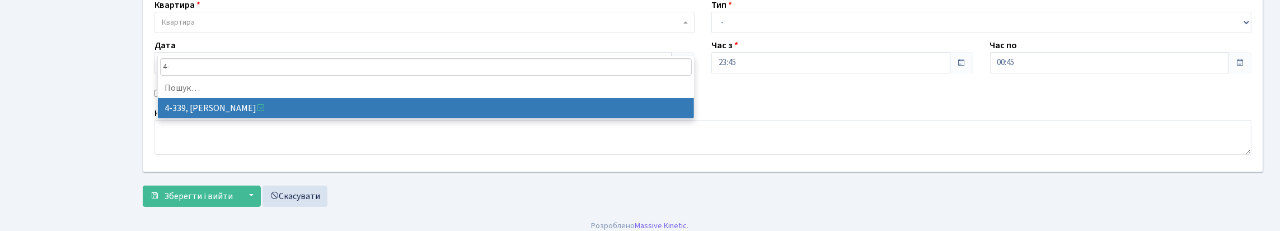
type input "4"
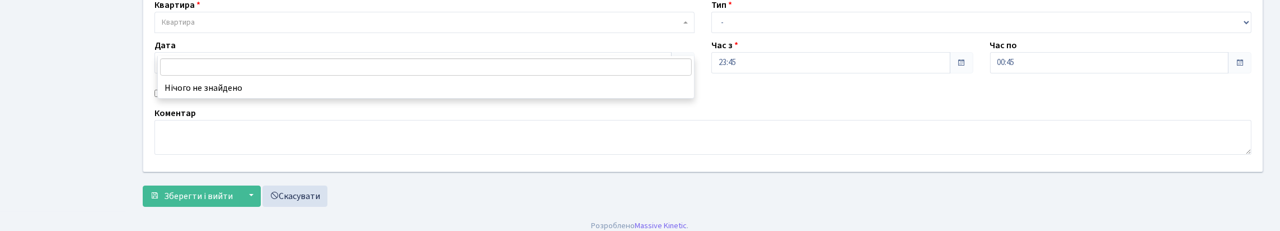
scroll to position [0, 0]
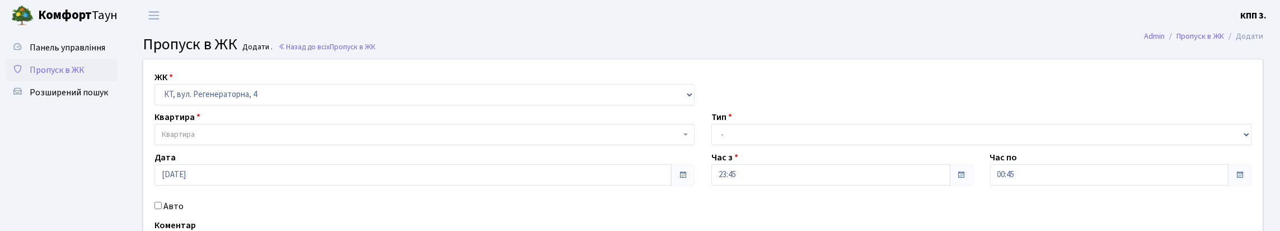
click at [65, 76] on span "Пропуск в ЖК" at bounding box center [57, 70] width 55 height 12
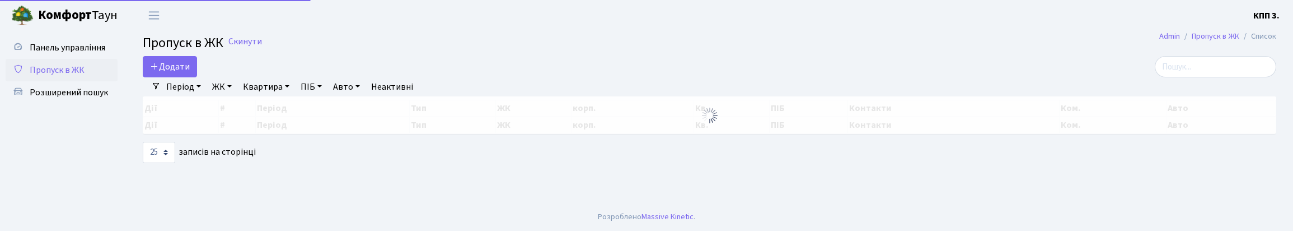
select select "25"
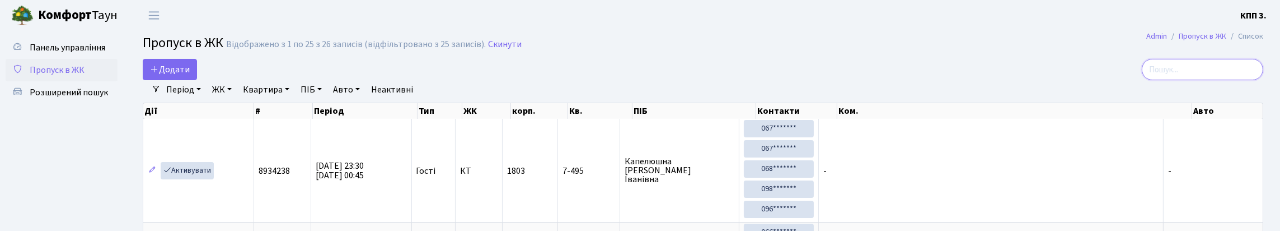
click at [1214, 80] on input "search" at bounding box center [1201, 69] width 121 height 21
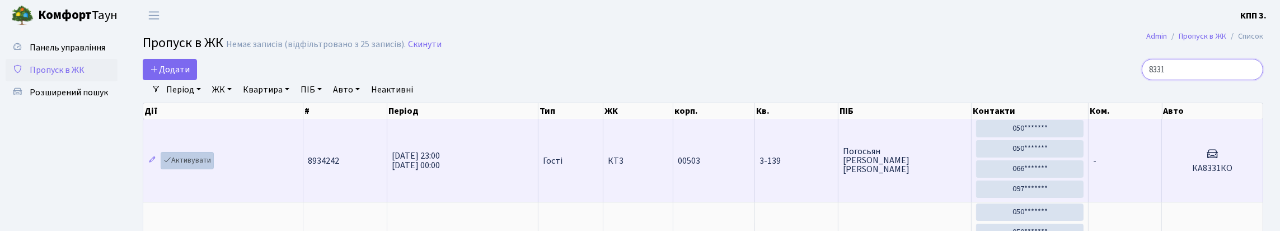
type input "8331"
click at [194, 169] on link "Активувати" at bounding box center [187, 160] width 53 height 17
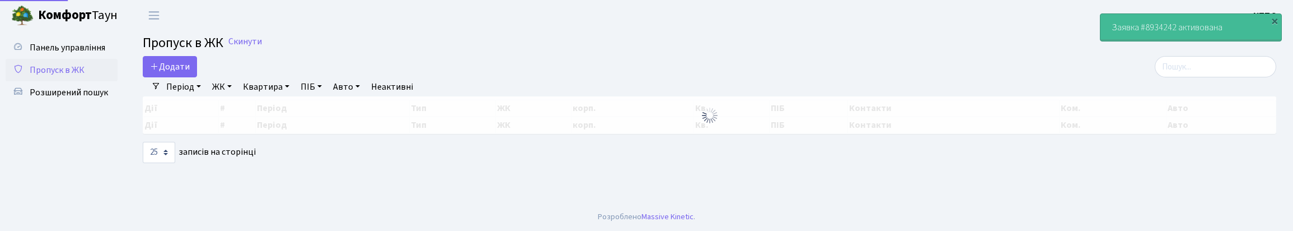
select select "25"
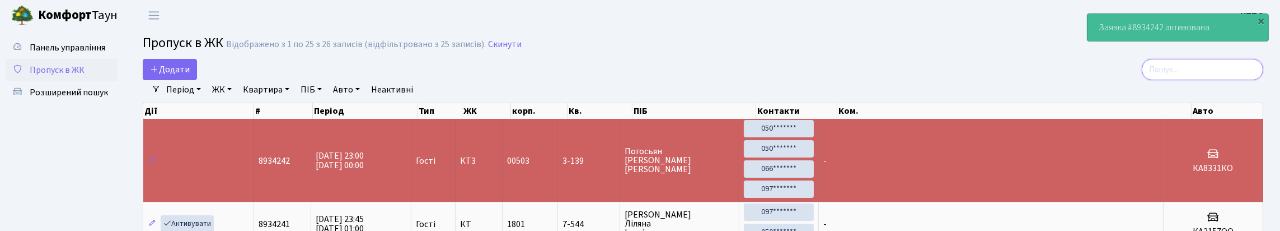
click at [1180, 80] on input "search" at bounding box center [1201, 69] width 121 height 21
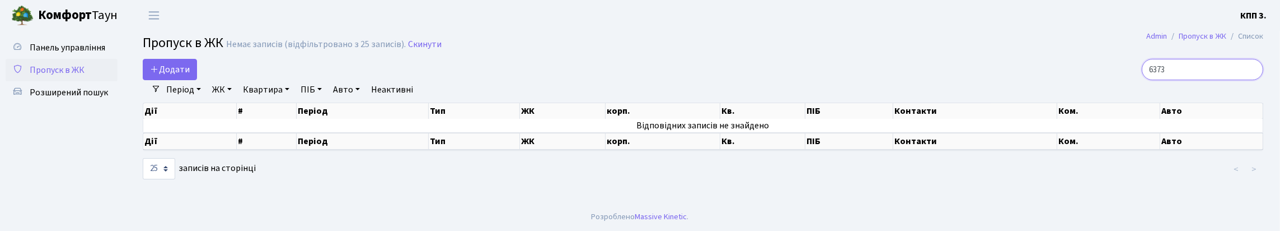
type input "6373"
click at [180, 99] on link "Період" at bounding box center [184, 89] width 44 height 19
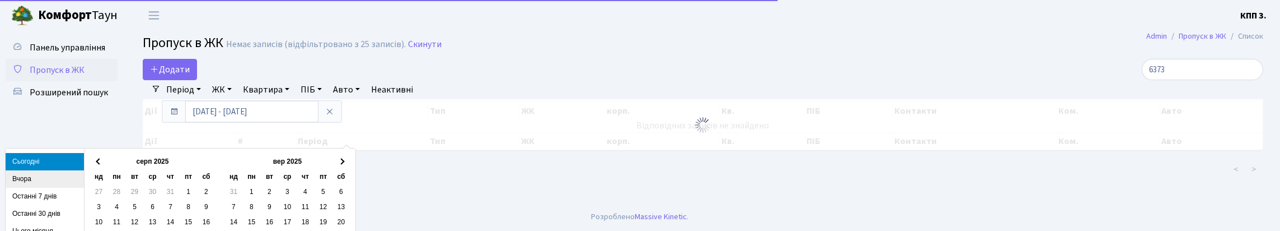
click at [32, 177] on li "Вчора" at bounding box center [45, 178] width 78 height 17
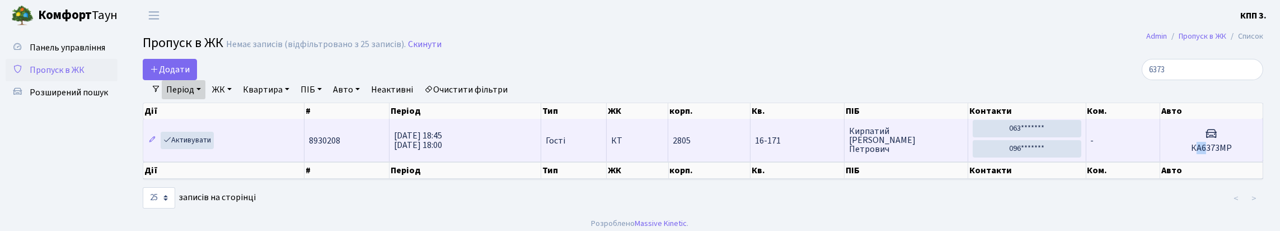
drag, startPoint x: 1190, startPoint y: 177, endPoint x: 1204, endPoint y: 175, distance: 14.8
click at [1204, 153] on h5 "КА6373МР" at bounding box center [1210, 148] width 93 height 11
drag, startPoint x: 1185, startPoint y: 173, endPoint x: 1237, endPoint y: 170, distance: 52.1
click at [1237, 153] on h5 "КА6373МР" at bounding box center [1210, 148] width 93 height 11
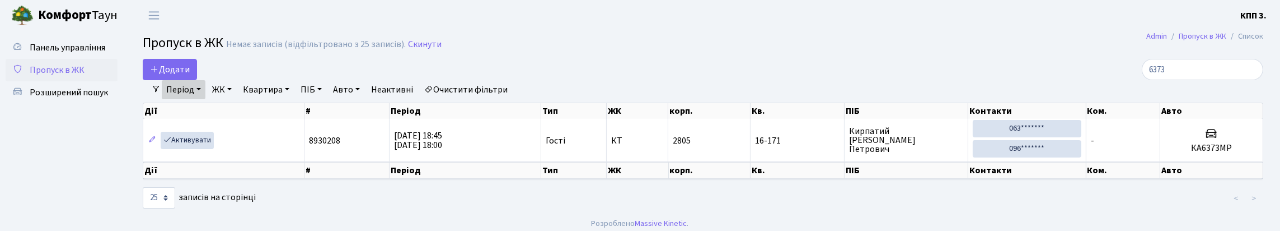
click at [512, 99] on link "Очистити фільтри" at bounding box center [466, 89] width 92 height 19
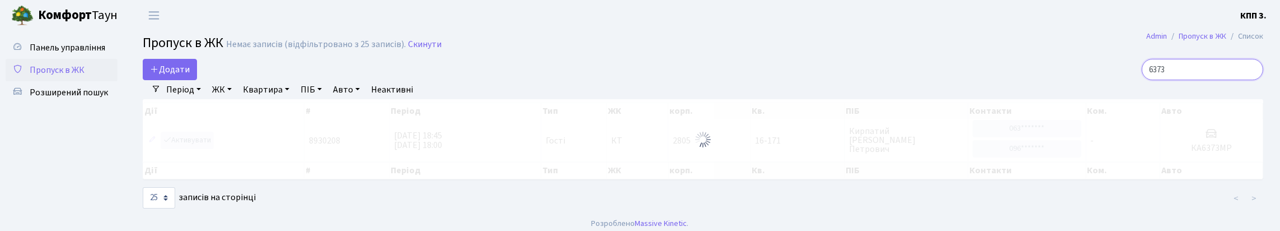
click at [1228, 79] on input "6373" at bounding box center [1201, 69] width 121 height 21
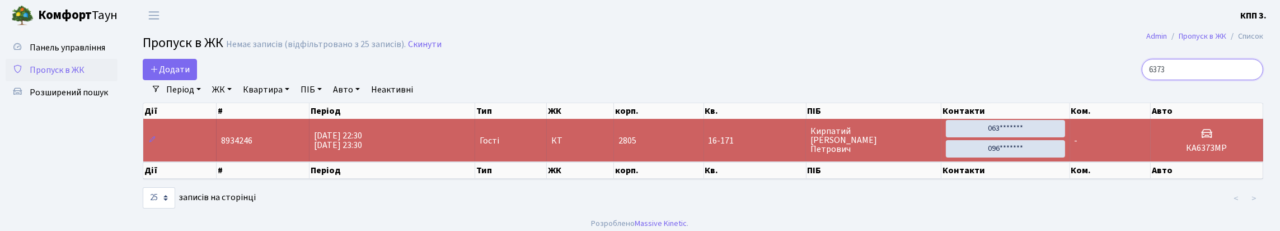
click at [1249, 79] on input "6373" at bounding box center [1201, 69] width 121 height 21
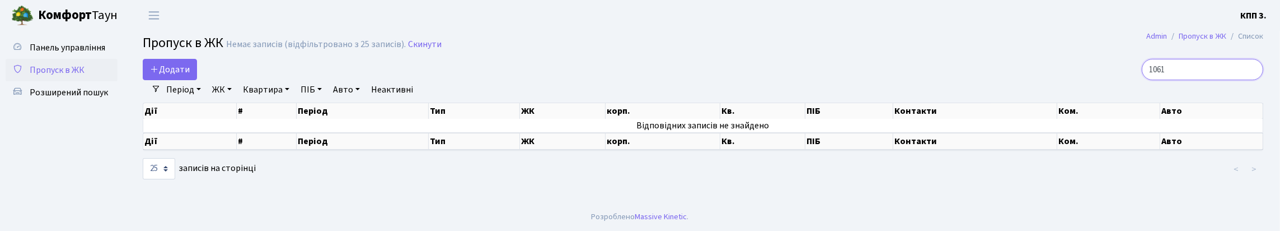
type input "1061"
click at [1248, 79] on input "1061" at bounding box center [1201, 69] width 121 height 21
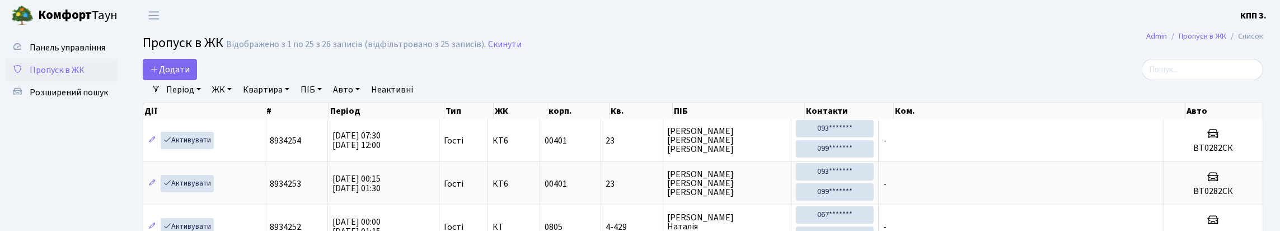
click at [833, 42] on h2 "Пропуск в ЖК Відображено з 1 по 25 з 26 записів (відфільтровано з 25 записів). …" at bounding box center [703, 44] width 1120 height 19
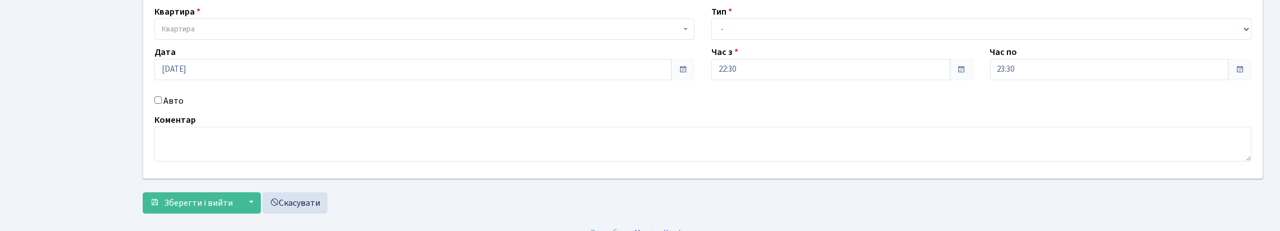
scroll to position [112, 0]
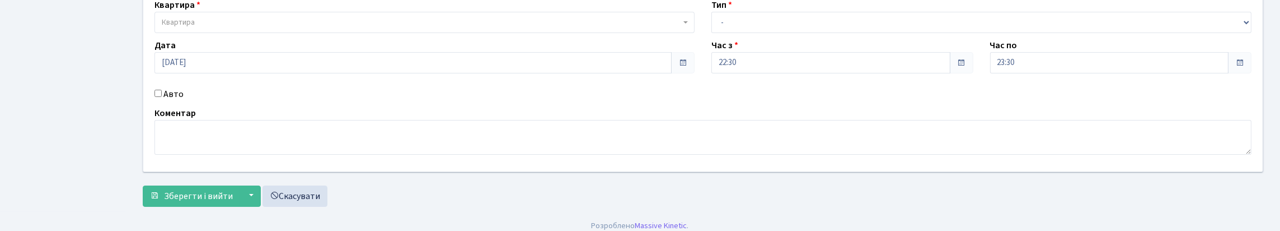
click at [158, 97] on input "Авто" at bounding box center [157, 93] width 7 height 7
checkbox input "true"
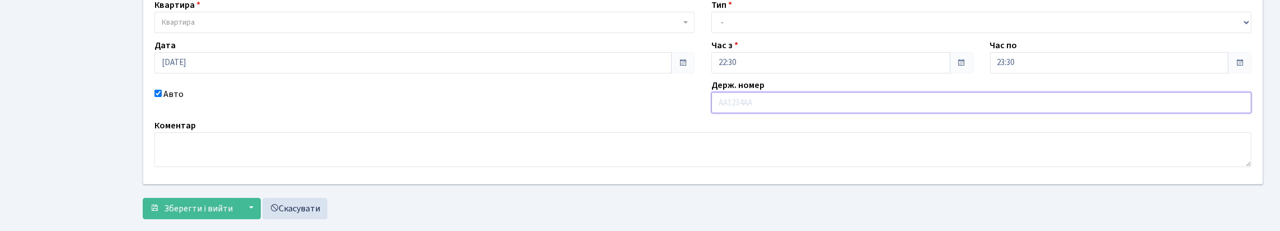
scroll to position [0, 0]
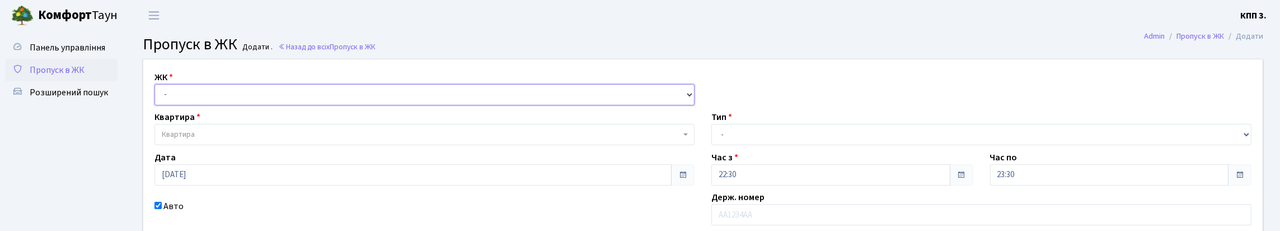
click at [234, 105] on select "- КТ, вул. Регенераторна, 4 КТ2, просп. Соборності, 17 КТ3, вул. Березнева, 16 …" at bounding box center [424, 94] width 540 height 21
select select "271"
click at [157, 97] on select "- КТ, вул. Регенераторна, 4 КТ2, просп. Соборності, 17 КТ3, вул. Березнева, 16 …" at bounding box center [424, 94] width 540 height 21
select select
click at [261, 143] on div "Квартира Квартира" at bounding box center [424, 127] width 557 height 35
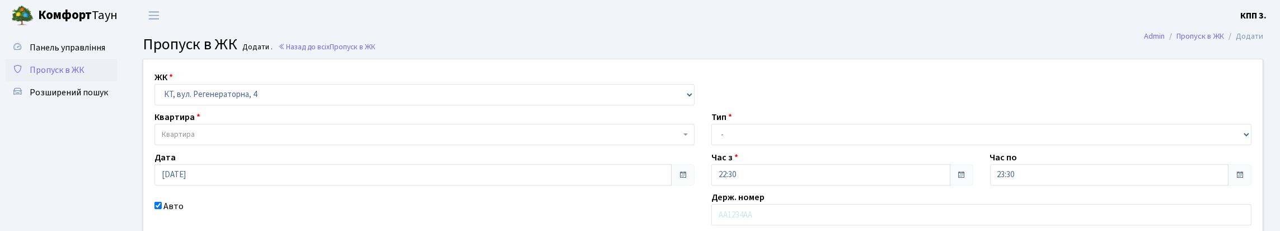
click at [256, 145] on span "Квартира" at bounding box center [424, 134] width 540 height 21
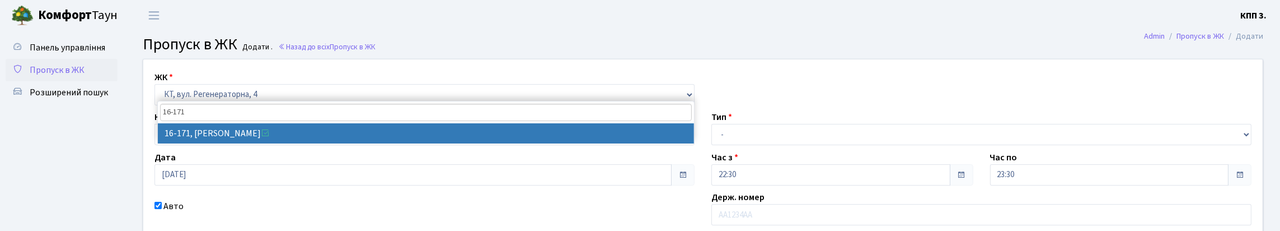
type input "16-171"
select select "8732"
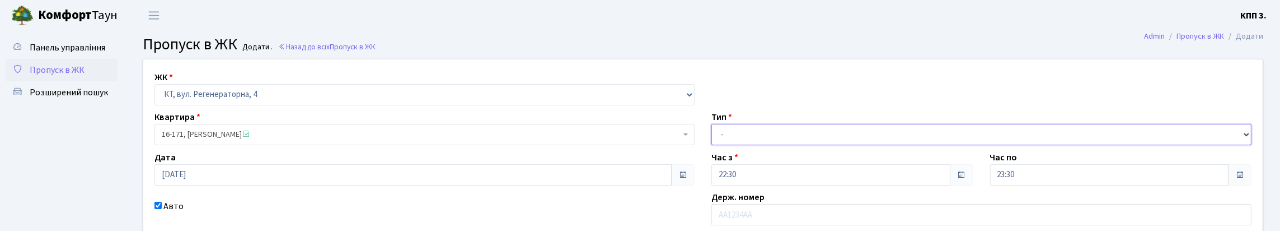
click at [780, 145] on select "- Доставка Таксі Гості Сервіс" at bounding box center [981, 134] width 540 height 21
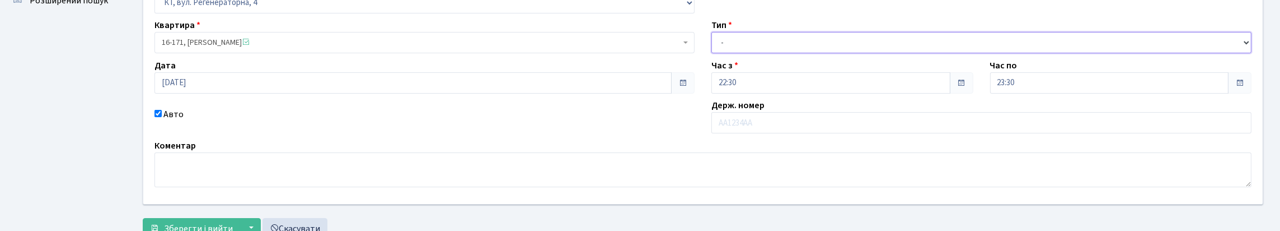
scroll to position [112, 0]
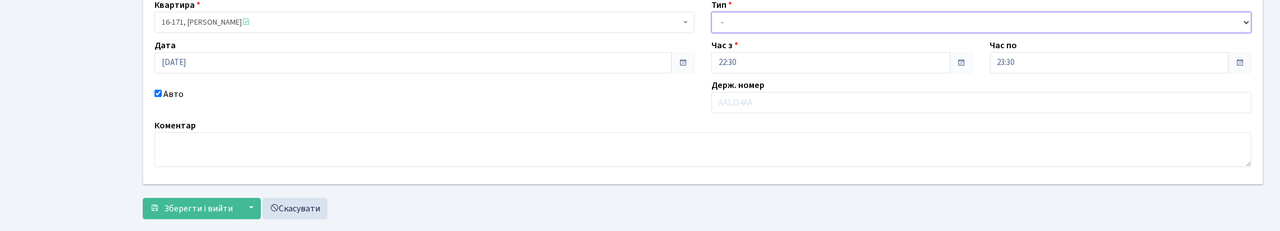
click at [775, 33] on select "- Доставка Таксі Гості Сервіс" at bounding box center [981, 22] width 540 height 21
select select "3"
click at [711, 33] on select "- Доставка Таксі Гості Сервіс" at bounding box center [981, 22] width 540 height 21
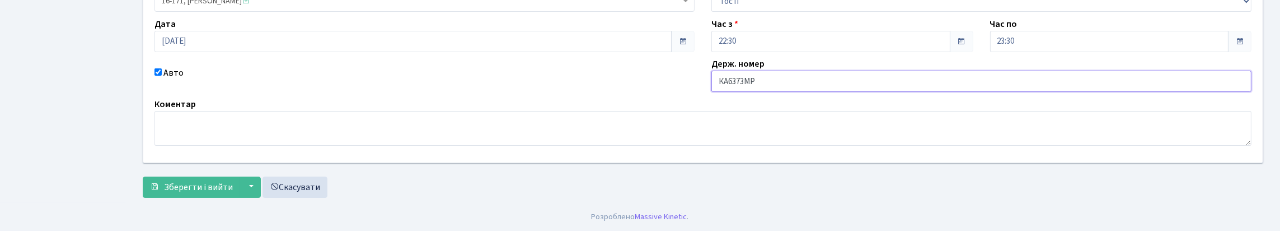
scroll to position [209, 0]
type input "КА6373МР"
click at [185, 181] on span "Зберегти і вийти" at bounding box center [198, 187] width 69 height 12
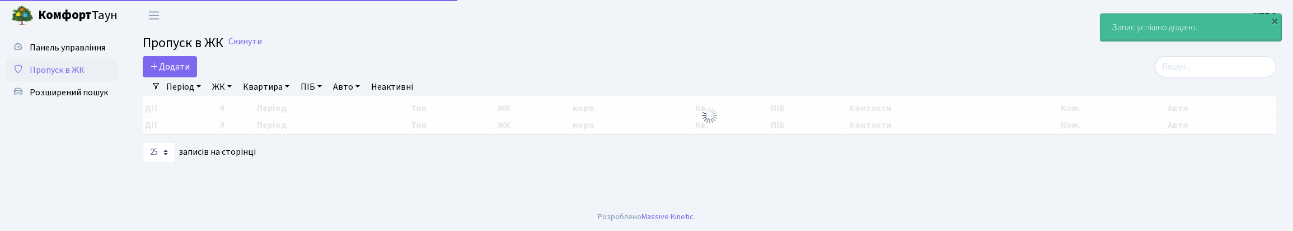
select select "25"
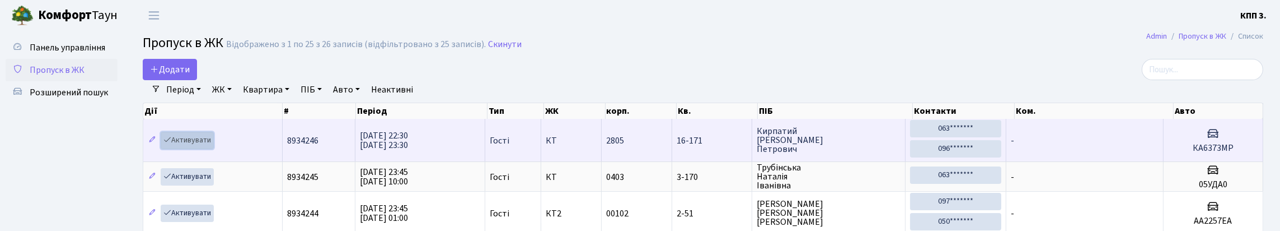
click at [198, 149] on link "Активувати" at bounding box center [187, 139] width 53 height 17
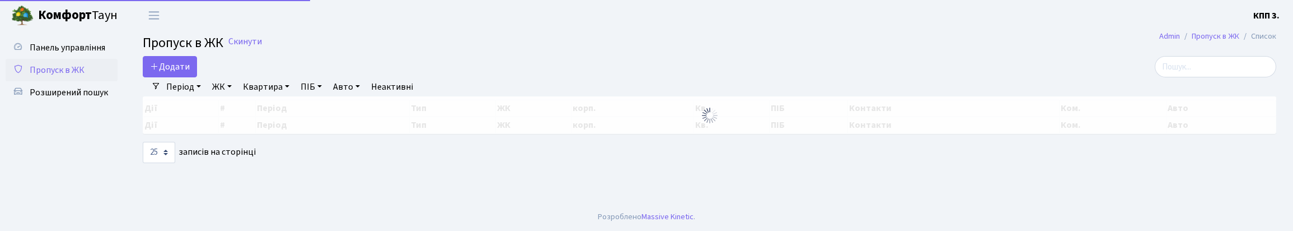
select select "25"
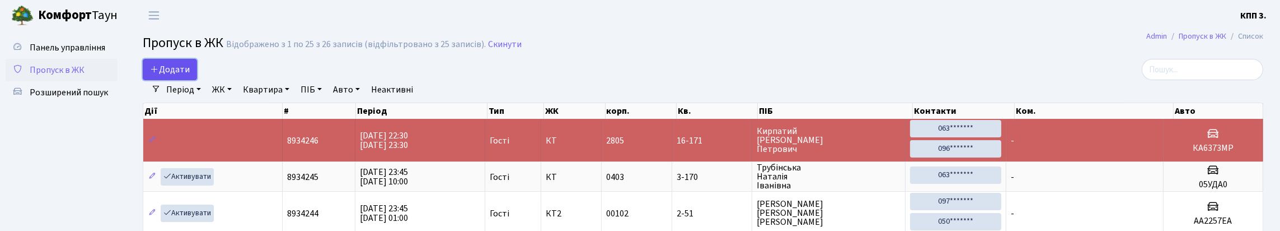
click at [177, 67] on link "Додати" at bounding box center [170, 69] width 54 height 21
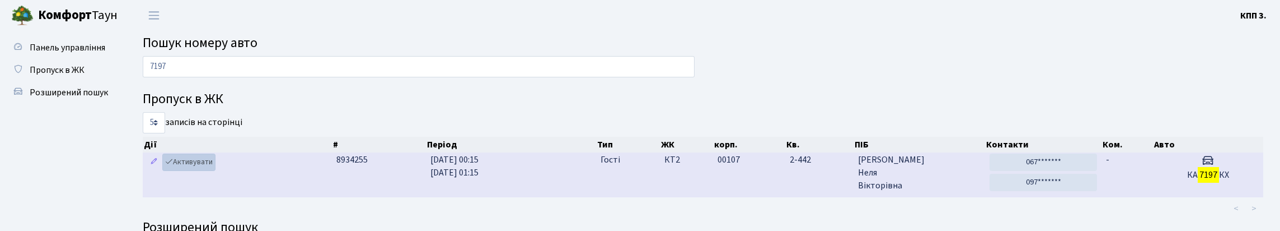
scroll to position [68, 0]
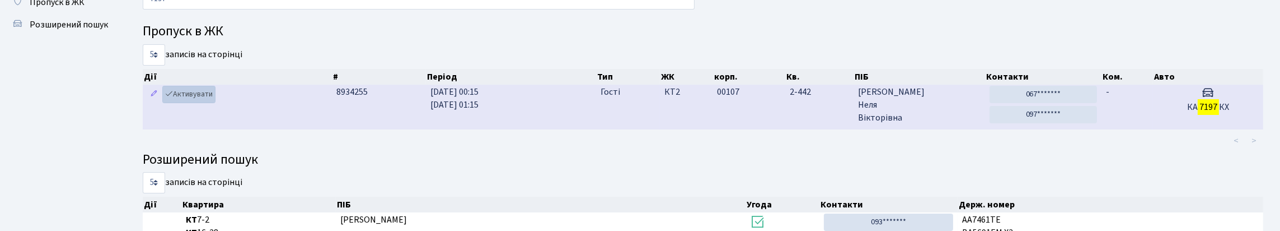
type input "7197"
click at [208, 103] on link "Активувати" at bounding box center [188, 94] width 53 height 17
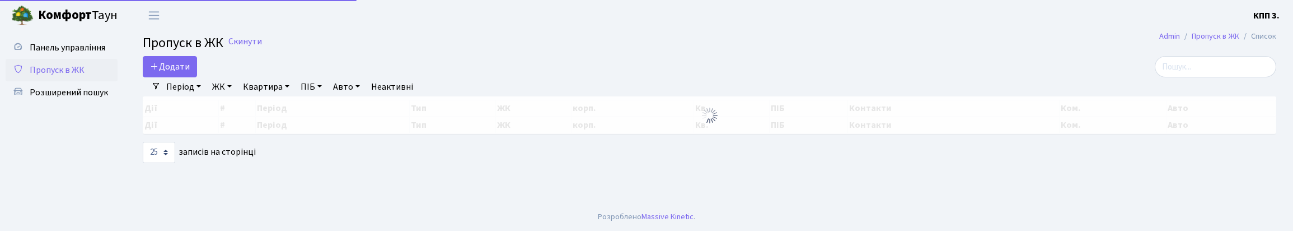
select select "25"
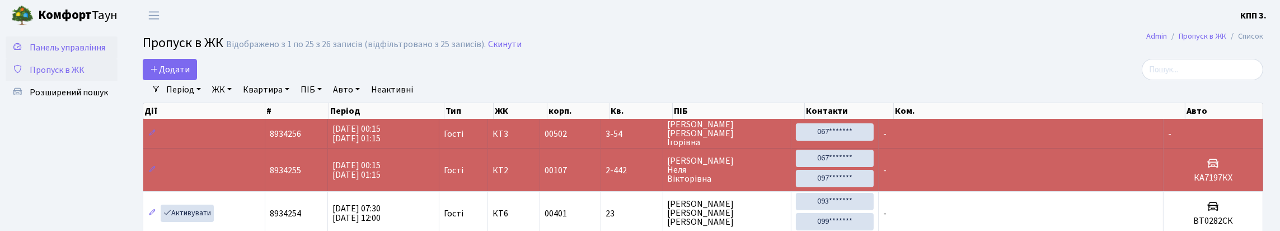
click at [35, 54] on span "Панель управління" at bounding box center [68, 47] width 76 height 12
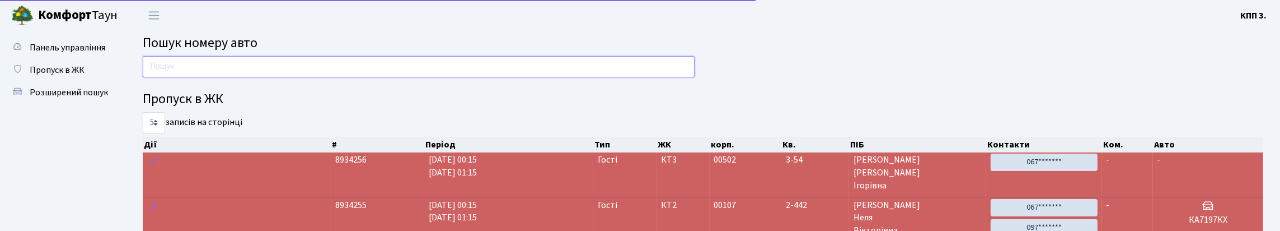
click at [246, 77] on input "text" at bounding box center [419, 66] width 552 height 21
